Goal: Task Accomplishment & Management: Manage account settings

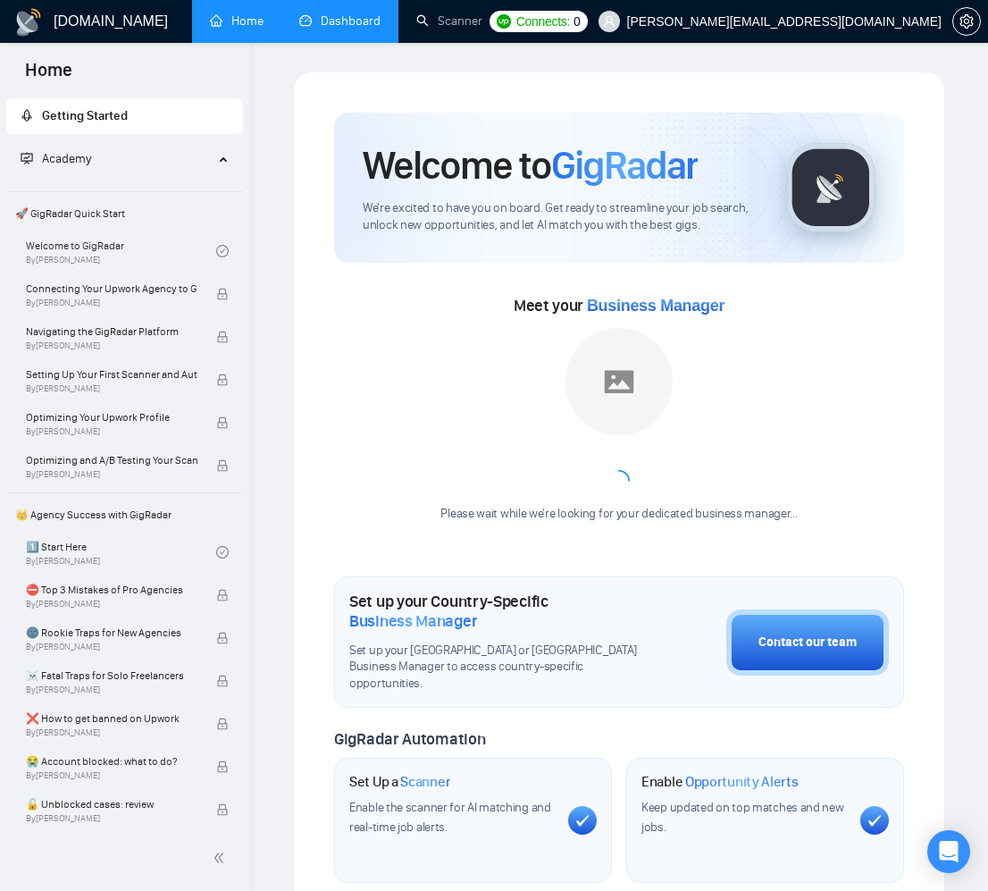
click at [316, 16] on link "Dashboard" at bounding box center [339, 20] width 81 height 15
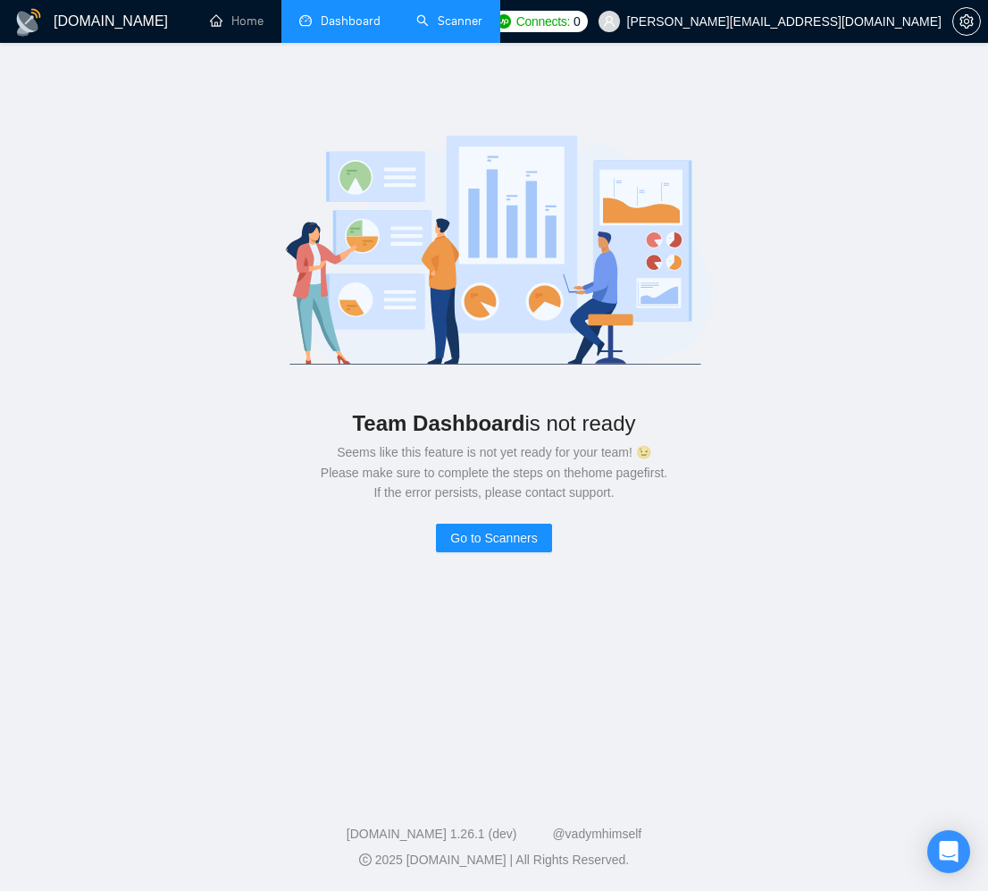
click at [449, 20] on link "Scanner" at bounding box center [449, 20] width 66 height 15
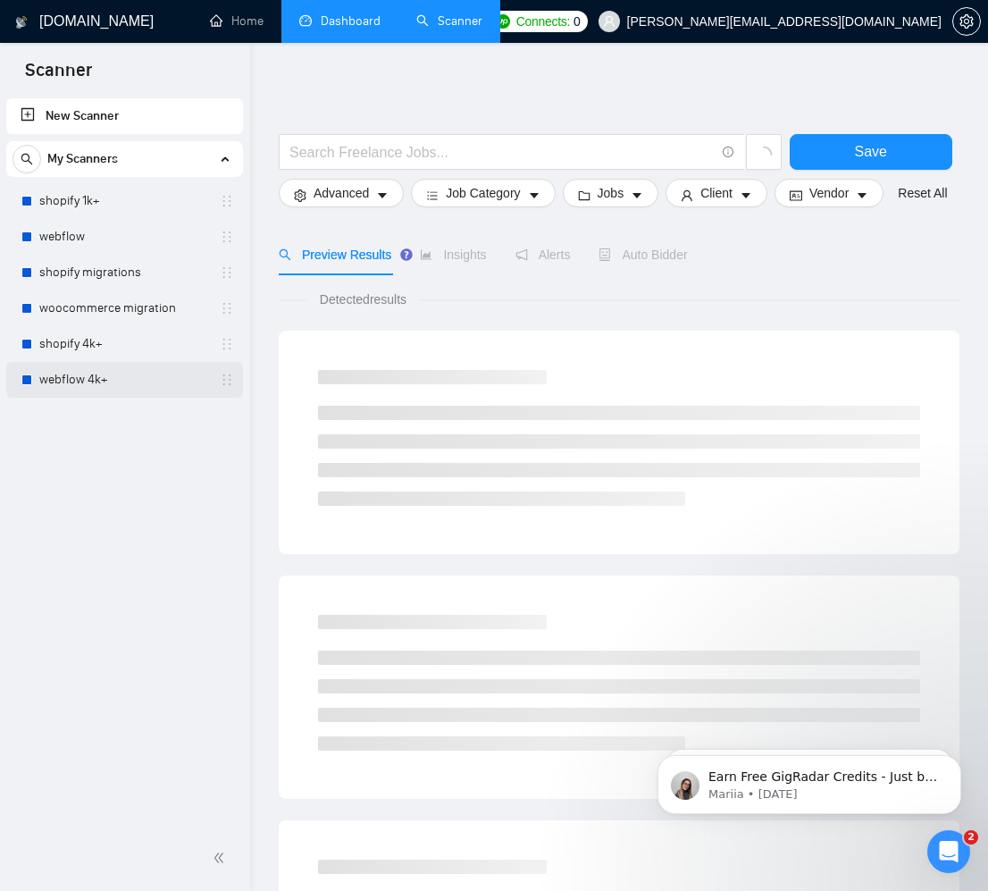
click at [88, 385] on link "webflow 4k+" at bounding box center [124, 380] width 170 height 36
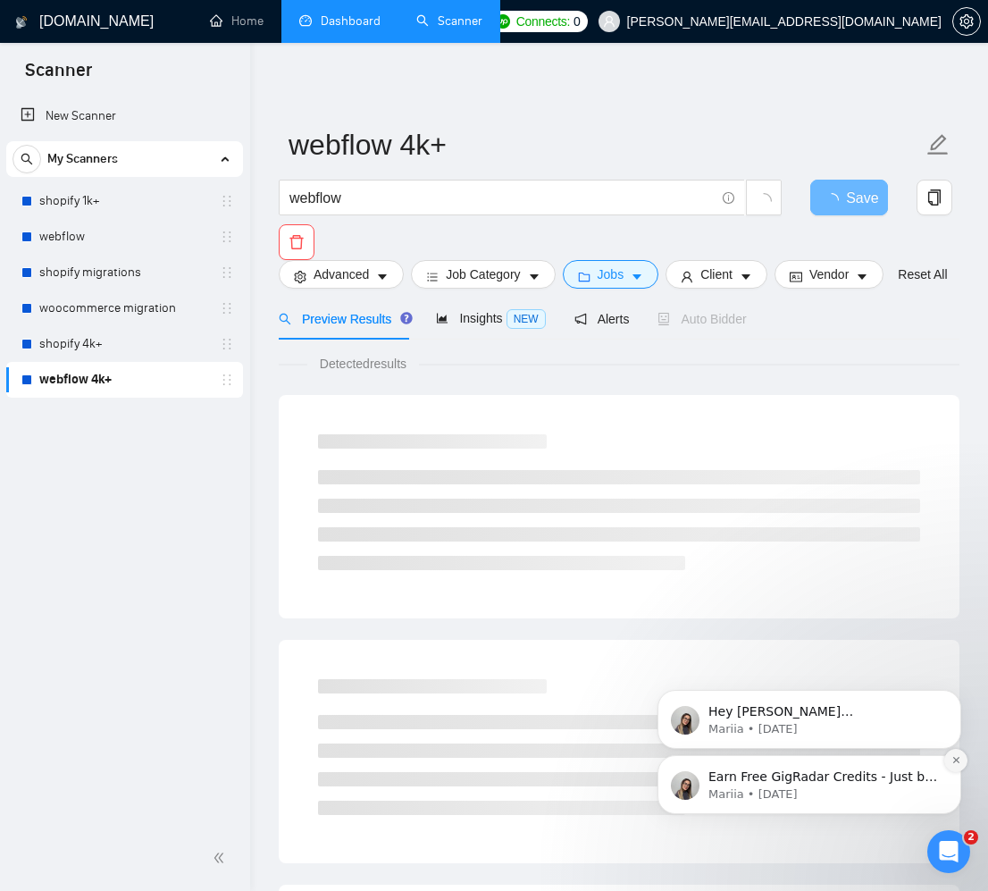
click at [960, 762] on button "Dismiss notification" at bounding box center [955, 760] width 23 height 23
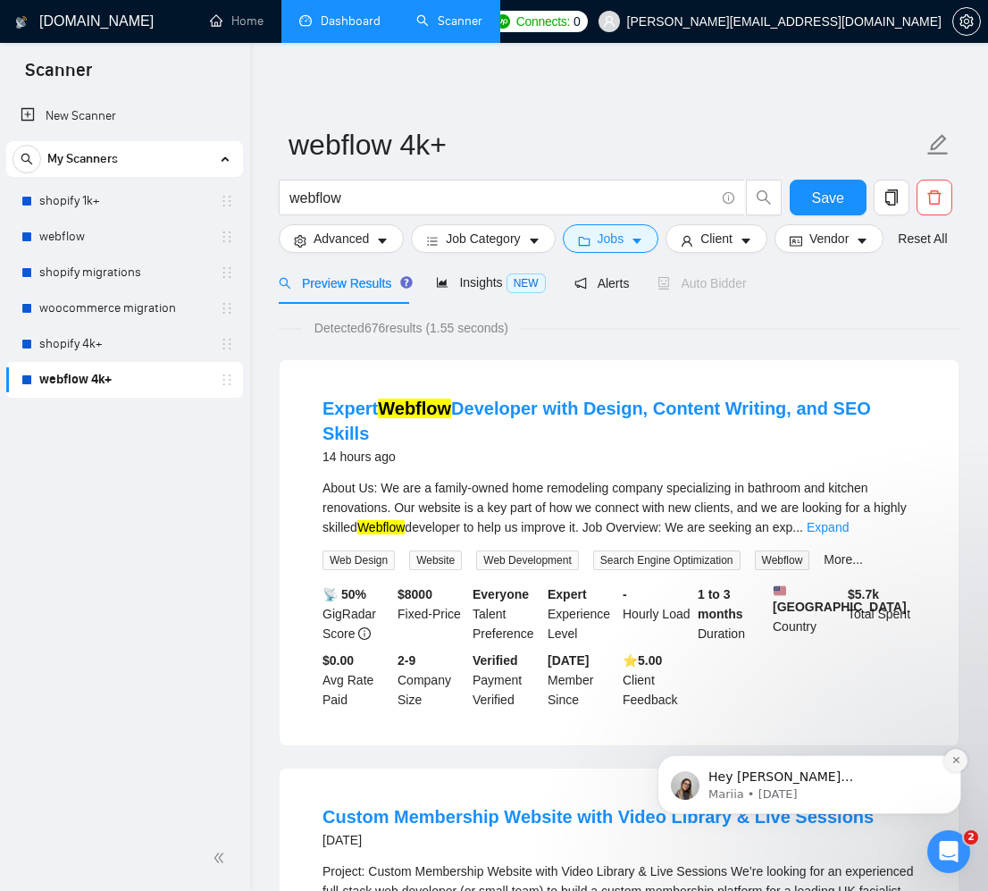
click at [957, 765] on button "Dismiss notification" at bounding box center [955, 760] width 23 height 23
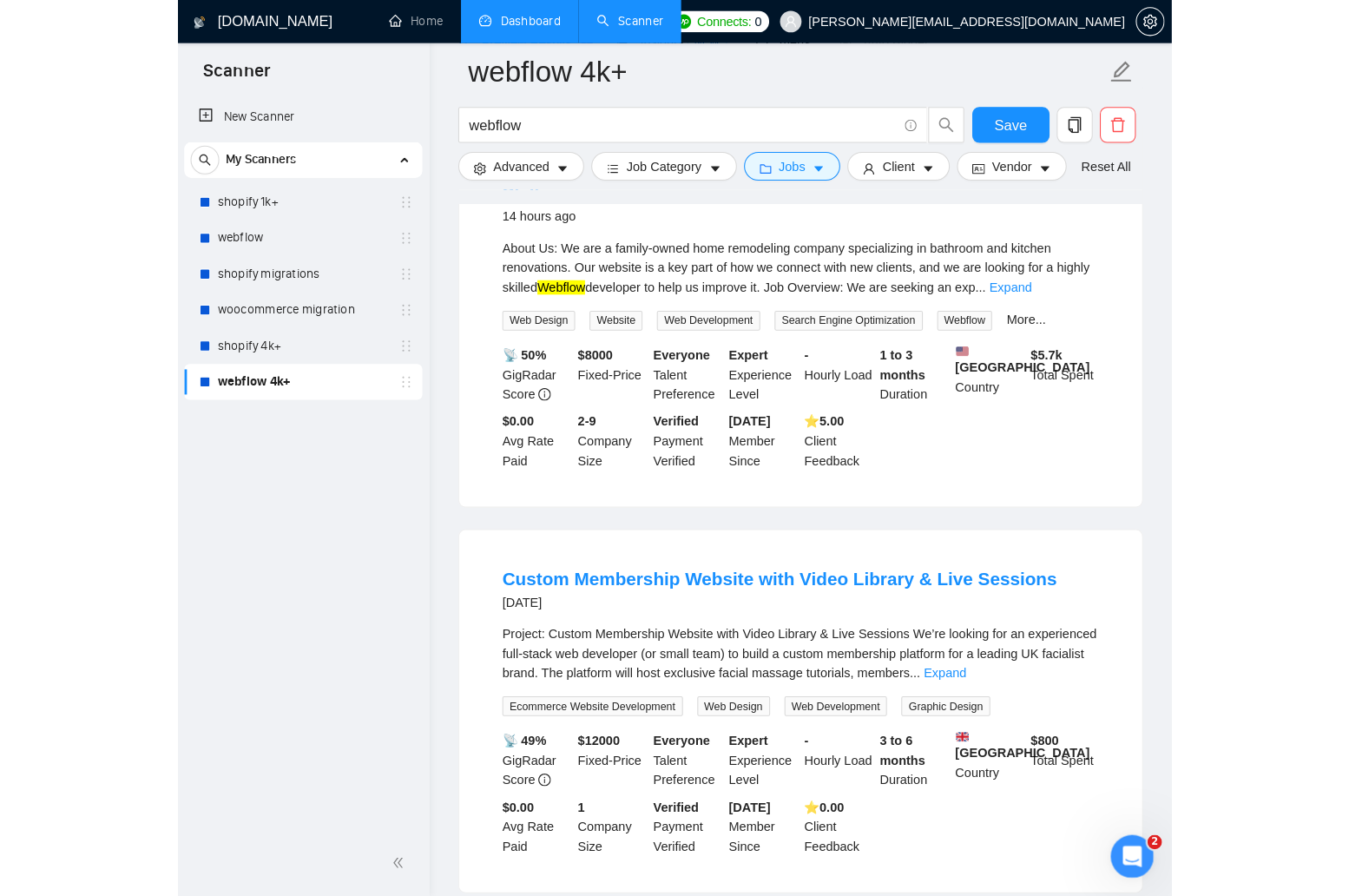
scroll to position [181, 0]
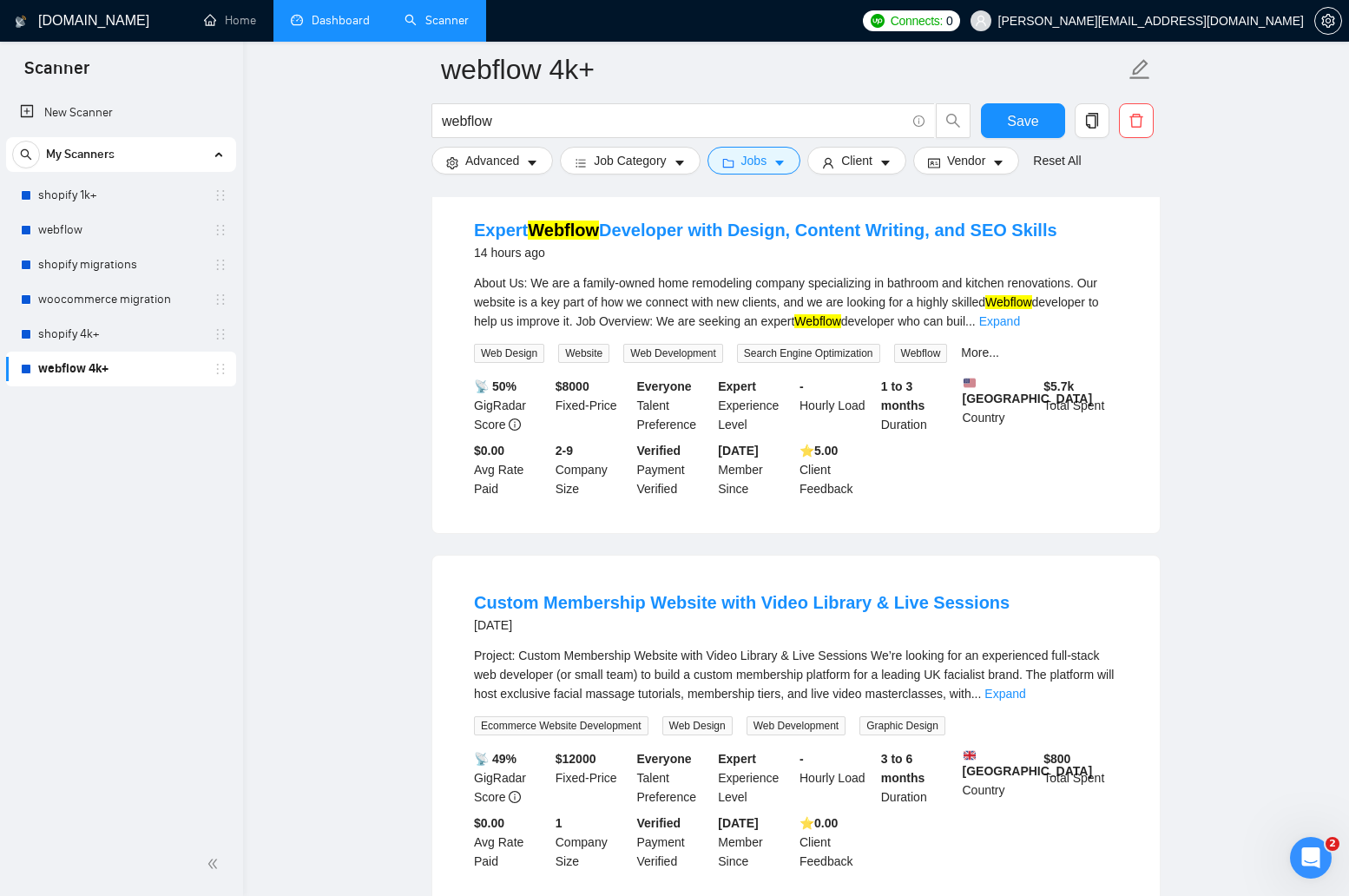
click at [126, 110] on link "New Scanner" at bounding box center [121, 113] width 202 height 35
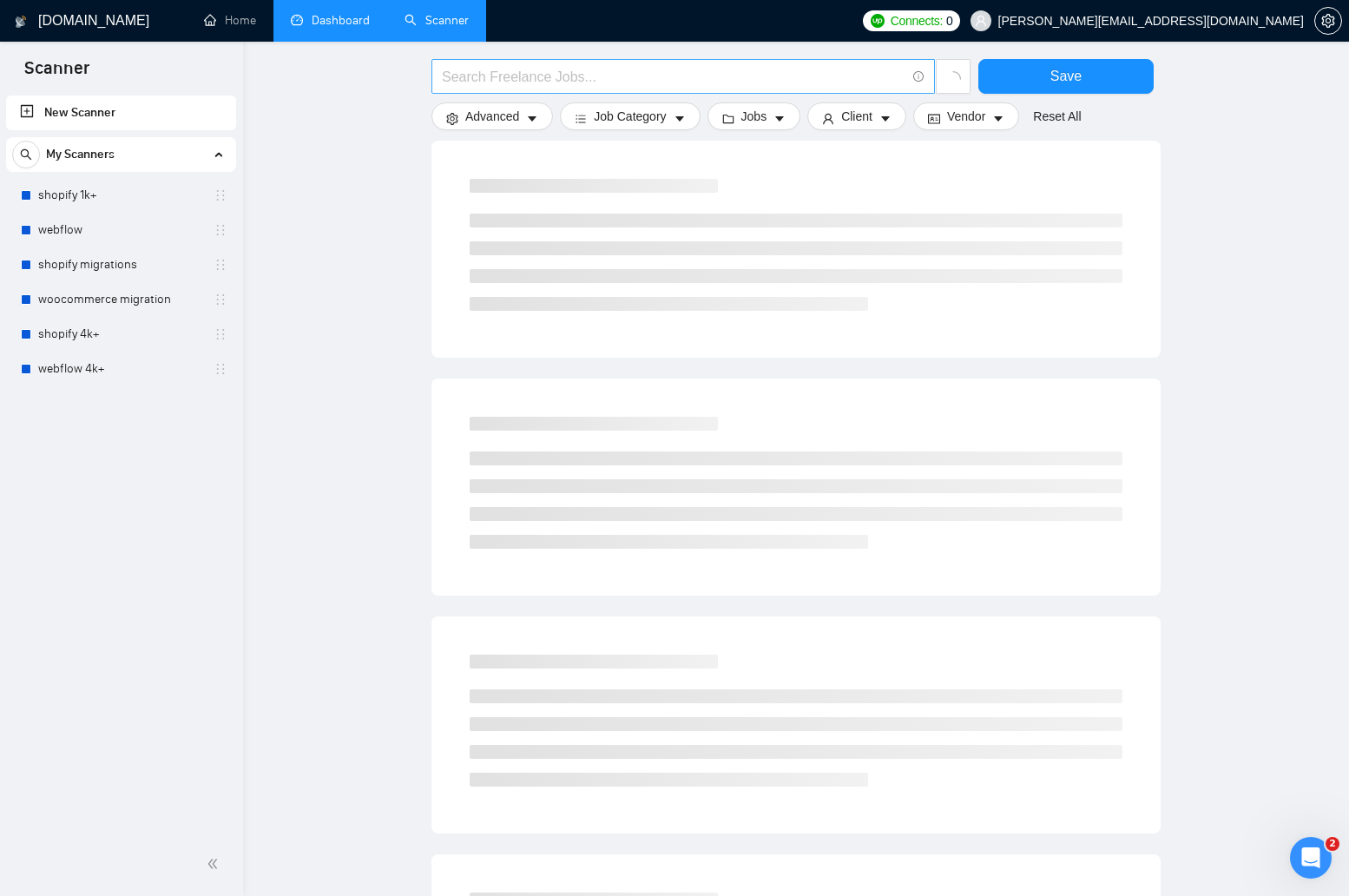
click at [624, 89] on span at bounding box center [683, 77] width 503 height 35
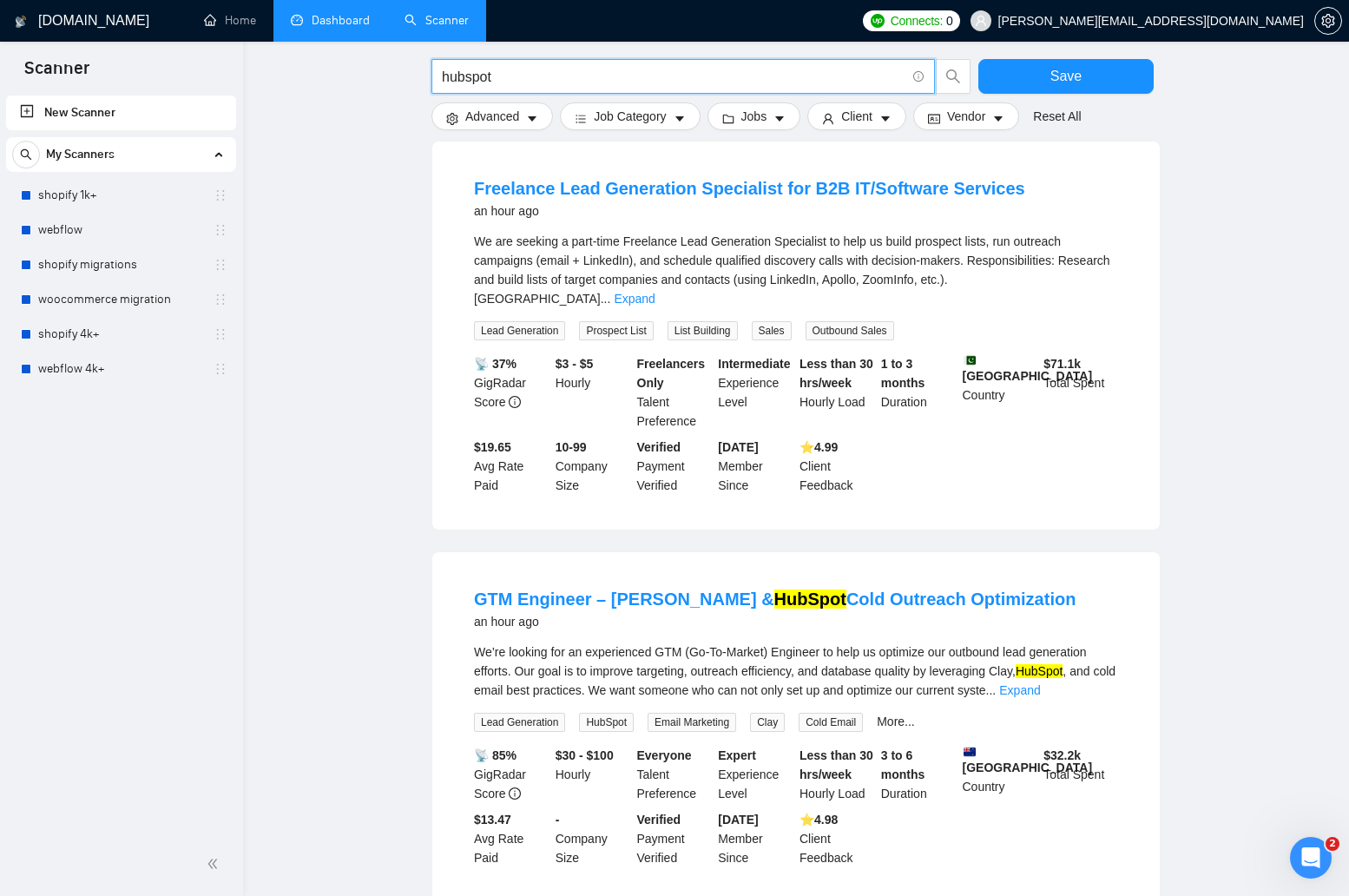
type input "hubspot"
click at [940, 77] on span "search" at bounding box center [953, 77] width 33 height 16
click at [775, 119] on button "Jobs" at bounding box center [754, 116] width 93 height 28
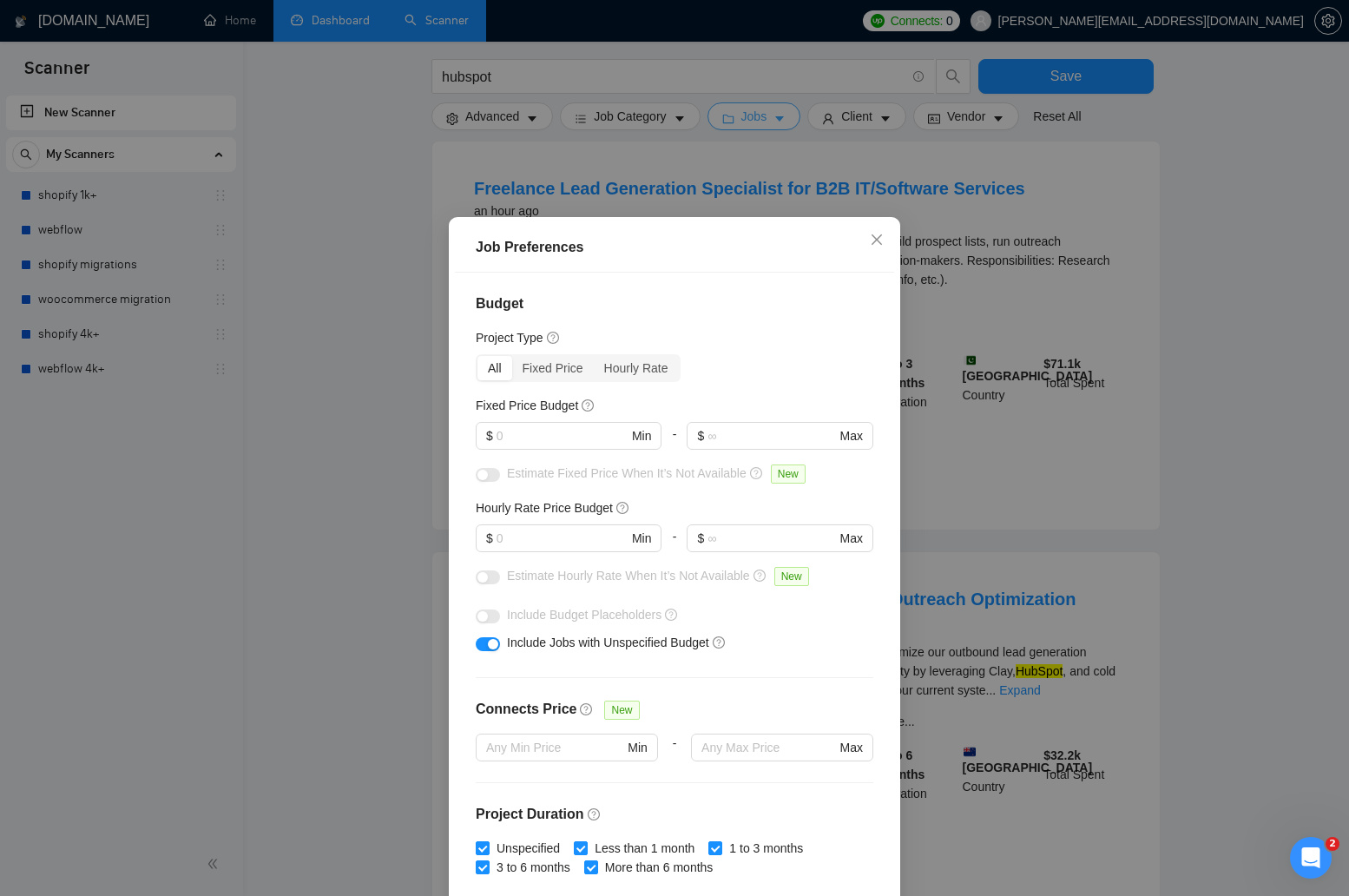
click at [775, 119] on div "Job Preferences Budget Project Type All Fixed Price Hourly Rate Fixed Price Bud…" at bounding box center [674, 448] width 1349 height 896
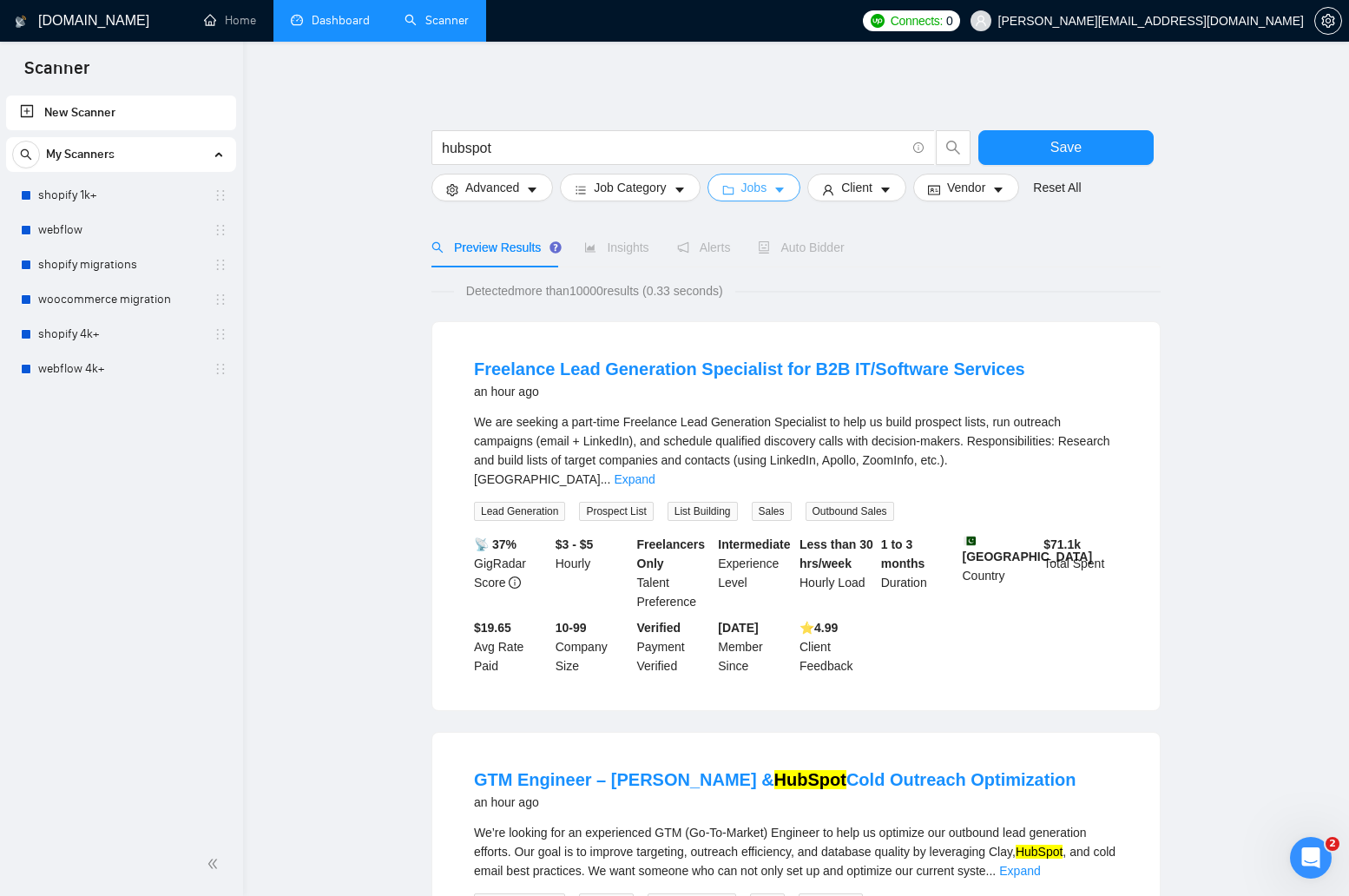
click at [762, 184] on span "Jobs" at bounding box center [754, 188] width 26 height 19
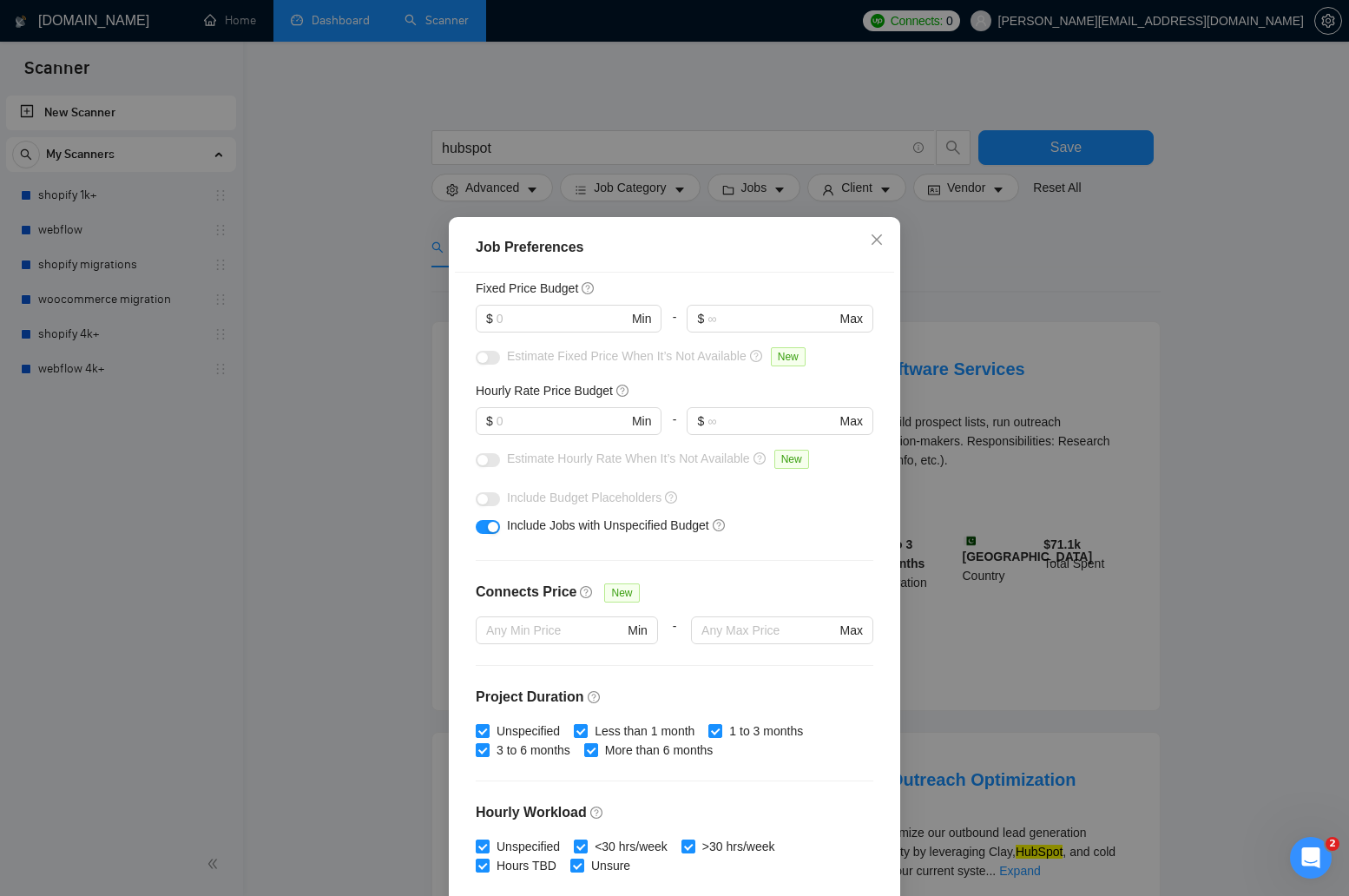
scroll to position [69, 0]
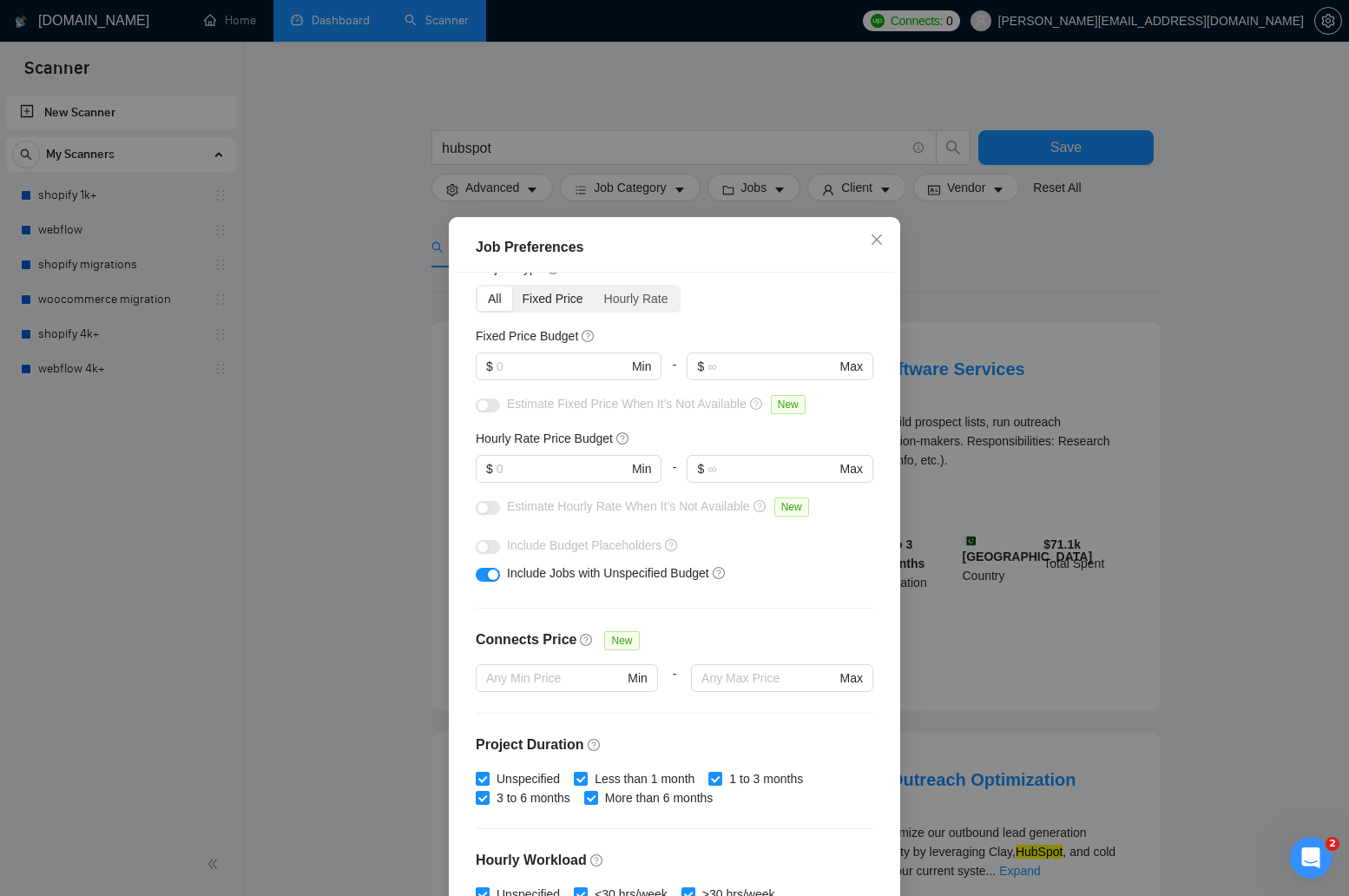
click at [549, 302] on div "Fixed Price" at bounding box center [553, 298] width 82 height 24
click at [512, 287] on input "Fixed Price" at bounding box center [512, 287] width 0 height 0
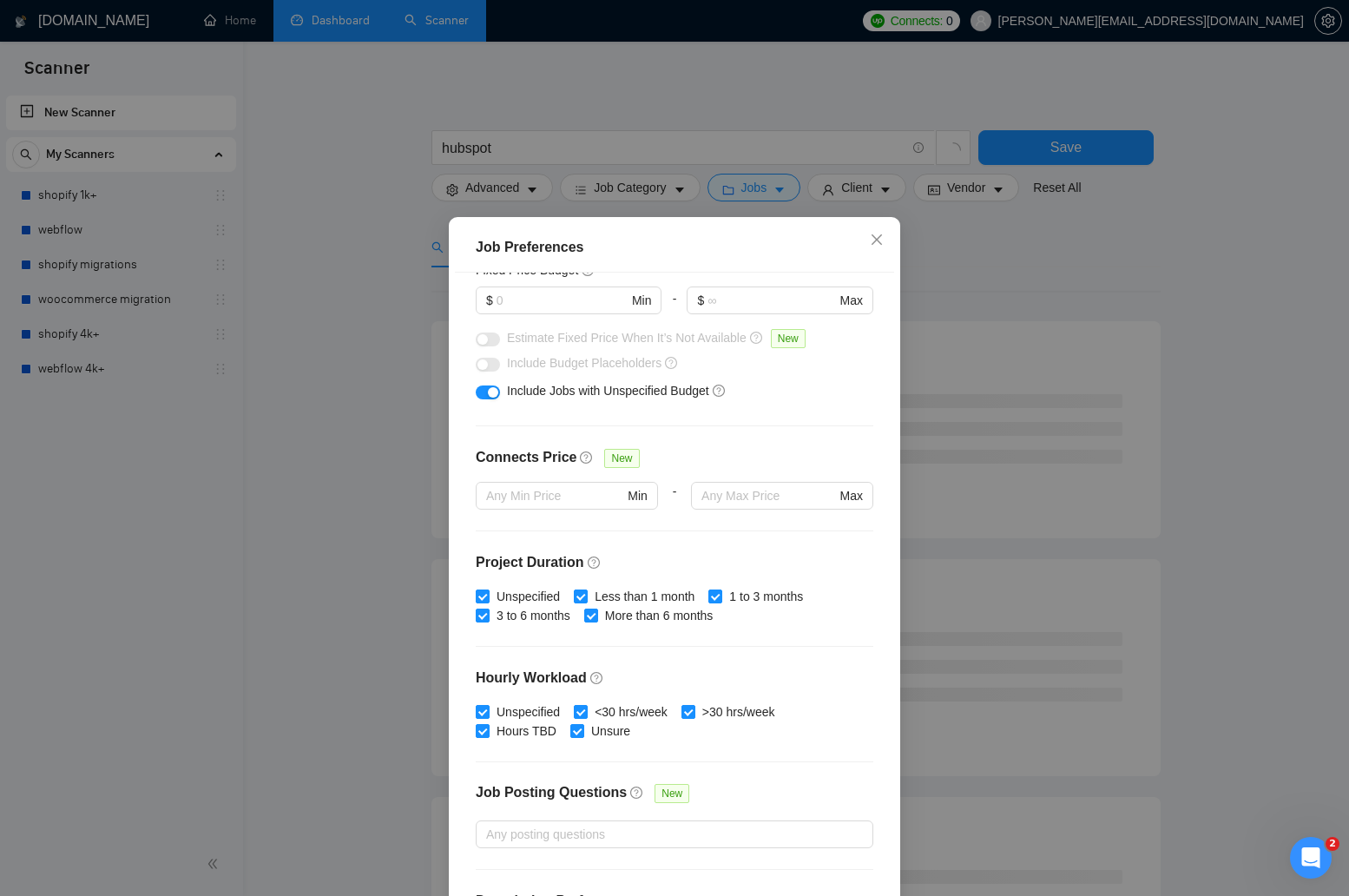
scroll to position [0, 0]
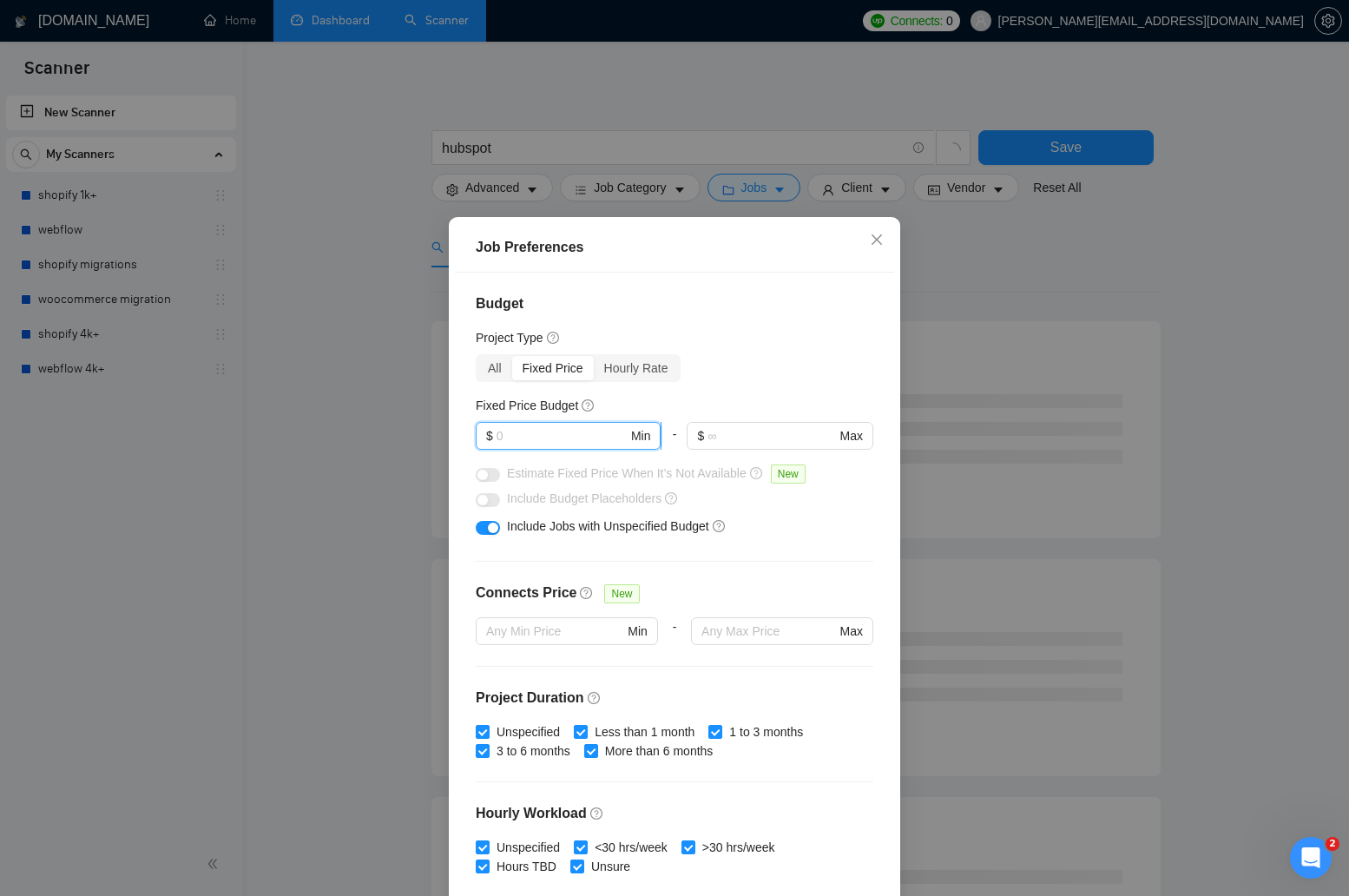
click at [614, 437] on input "text" at bounding box center [562, 436] width 131 height 19
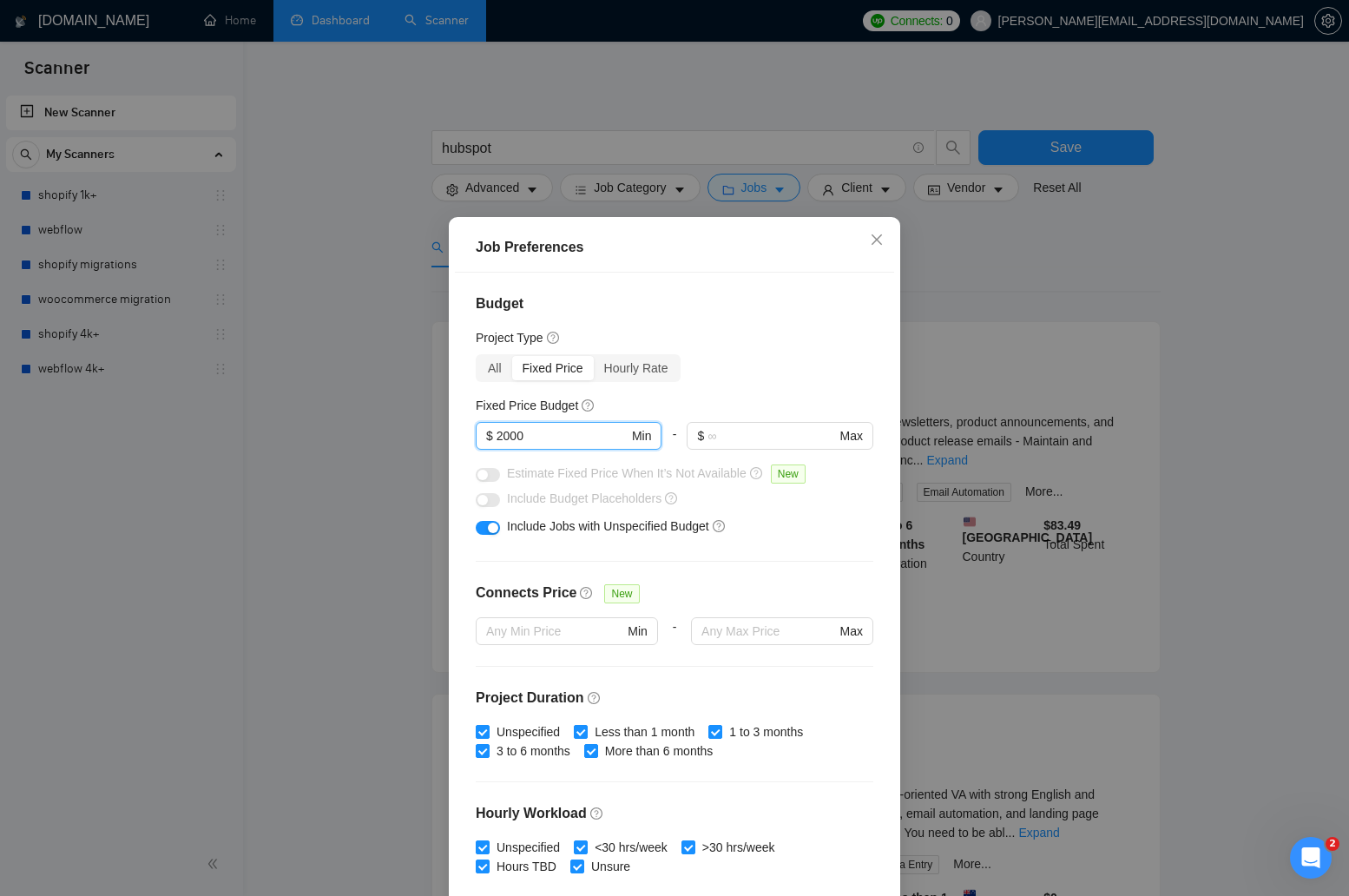
type input "2000"
click at [672, 427] on div "-" at bounding box center [674, 442] width 25 height 42
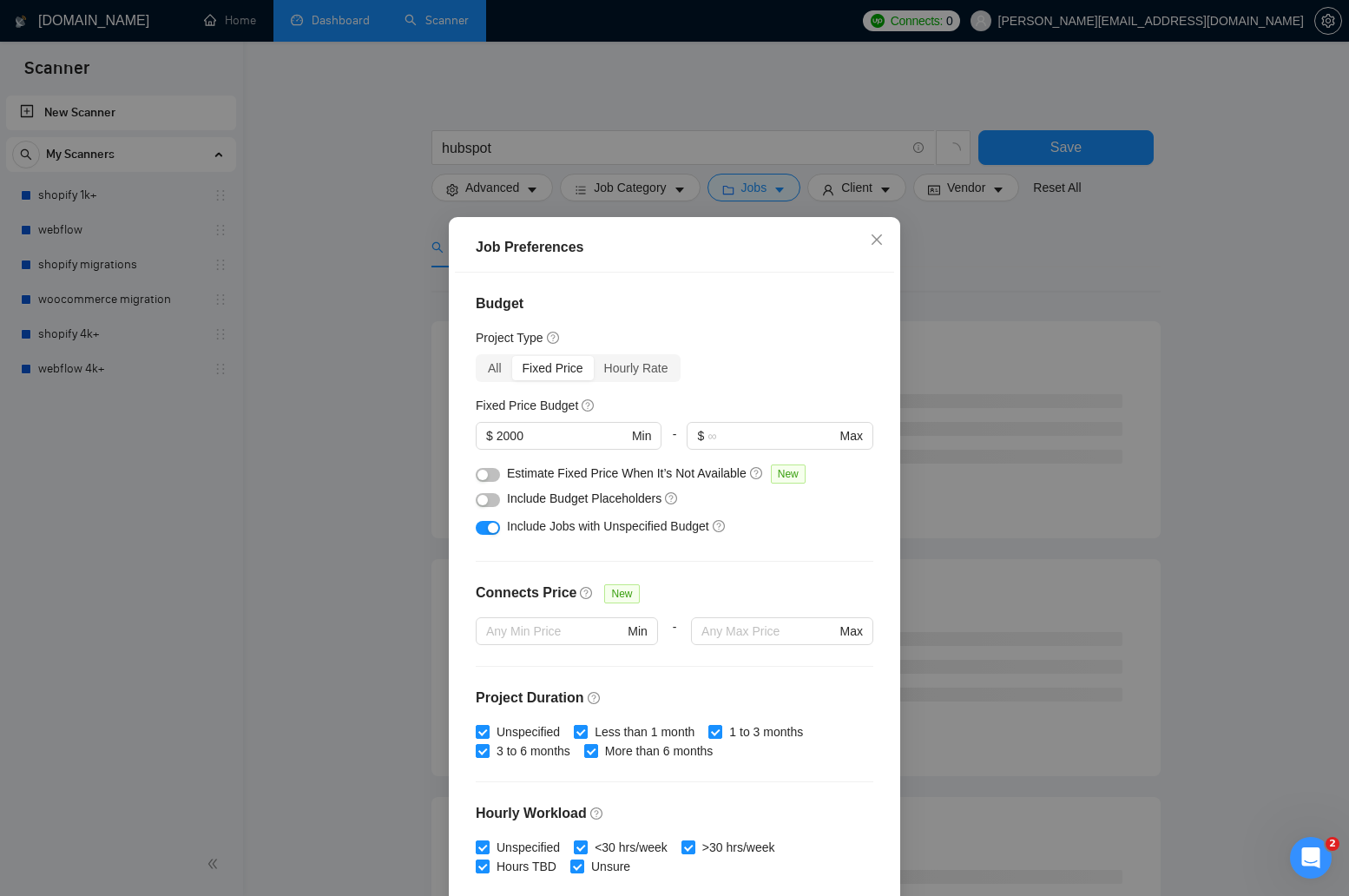
click at [679, 627] on div "-" at bounding box center [674, 641] width 33 height 49
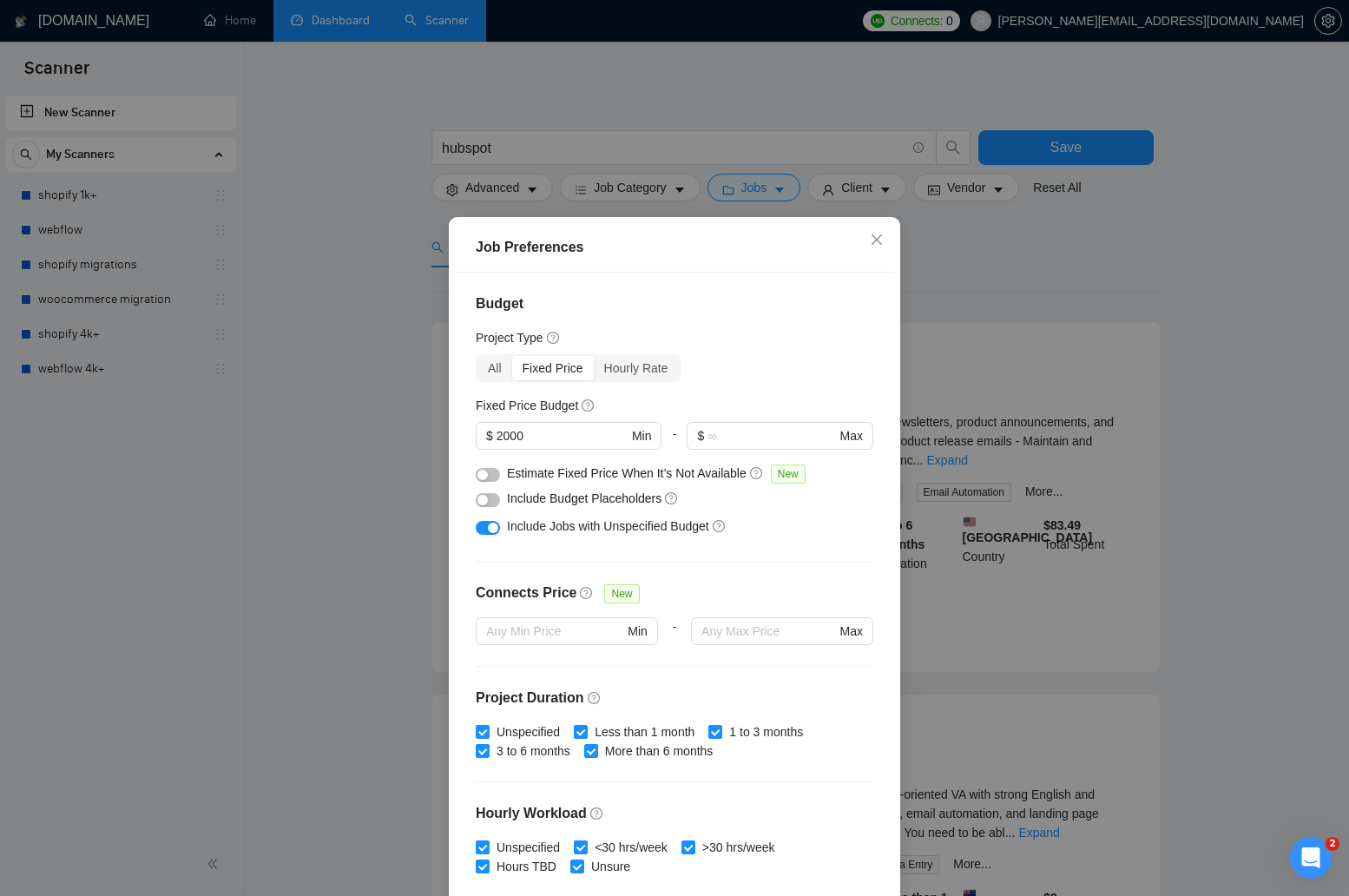
click at [674, 434] on div "-" at bounding box center [674, 442] width 25 height 42
click at [676, 435] on div "-" at bounding box center [674, 442] width 25 height 42
click at [675, 435] on div "-" at bounding box center [674, 442] width 25 height 42
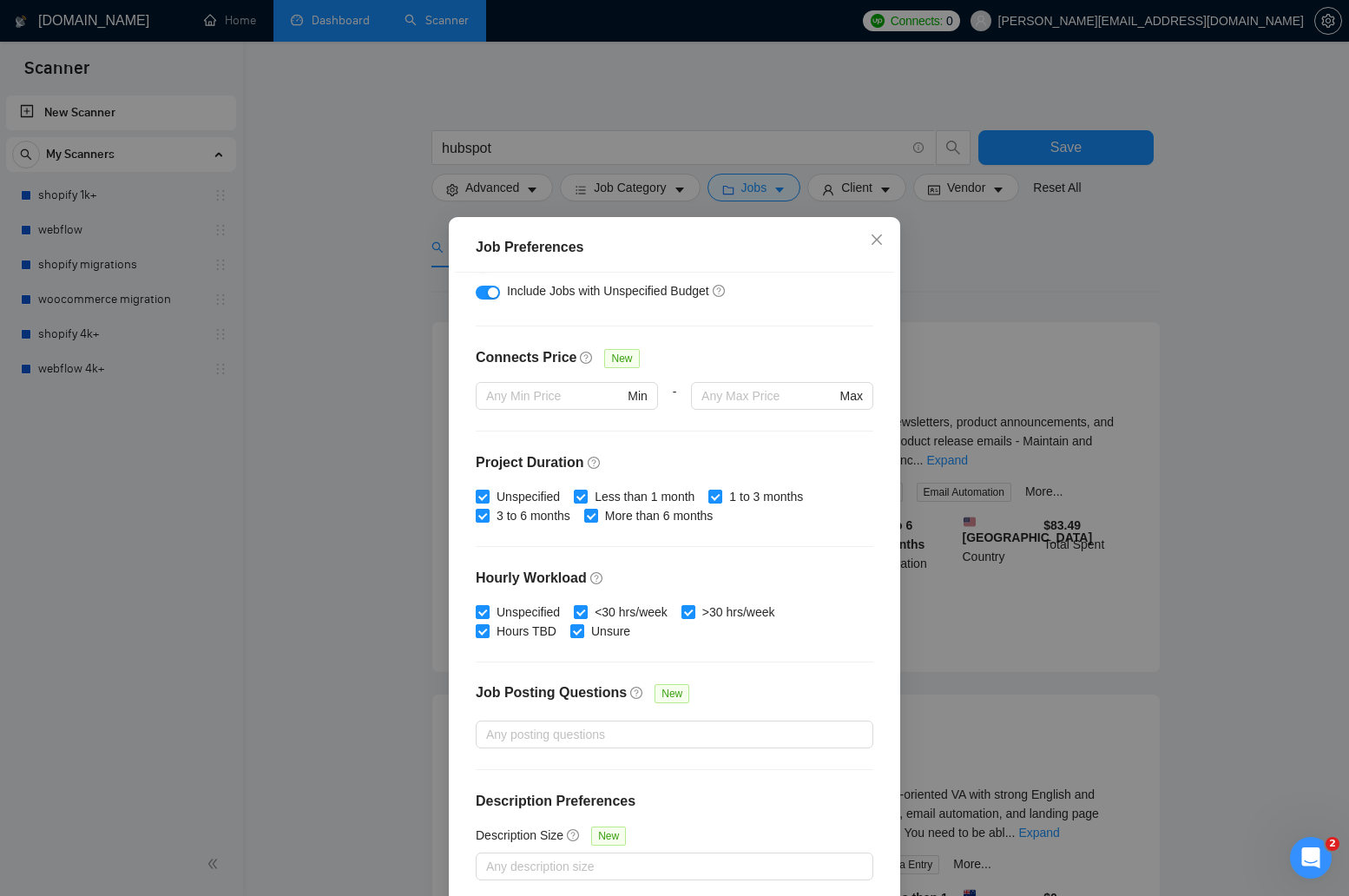
scroll to position [80, 0]
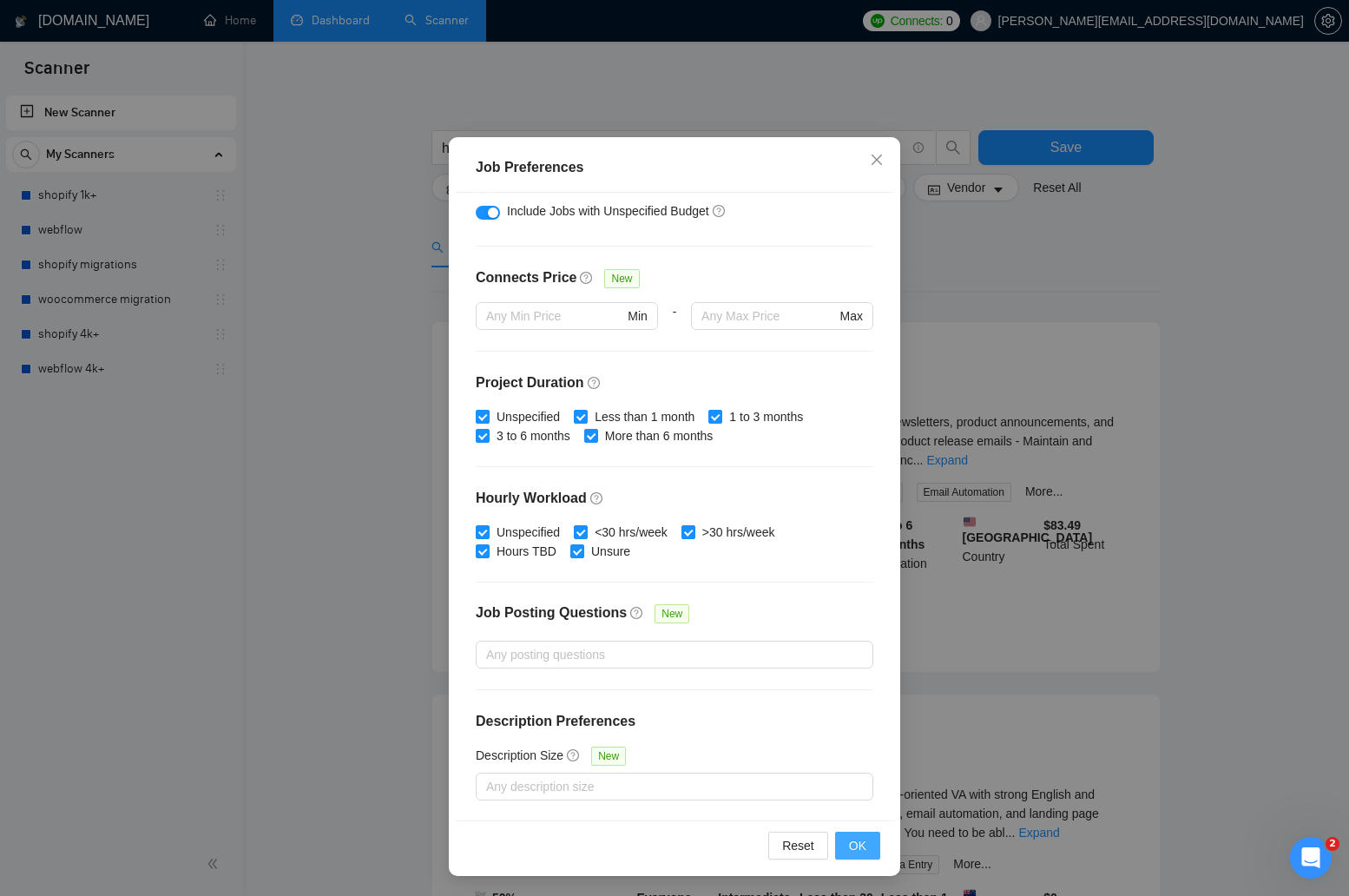
click at [866, 853] on span "OK" at bounding box center [858, 845] width 17 height 19
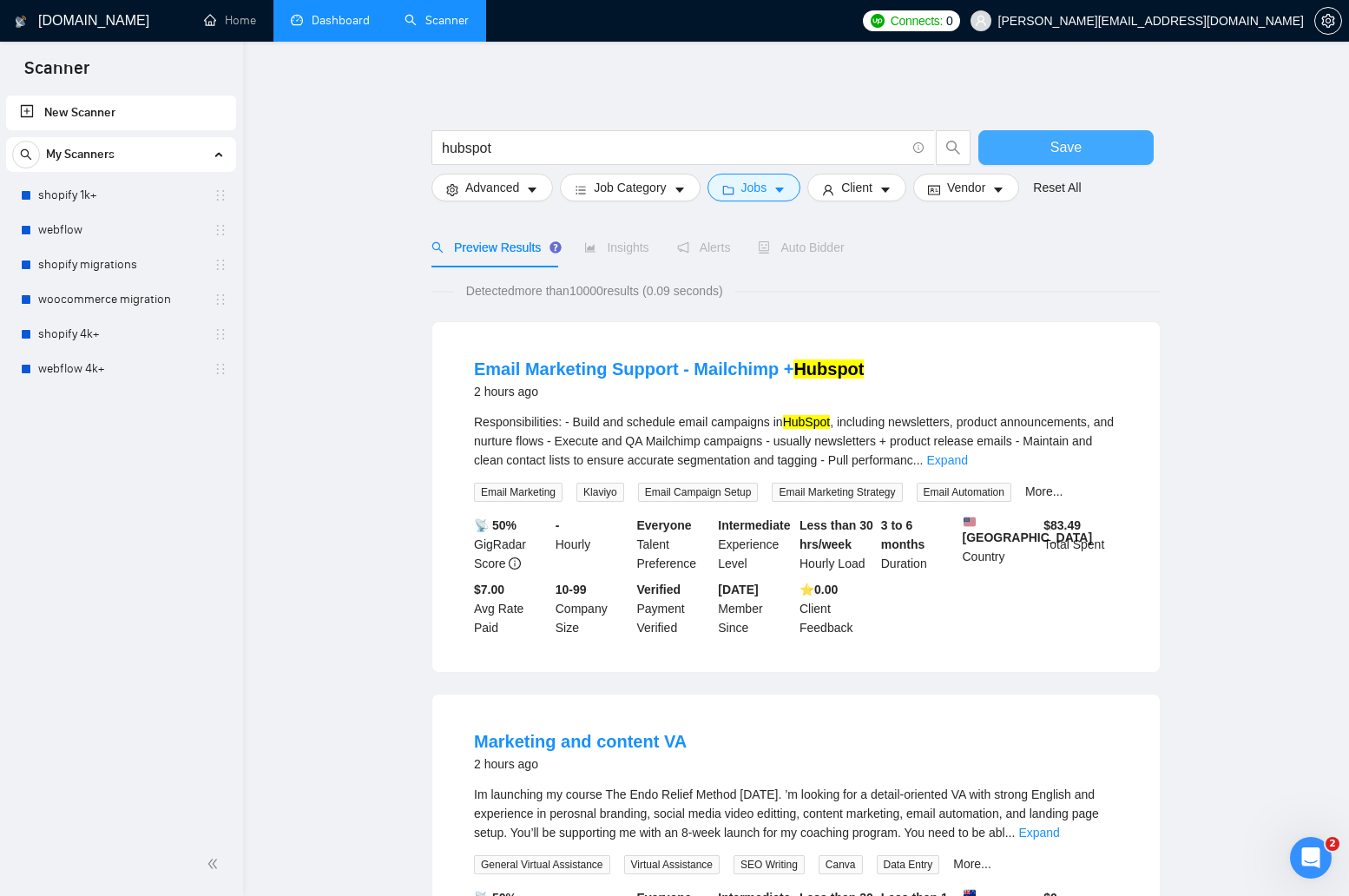
click at [959, 150] on button "Save" at bounding box center [1066, 148] width 175 height 35
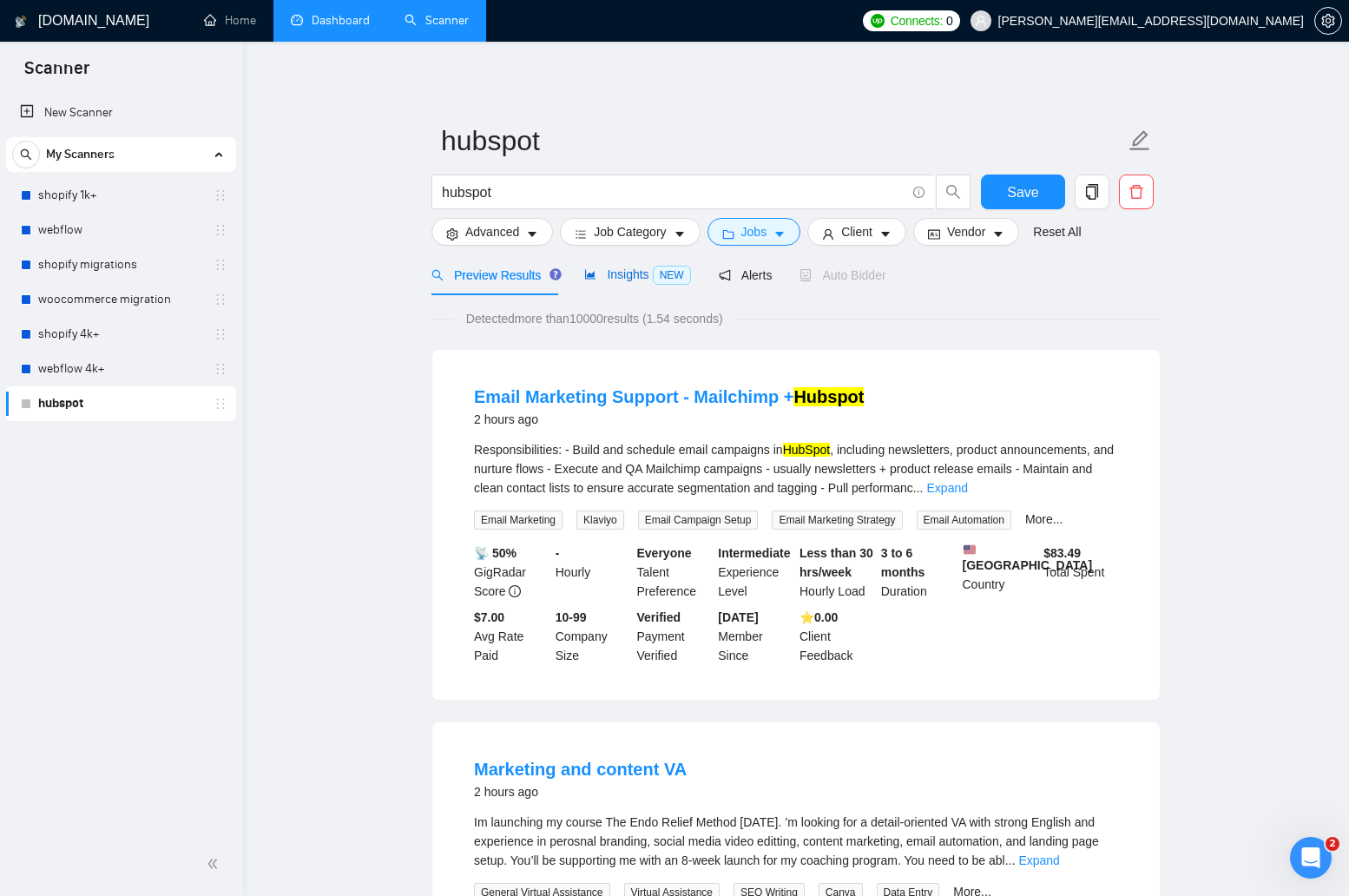
click at [640, 281] on div "Insights NEW" at bounding box center [637, 274] width 106 height 20
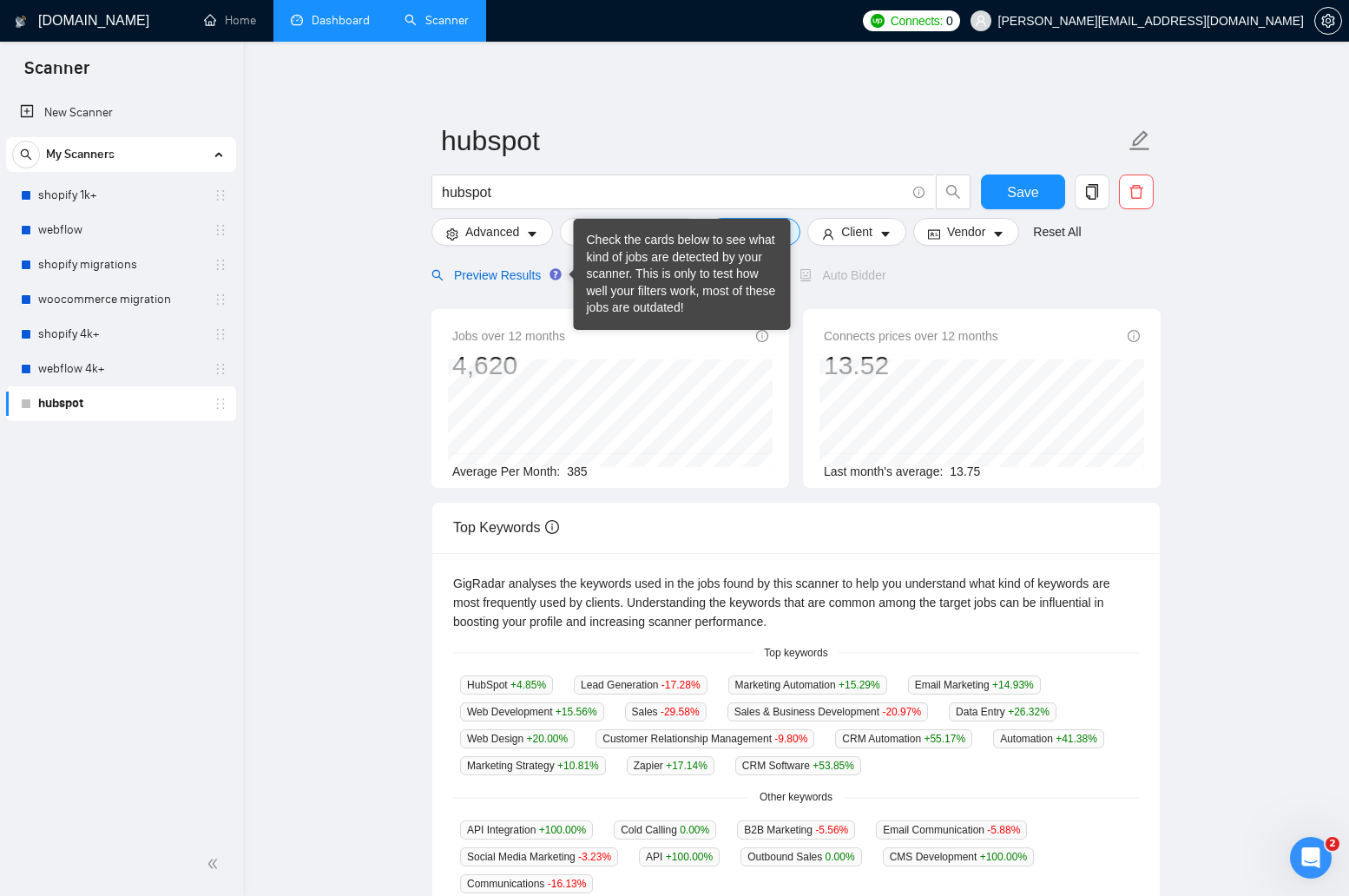
click at [488, 276] on span "Preview Results" at bounding box center [494, 275] width 125 height 14
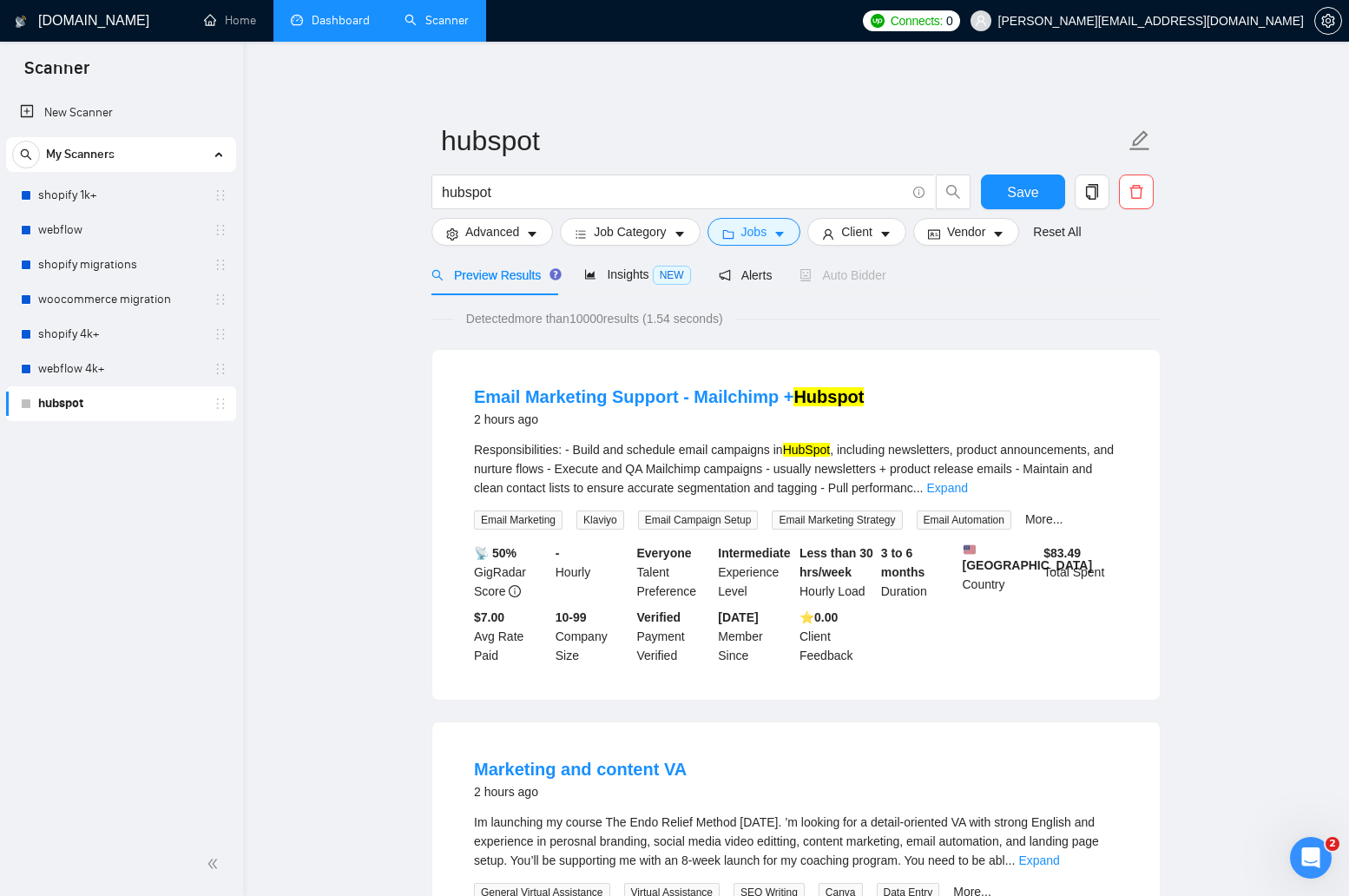
click at [629, 276] on span "Insights NEW" at bounding box center [637, 274] width 106 height 14
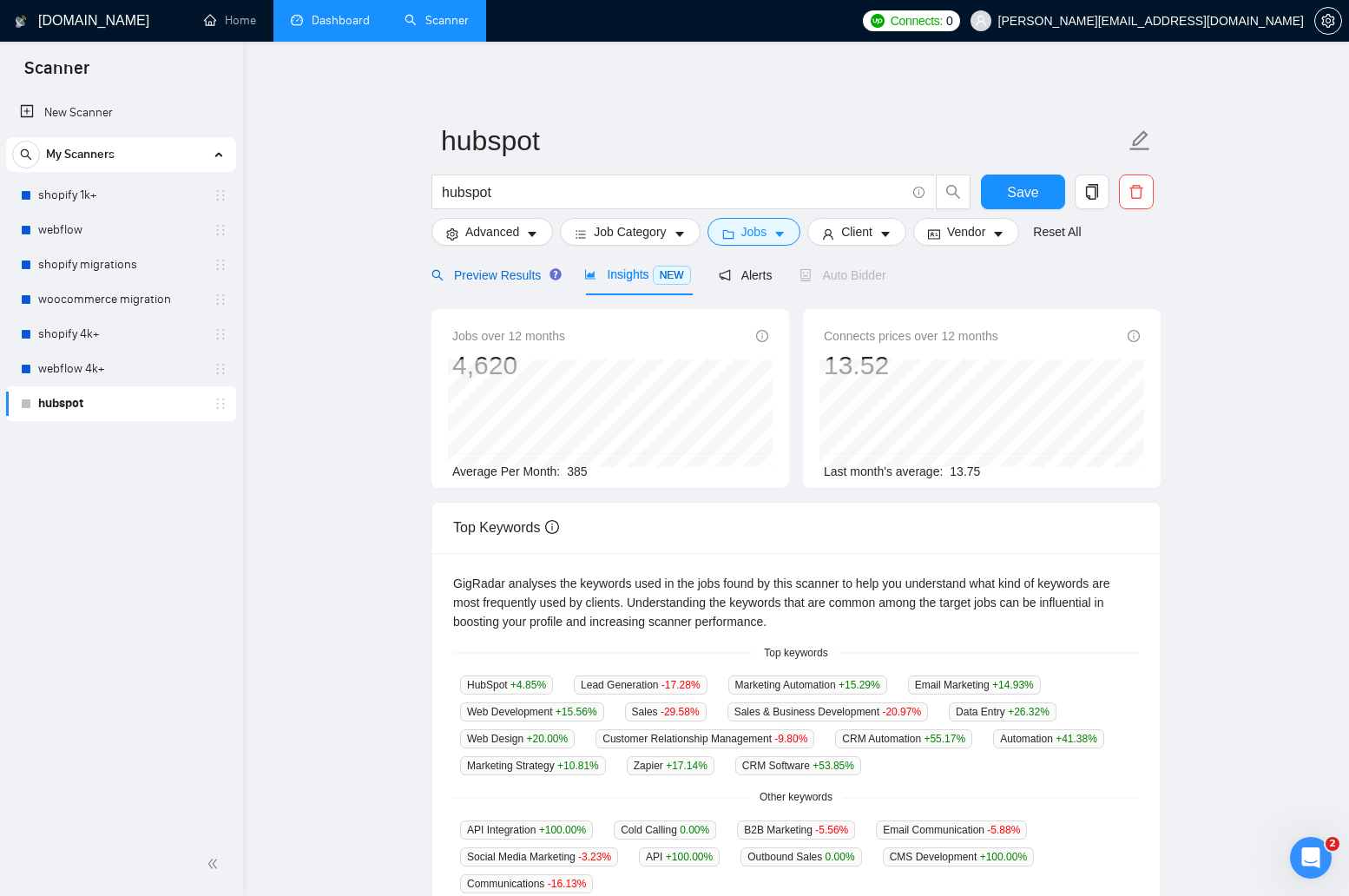
click at [495, 281] on span "Preview Results" at bounding box center [494, 275] width 125 height 14
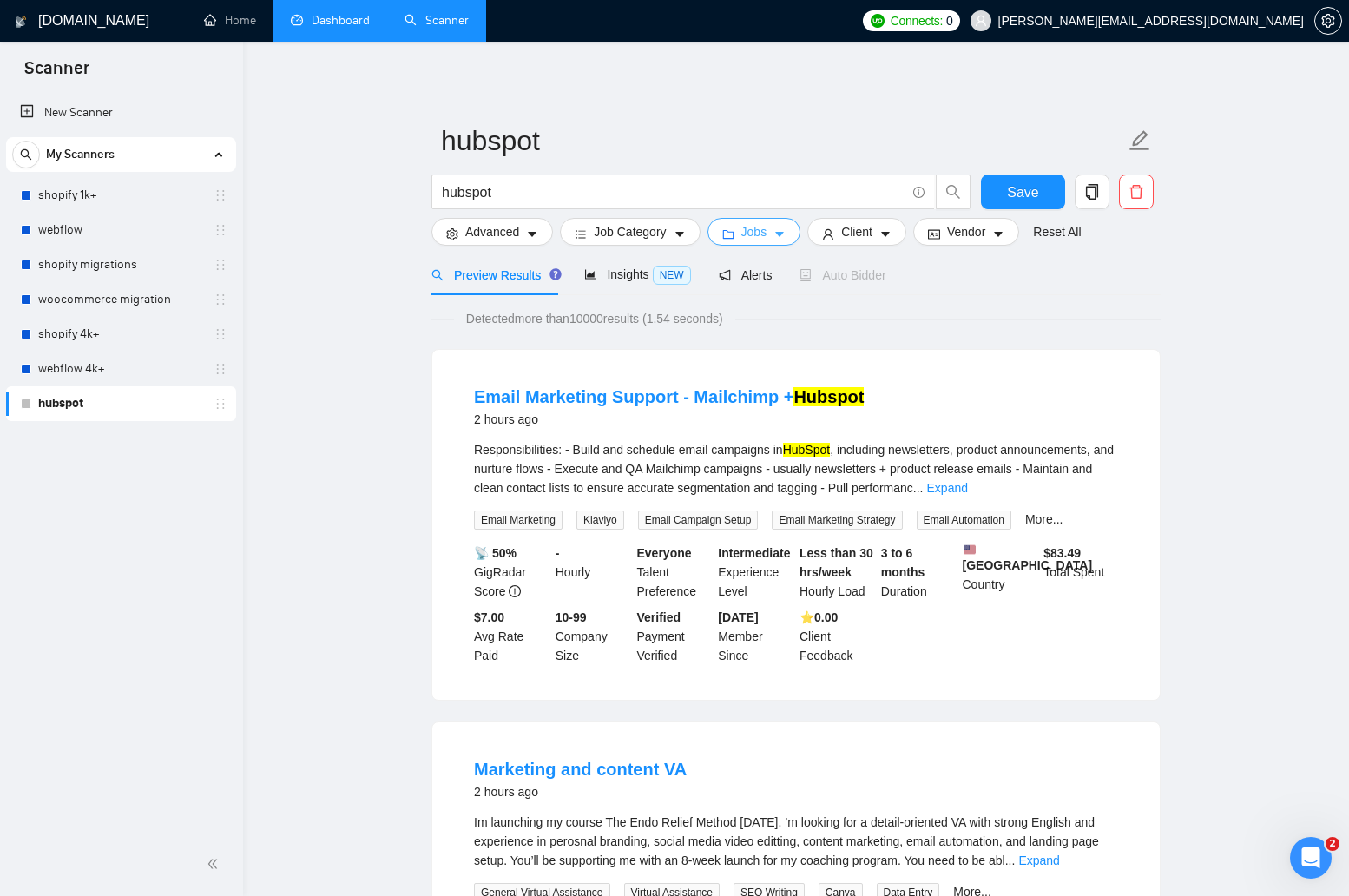
click at [752, 238] on span "Jobs" at bounding box center [754, 232] width 26 height 19
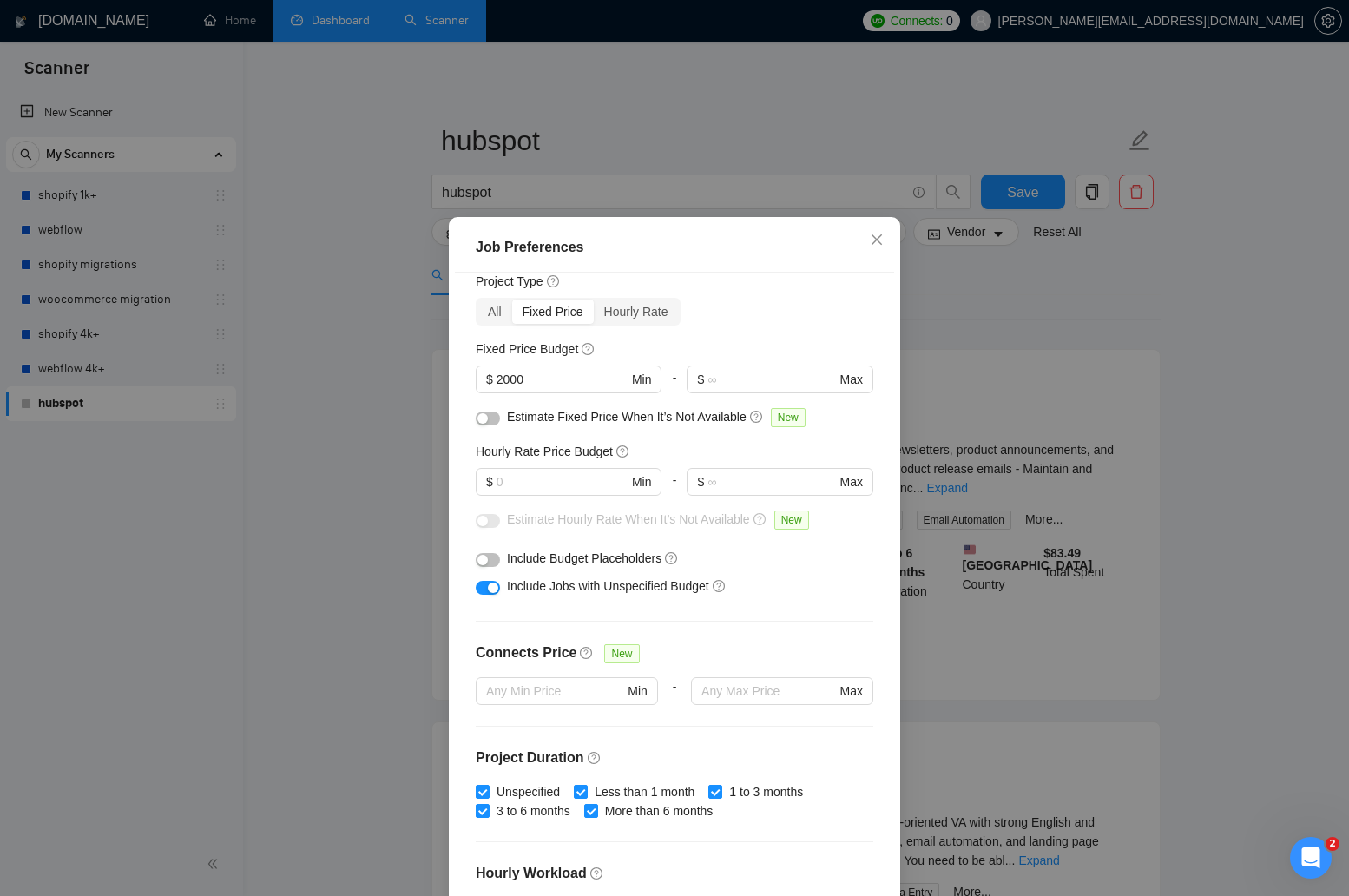
scroll to position [61, 0]
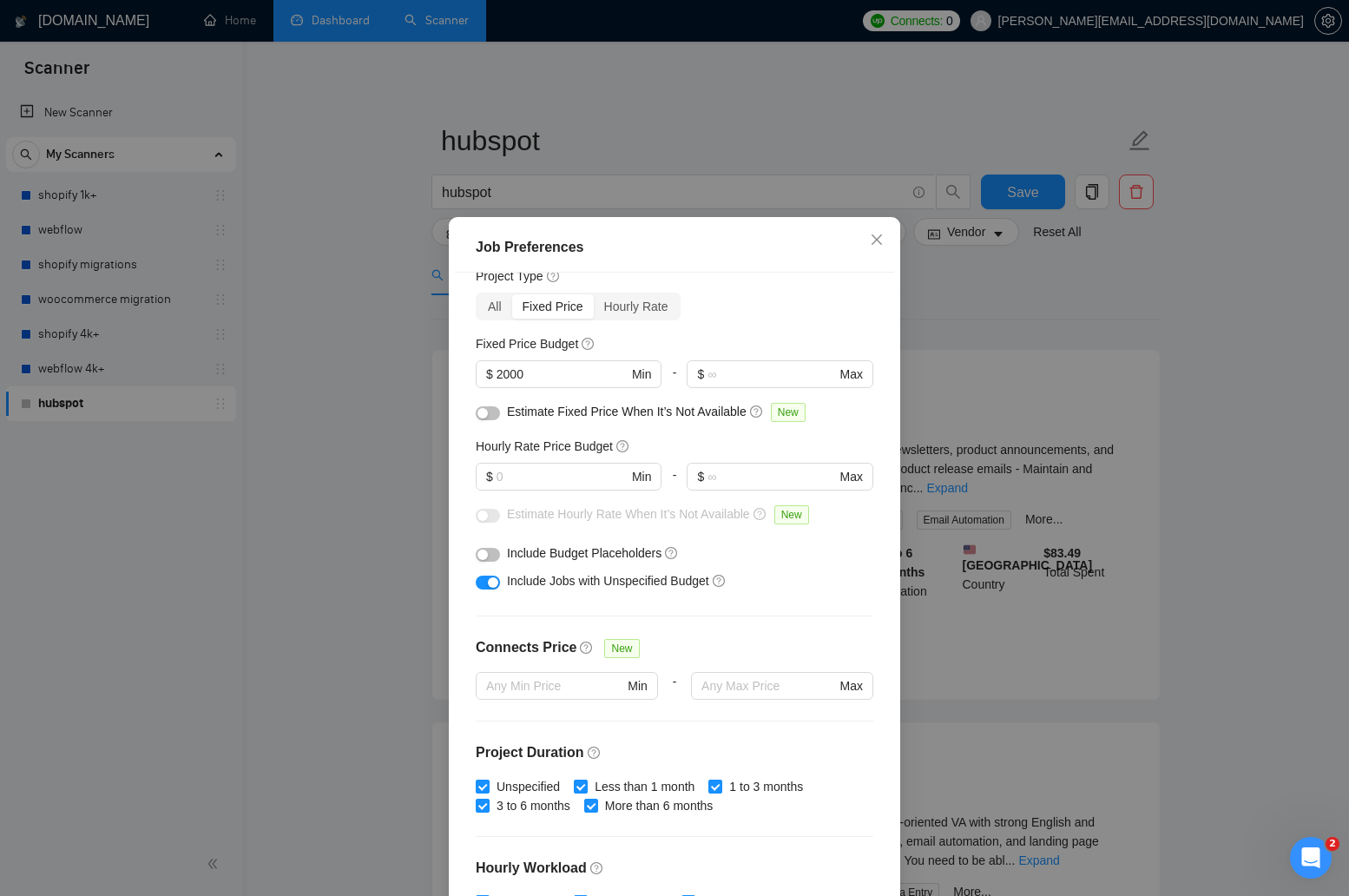
click at [498, 587] on div "button" at bounding box center [493, 582] width 11 height 11
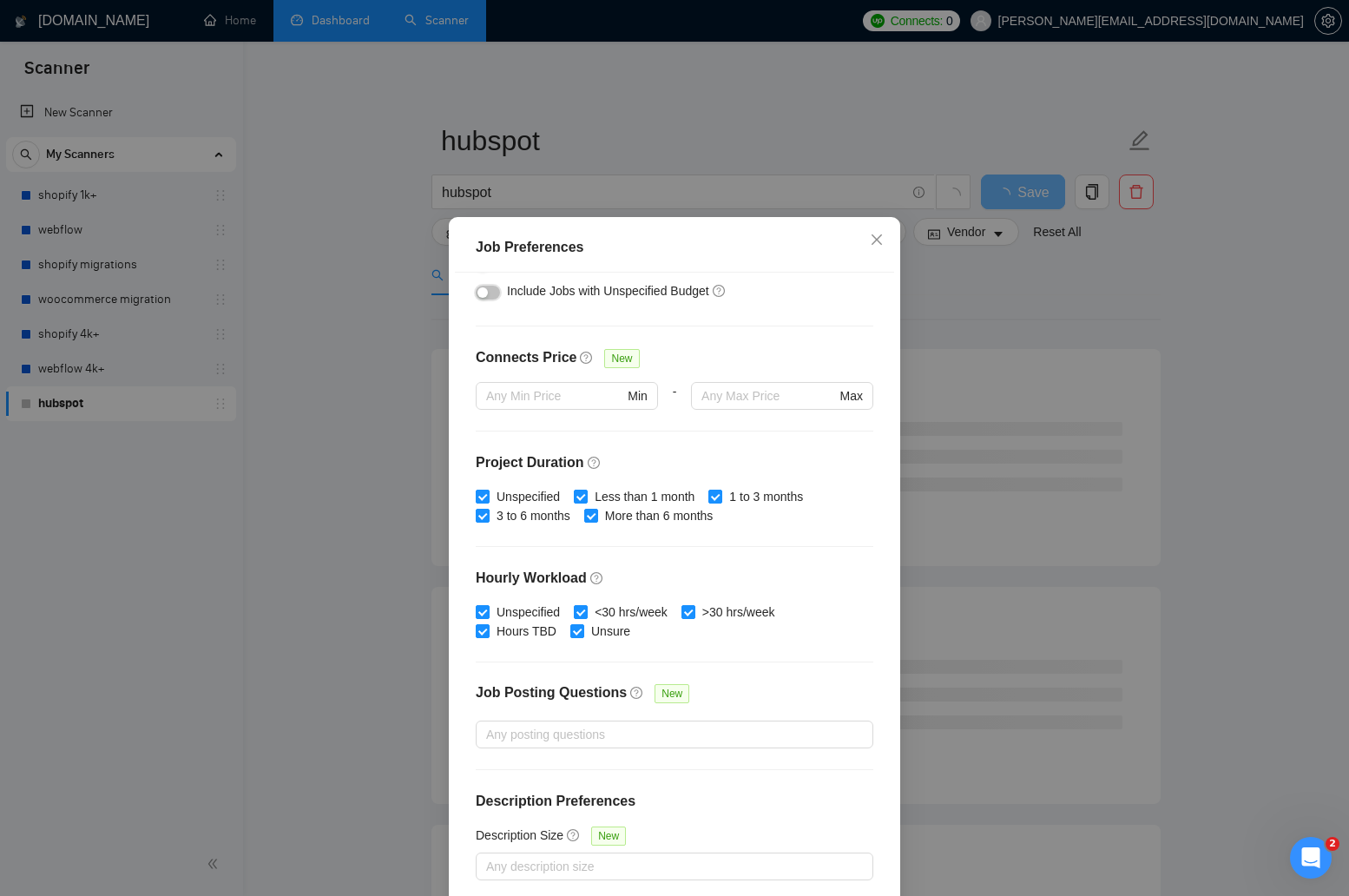
scroll to position [80, 0]
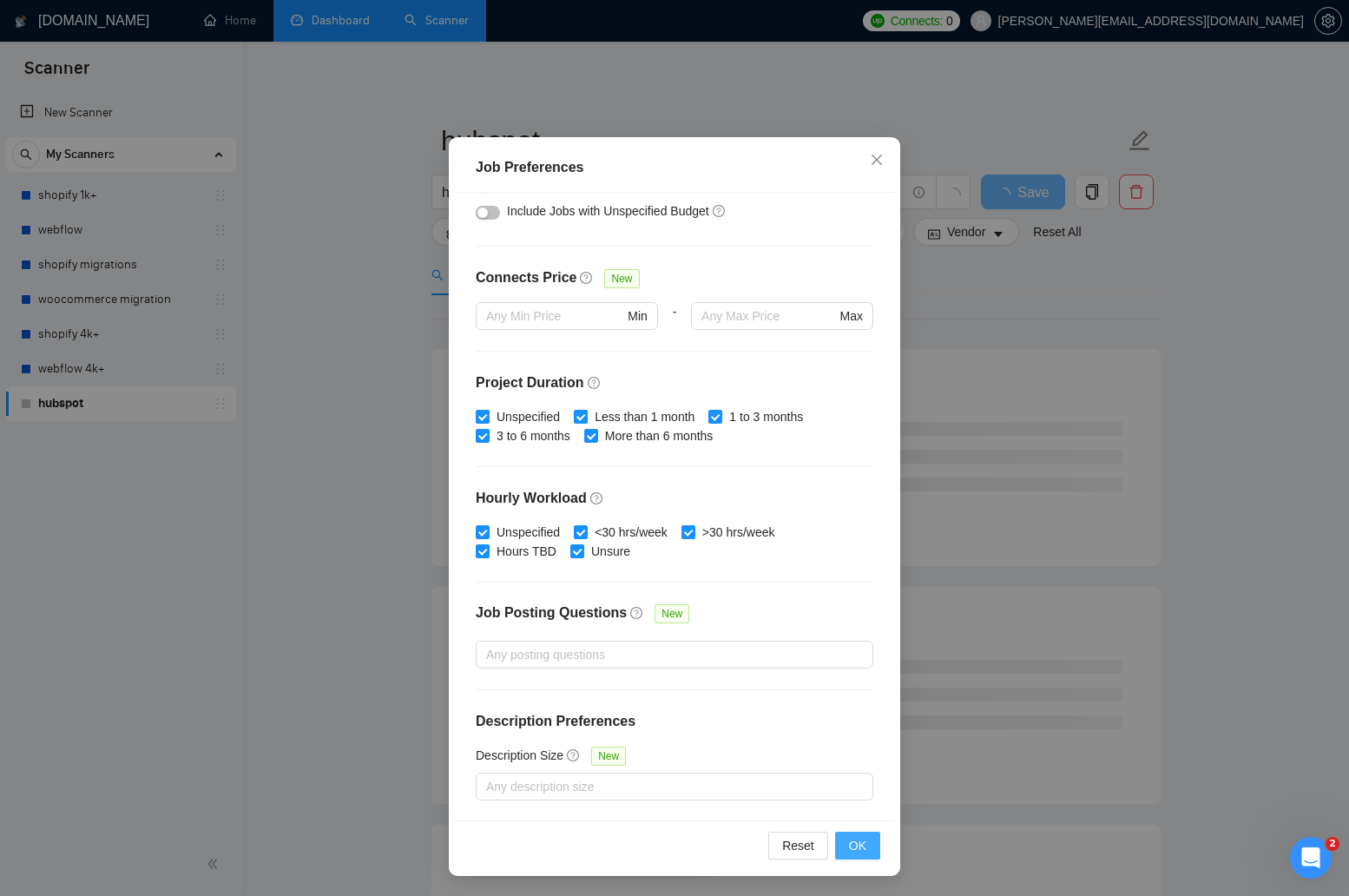
click at [859, 837] on span "OK" at bounding box center [858, 845] width 17 height 19
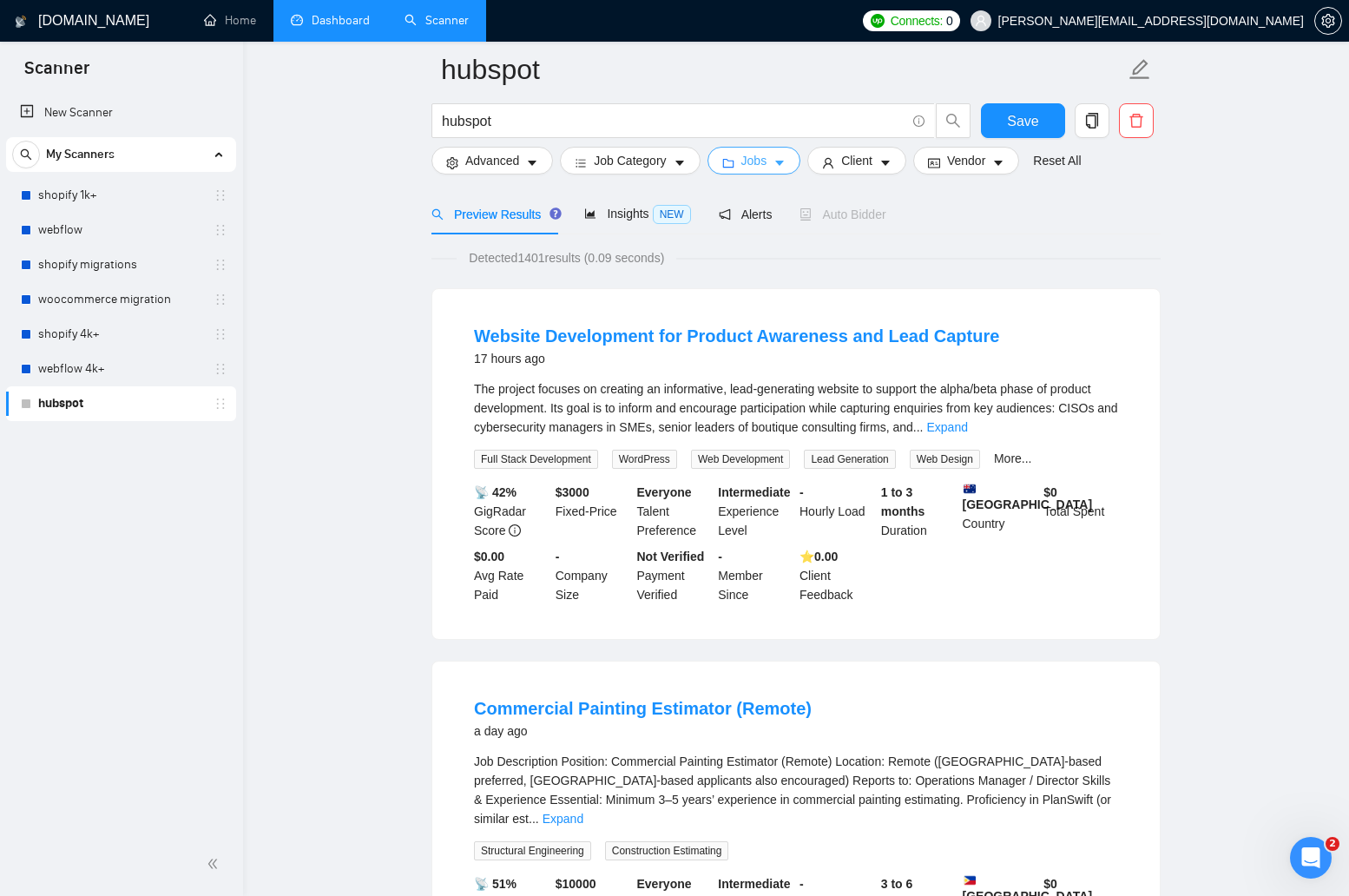
scroll to position [0, 0]
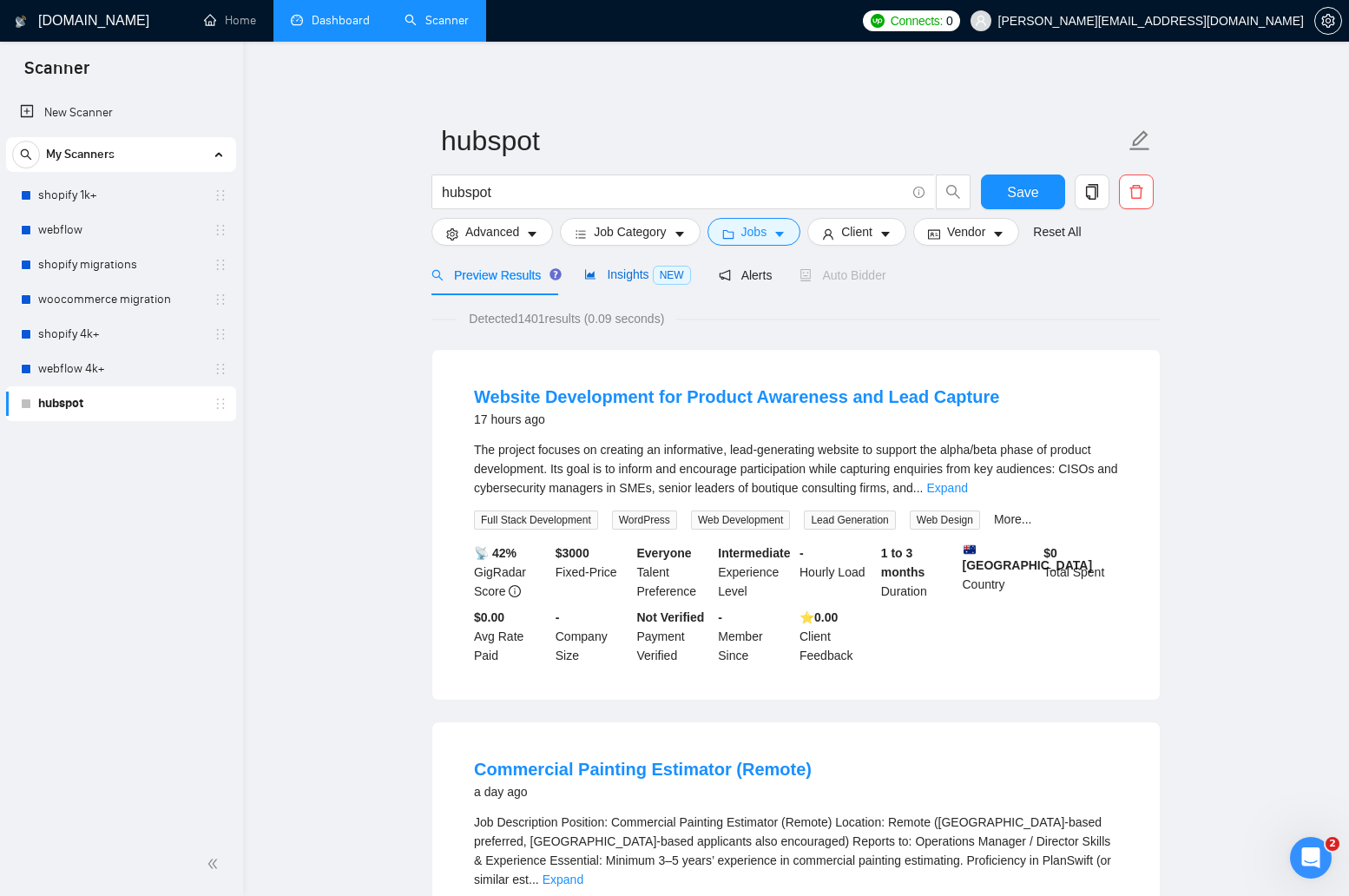
click at [623, 270] on span "Insights NEW" at bounding box center [637, 274] width 106 height 14
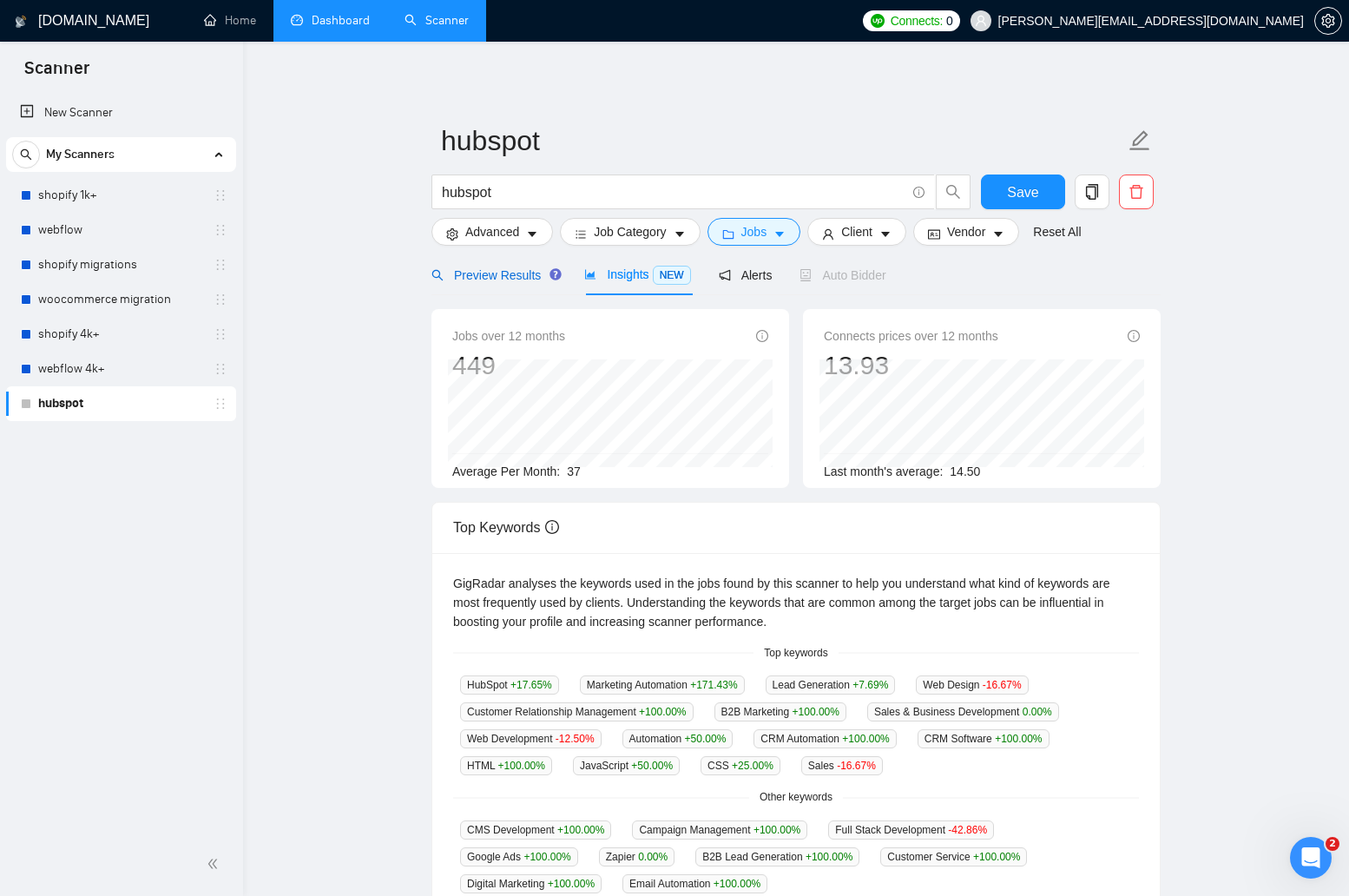
click at [523, 280] on span "Preview Results" at bounding box center [494, 275] width 125 height 14
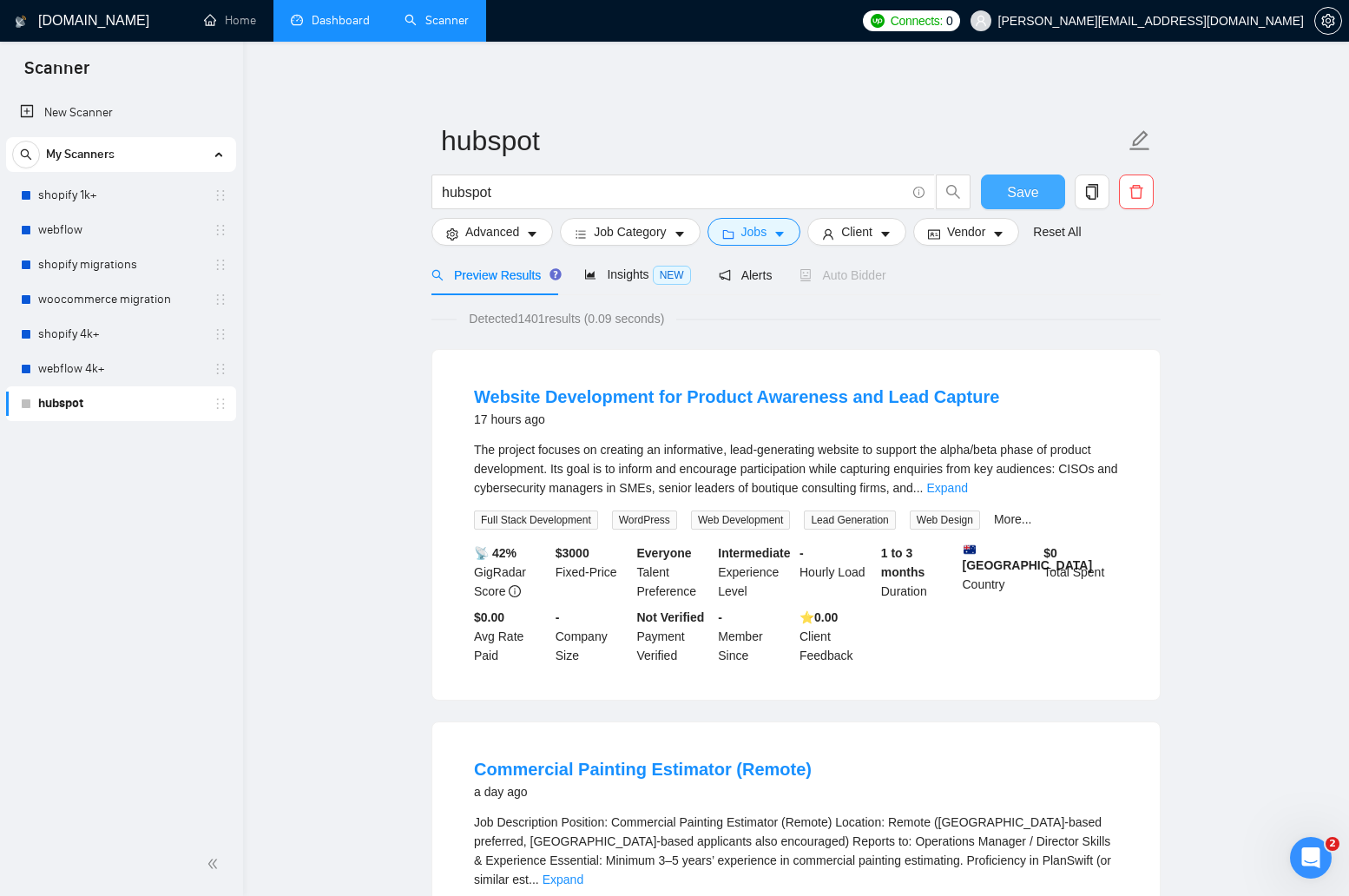
click at [959, 192] on span "Save" at bounding box center [1022, 192] width 31 height 21
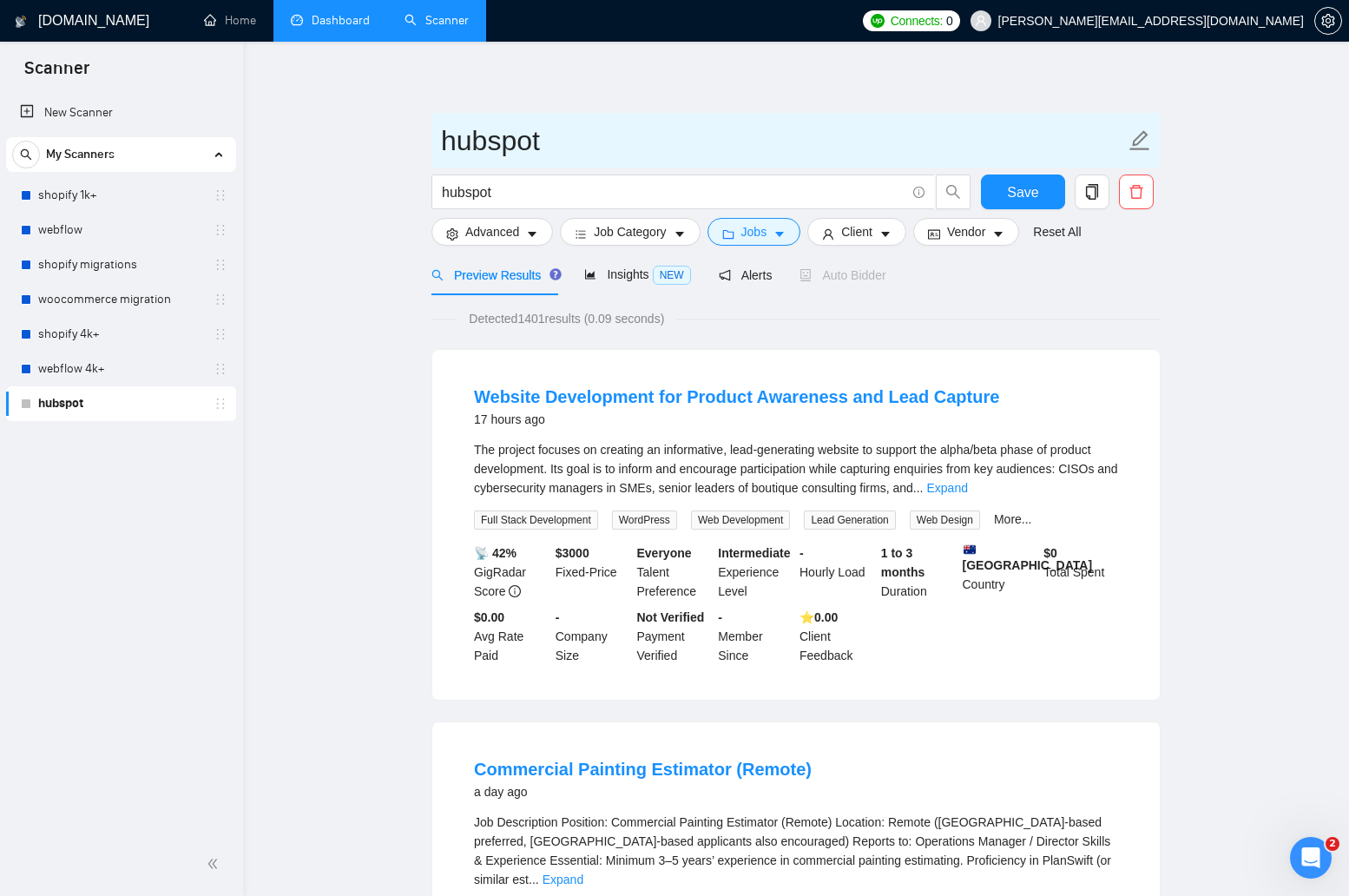
click at [508, 135] on input "hubspot" at bounding box center [783, 140] width 684 height 44
click at [562, 135] on input "hubspot" at bounding box center [783, 140] width 684 height 44
type input "hubspot 2k+"
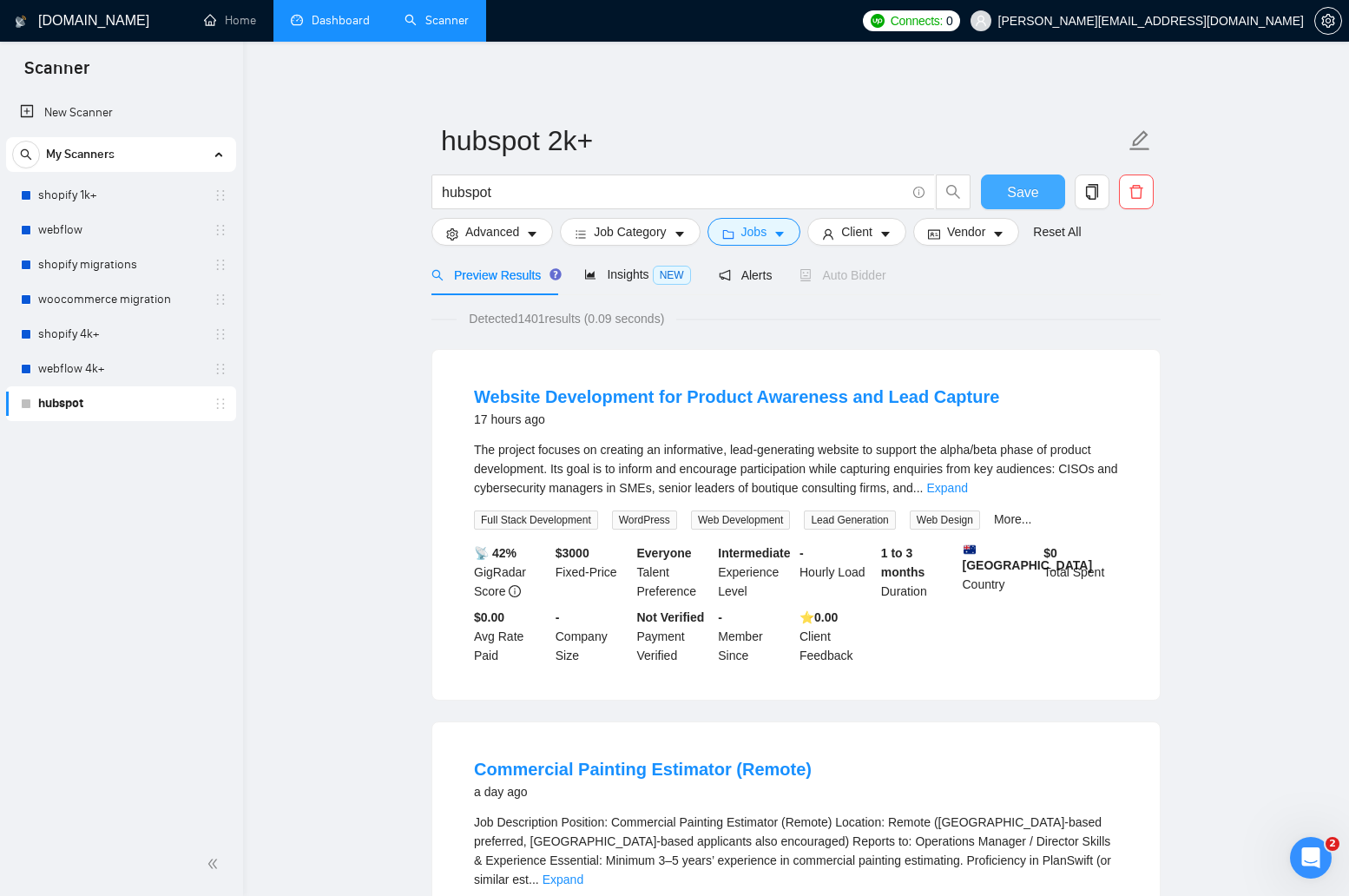
click at [959, 192] on span "Save" at bounding box center [1022, 192] width 31 height 21
click at [731, 271] on icon "notification" at bounding box center [725, 275] width 13 height 13
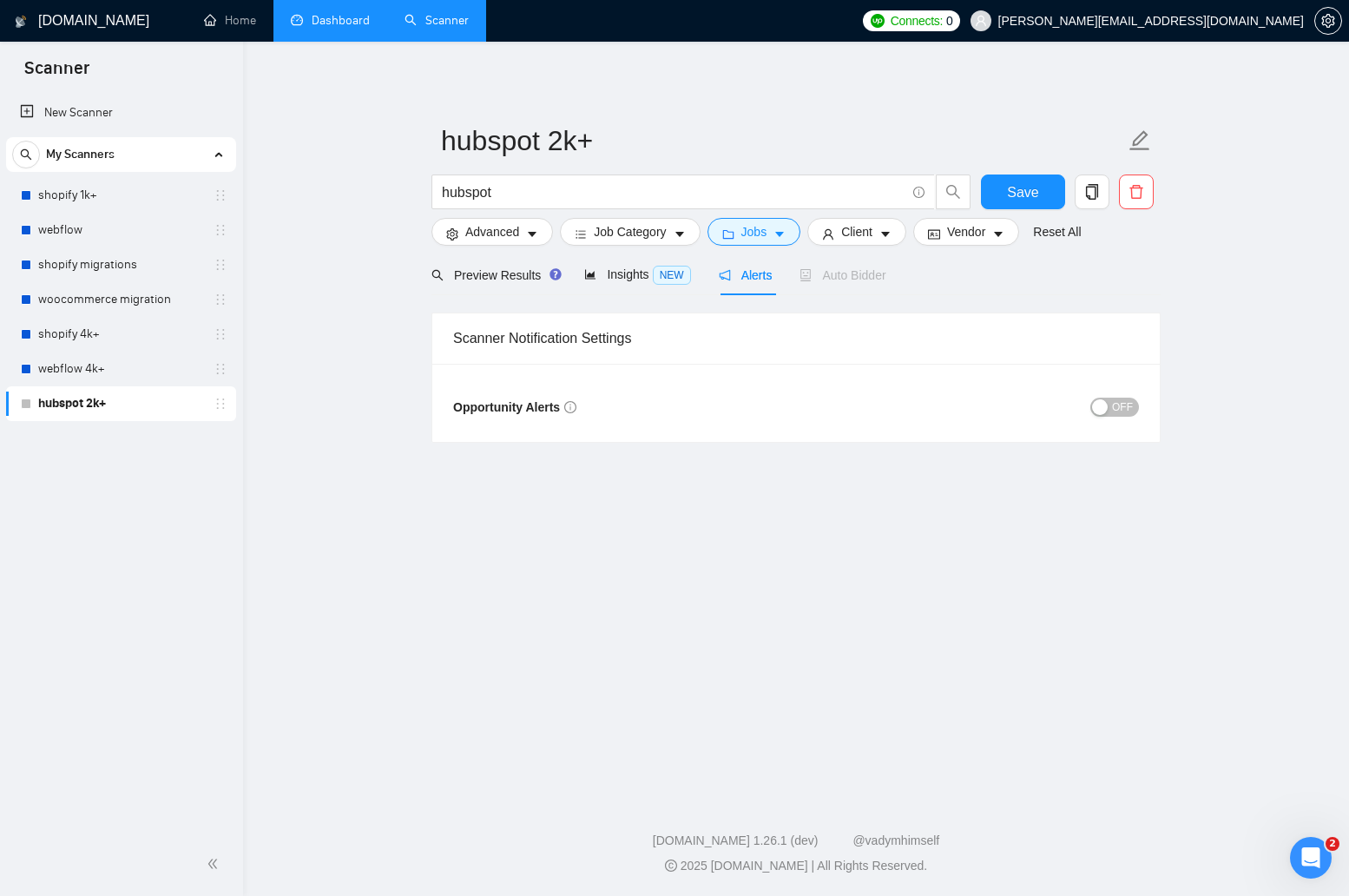
click at [959, 407] on span "OFF" at bounding box center [1122, 407] width 20 height 19
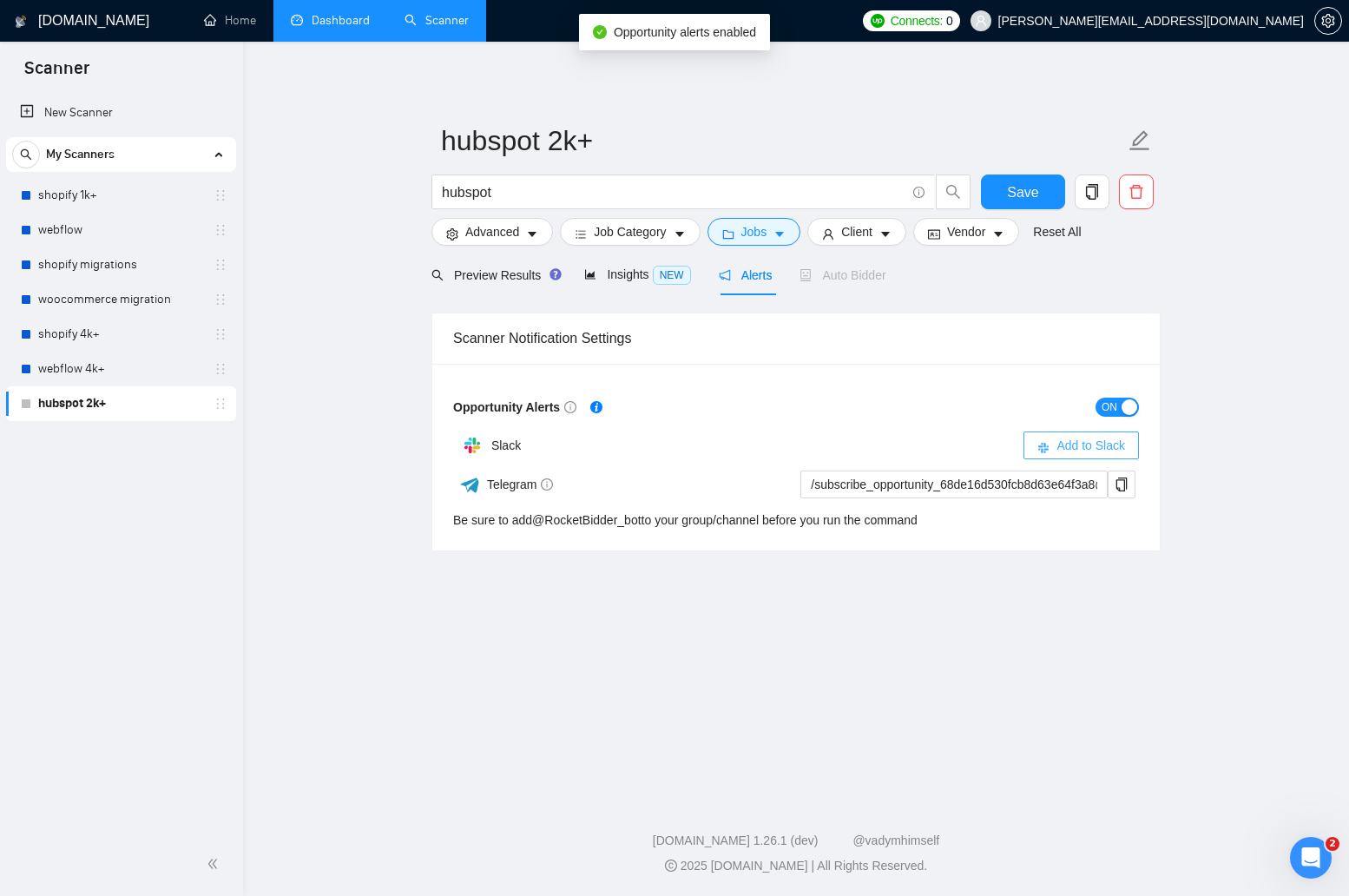
click at [959, 439] on span "Add to Slack" at bounding box center [1090, 445] width 69 height 19
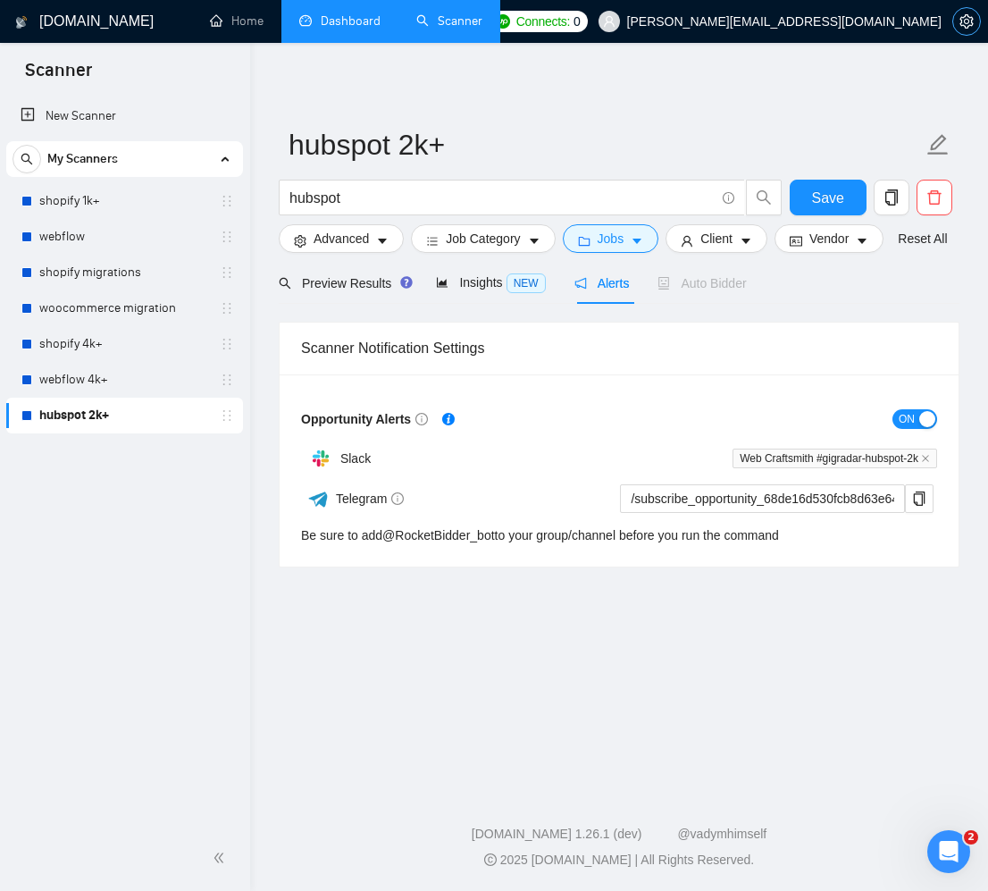
click at [970, 29] on button "button" at bounding box center [966, 21] width 29 height 29
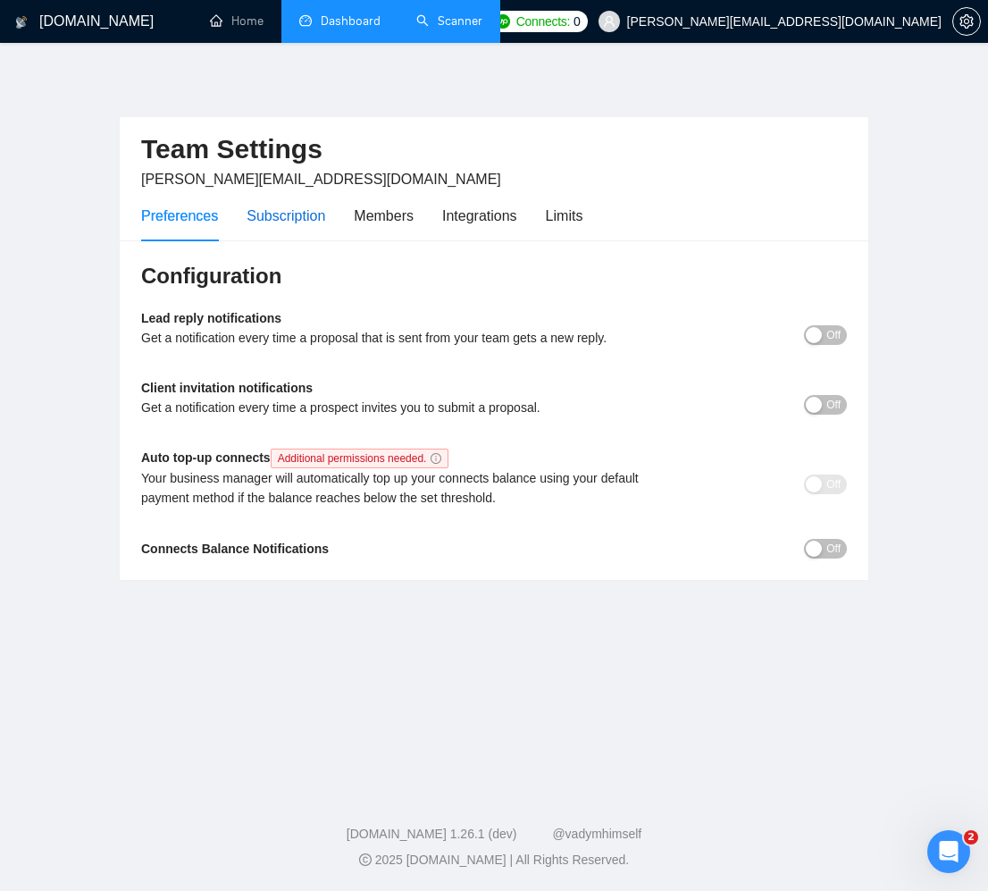
click at [295, 213] on div "Subscription" at bounding box center [286, 216] width 79 height 22
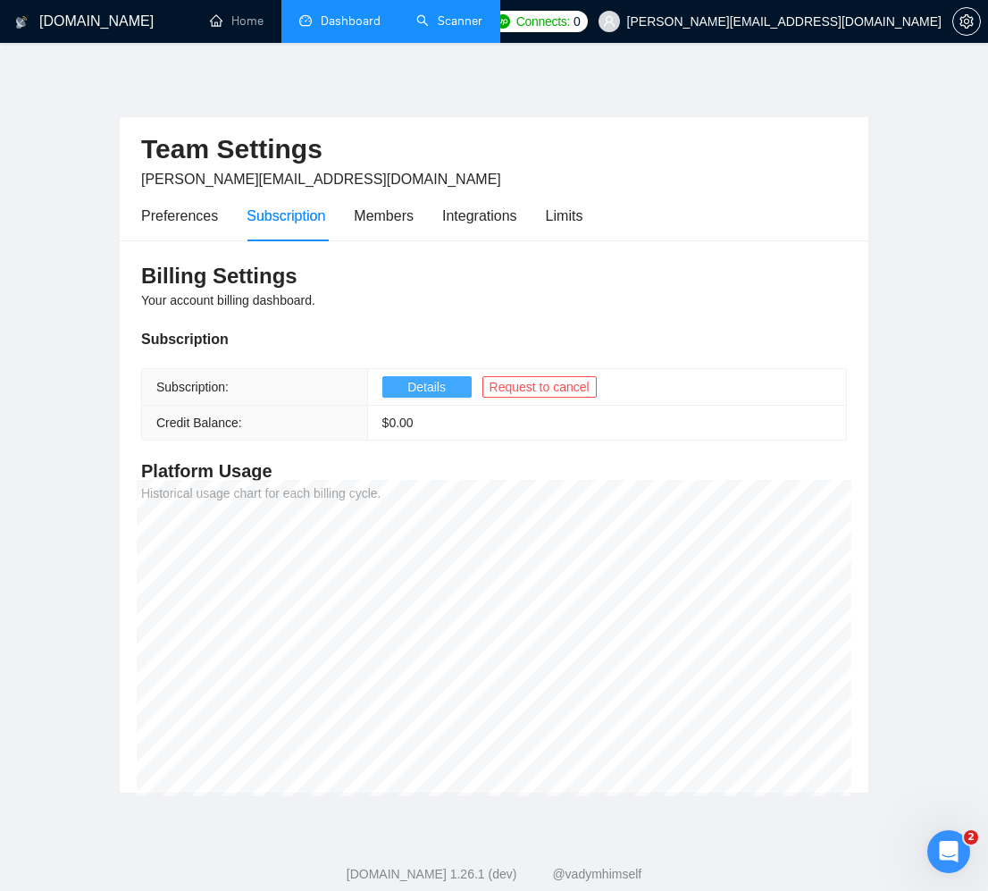
click at [420, 385] on span "Details" at bounding box center [426, 387] width 38 height 20
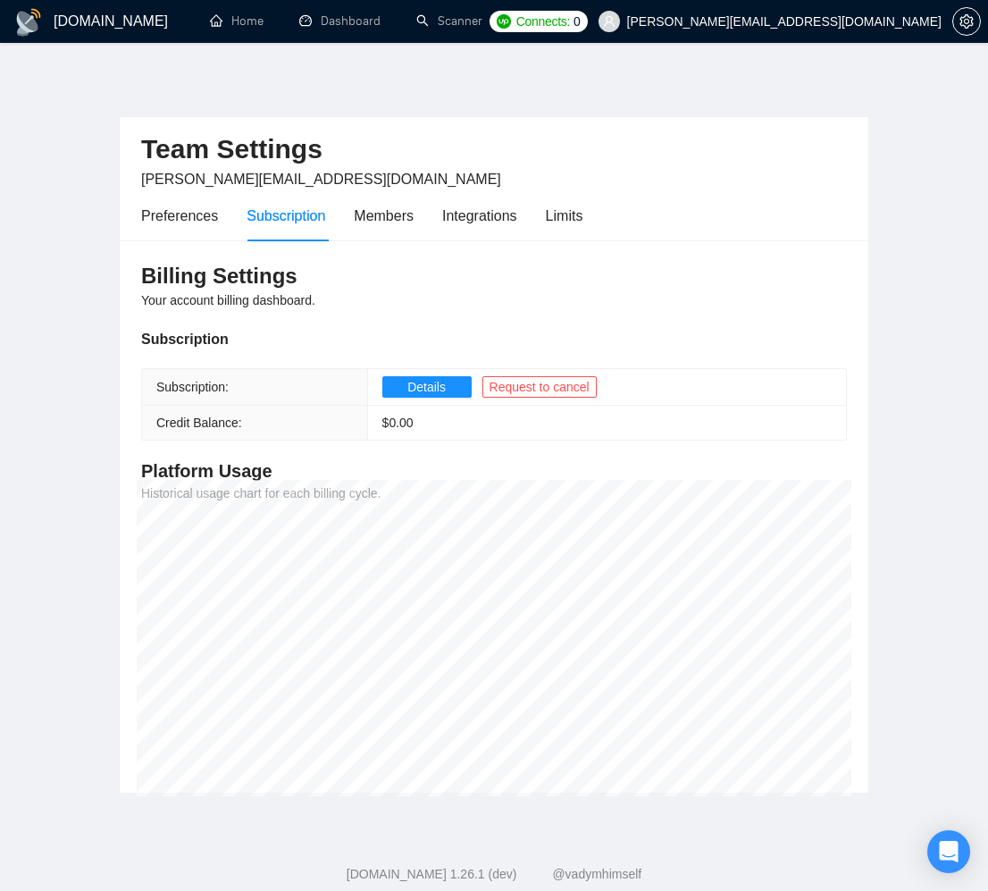
click at [576, 85] on div "Team Settings gabriel@webcraftsmith.com Preferences Subscription Members Integr…" at bounding box center [494, 432] width 750 height 722
click at [414, 232] on div "Members" at bounding box center [384, 215] width 60 height 51
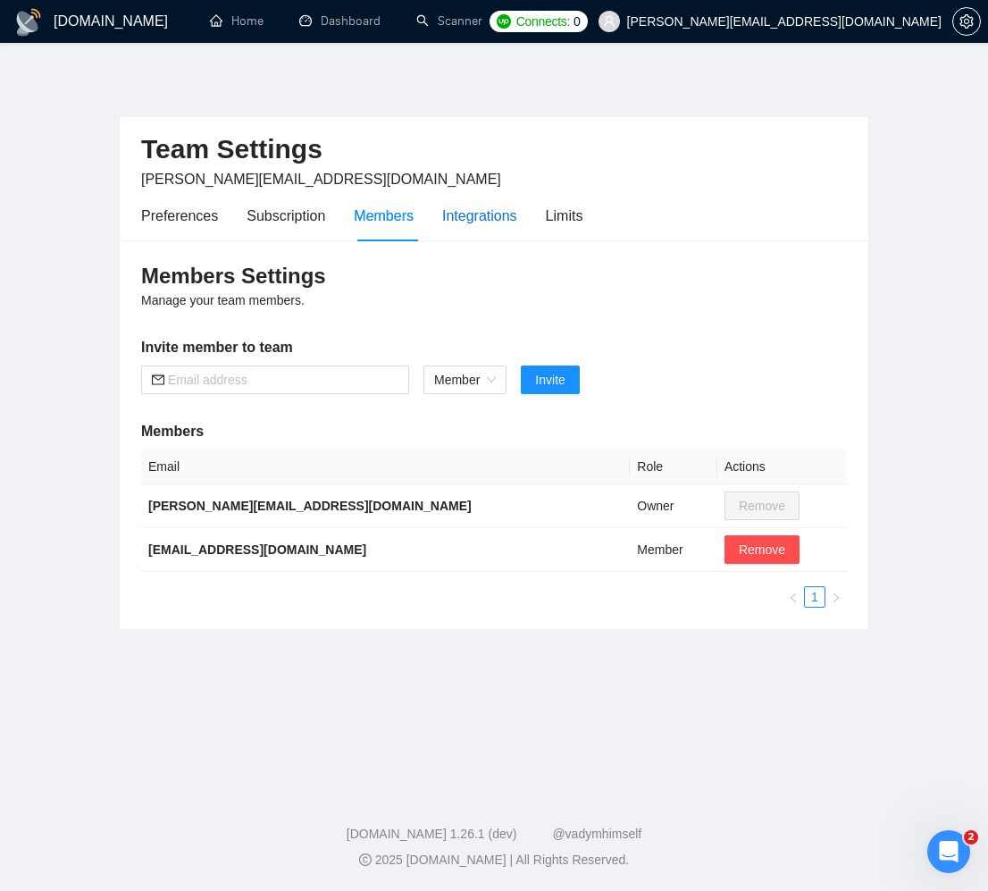
click at [482, 213] on div "Integrations" at bounding box center [479, 216] width 75 height 22
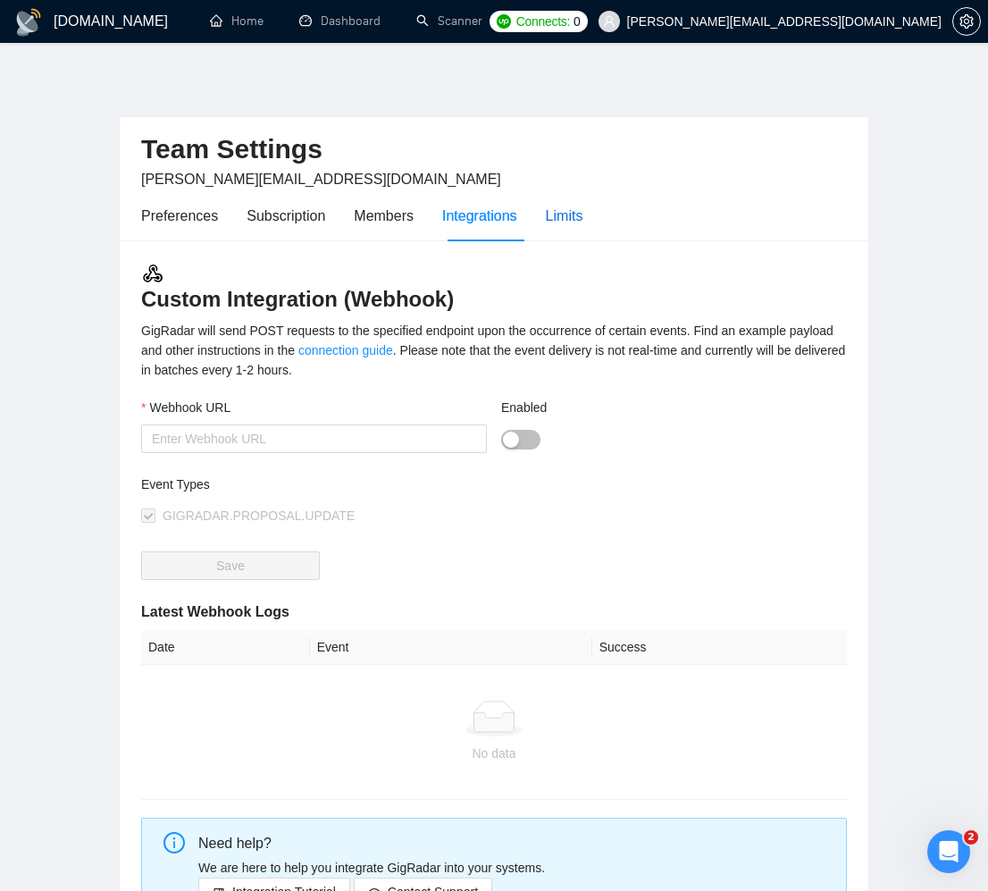
click at [554, 214] on div "Limits" at bounding box center [565, 216] width 38 height 22
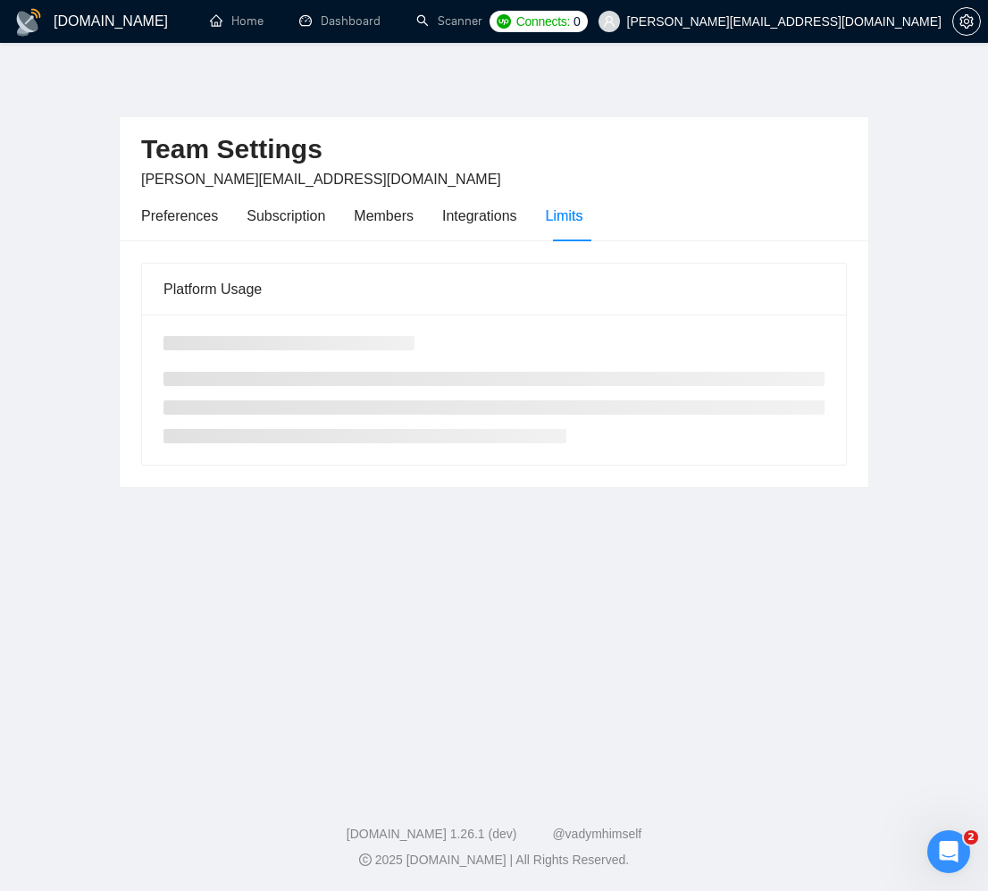
click at [432, 214] on div "Preferences Subscription Members Integrations Limits" at bounding box center [361, 215] width 441 height 51
click at [414, 214] on div "Members" at bounding box center [384, 216] width 60 height 22
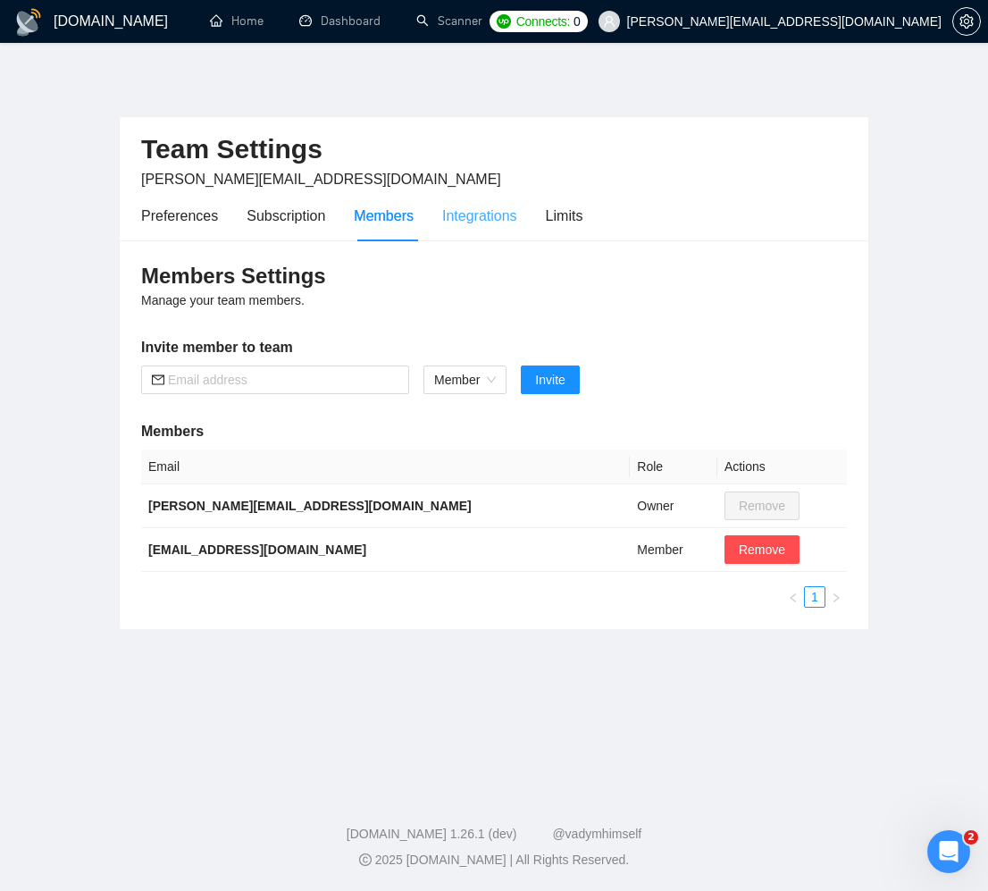
click at [495, 230] on div "Integrations" at bounding box center [479, 215] width 75 height 51
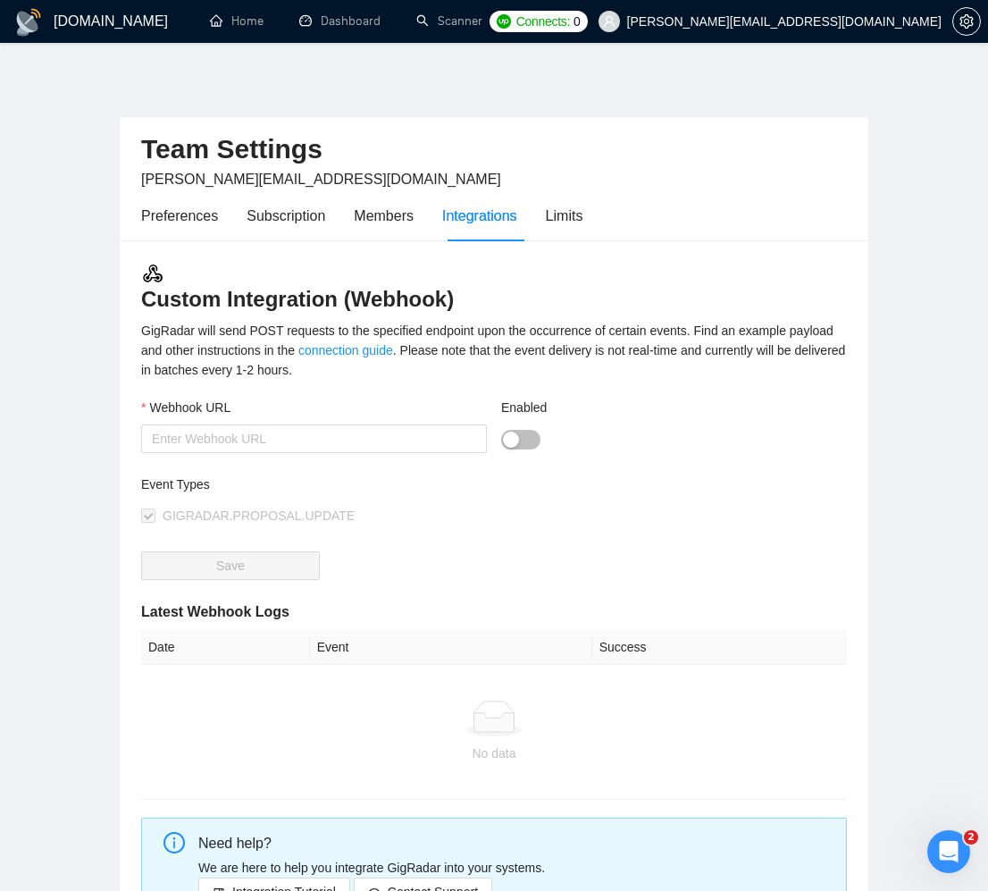
click at [502, 322] on div "GigRadar will send POST requests to the specified endpoint upon the occurrence …" at bounding box center [494, 350] width 706 height 59
click at [502, 335] on div "GigRadar will send POST requests to the specified endpoint upon the occurrence …" at bounding box center [494, 350] width 706 height 59
click at [583, 210] on div "Limits" at bounding box center [565, 216] width 38 height 22
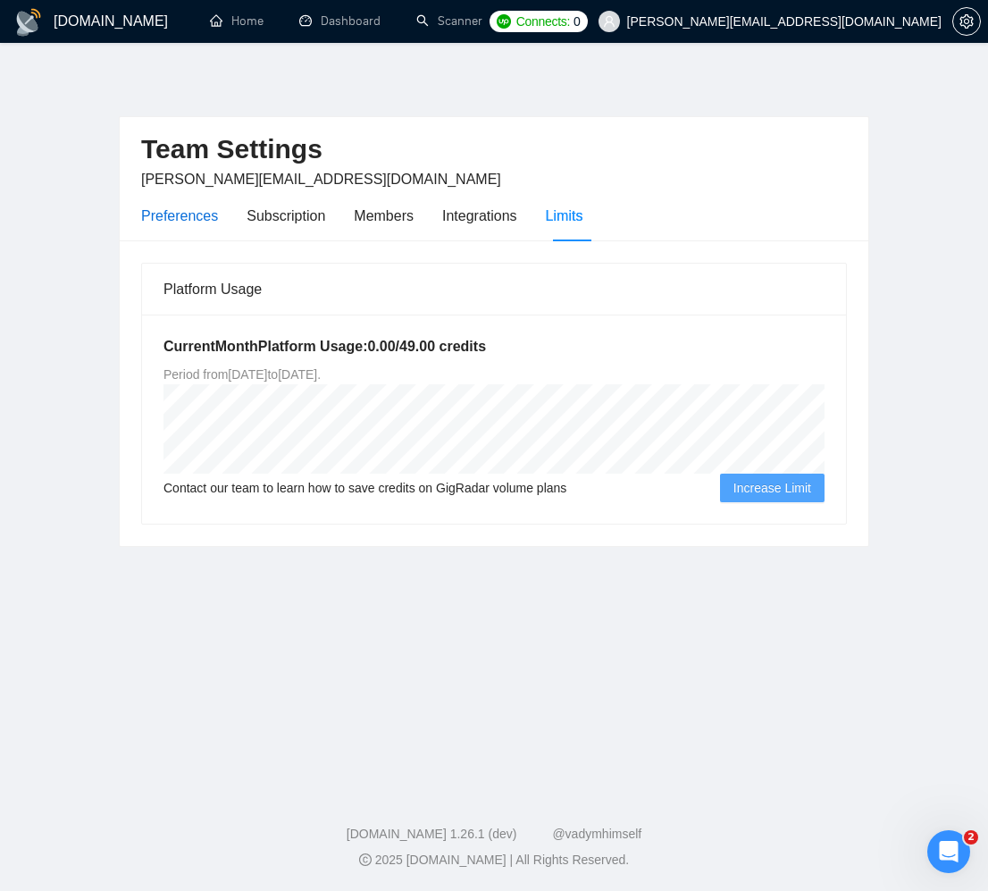
click at [171, 216] on div "Preferences" at bounding box center [179, 216] width 77 height 22
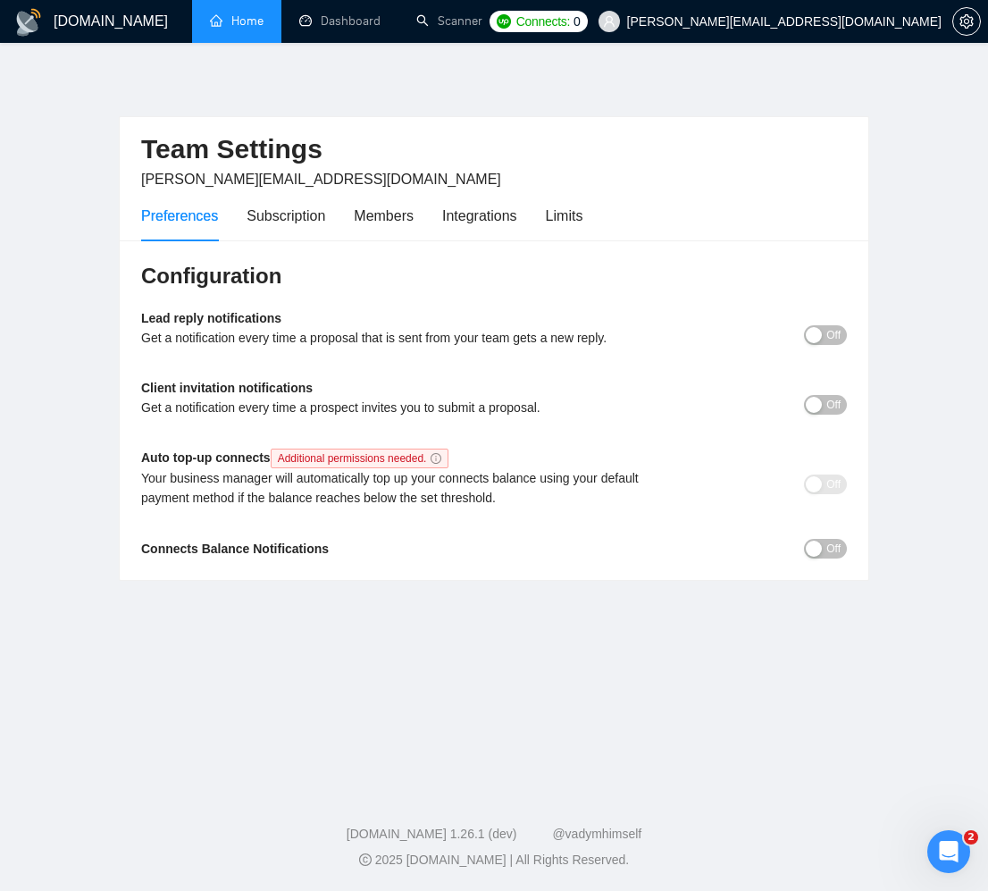
click at [224, 15] on link "Home" at bounding box center [237, 20] width 54 height 15
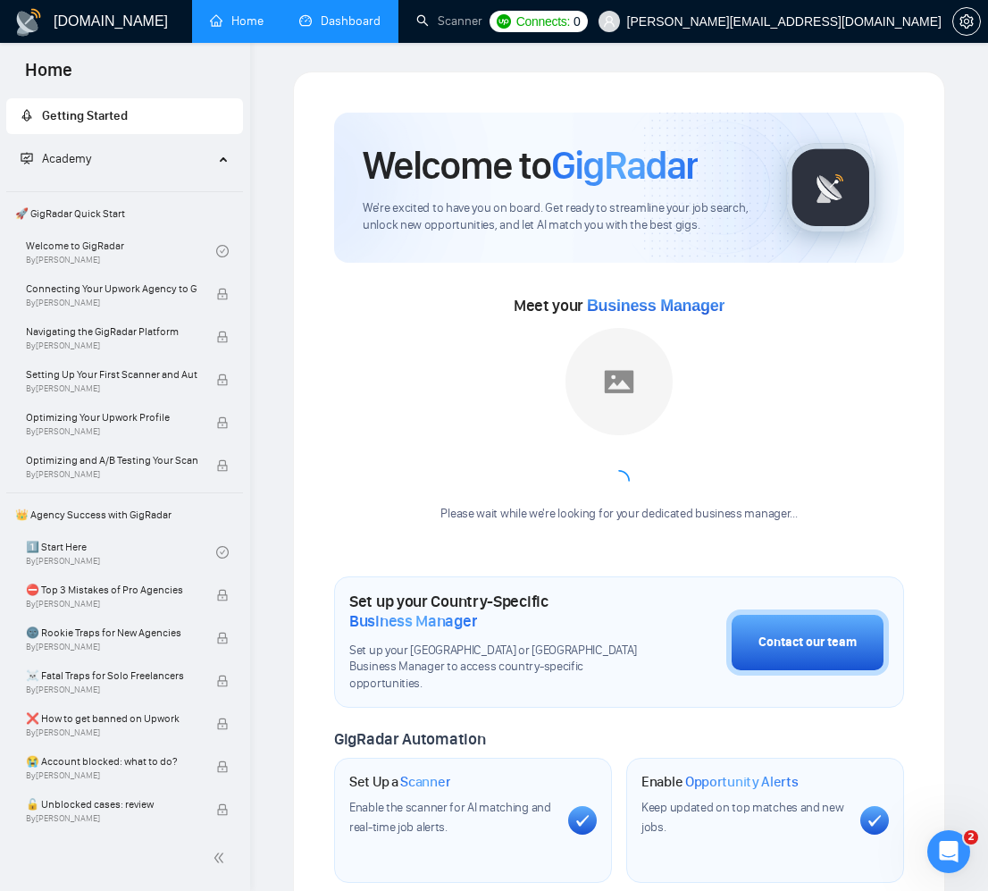
click at [323, 29] on link "Dashboard" at bounding box center [339, 20] width 81 height 15
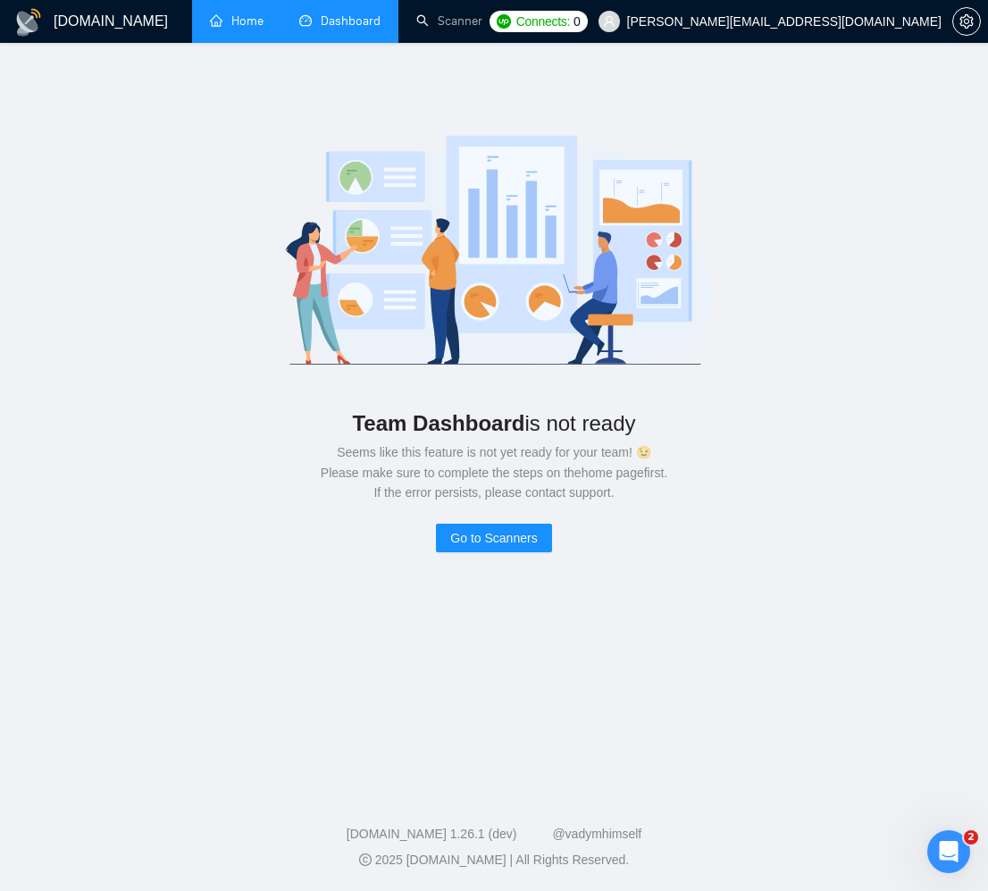
click at [237, 25] on link "Home" at bounding box center [237, 20] width 54 height 15
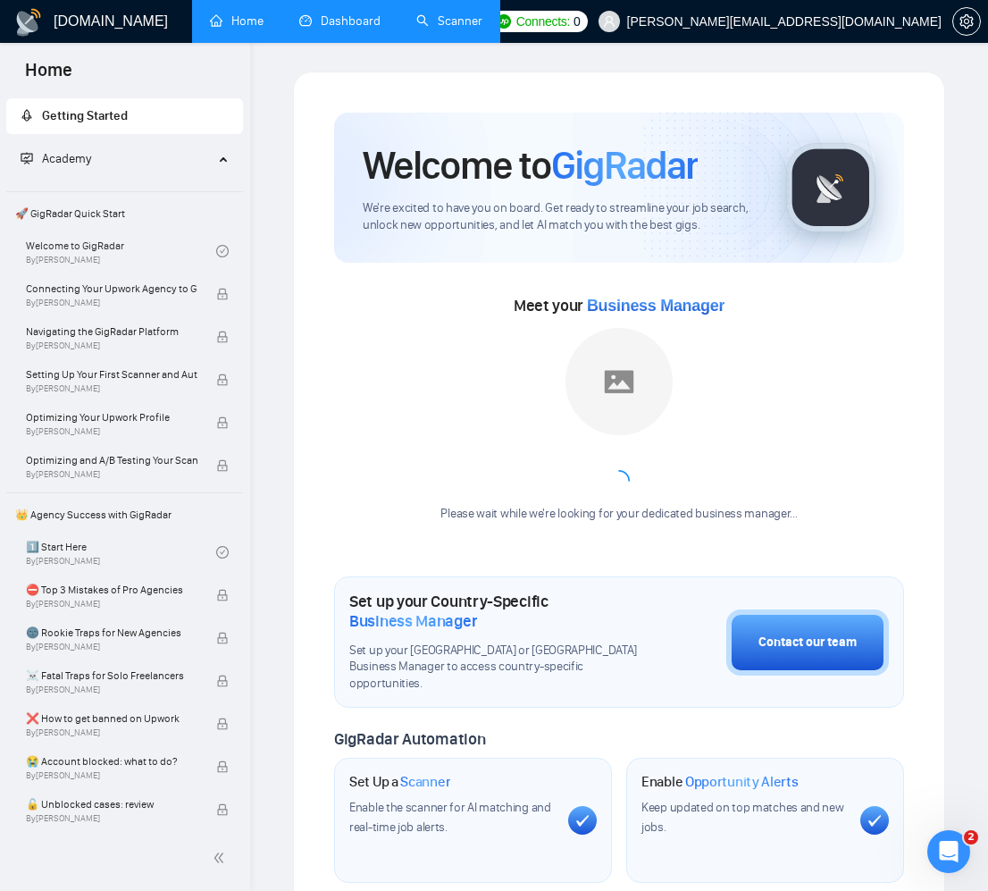
click at [420, 29] on link "Scanner" at bounding box center [449, 20] width 66 height 15
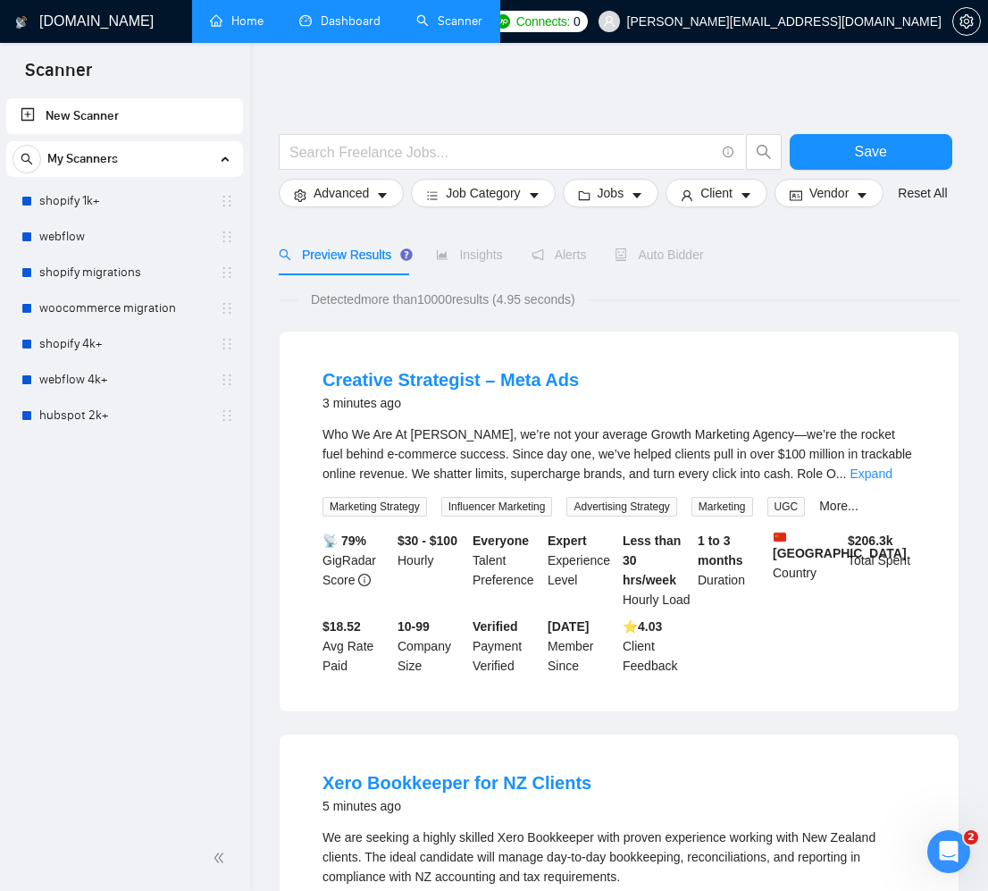
click at [472, 262] on span "Insights" at bounding box center [469, 254] width 66 height 14
drag, startPoint x: 472, startPoint y: 280, endPoint x: 556, endPoint y: 268, distance: 85.8
click at [556, 262] on span "Alerts" at bounding box center [558, 254] width 55 height 14
click at [378, 262] on span "Preview Results" at bounding box center [343, 254] width 129 height 14
drag, startPoint x: 556, startPoint y: 268, endPoint x: 670, endPoint y: 272, distance: 113.5
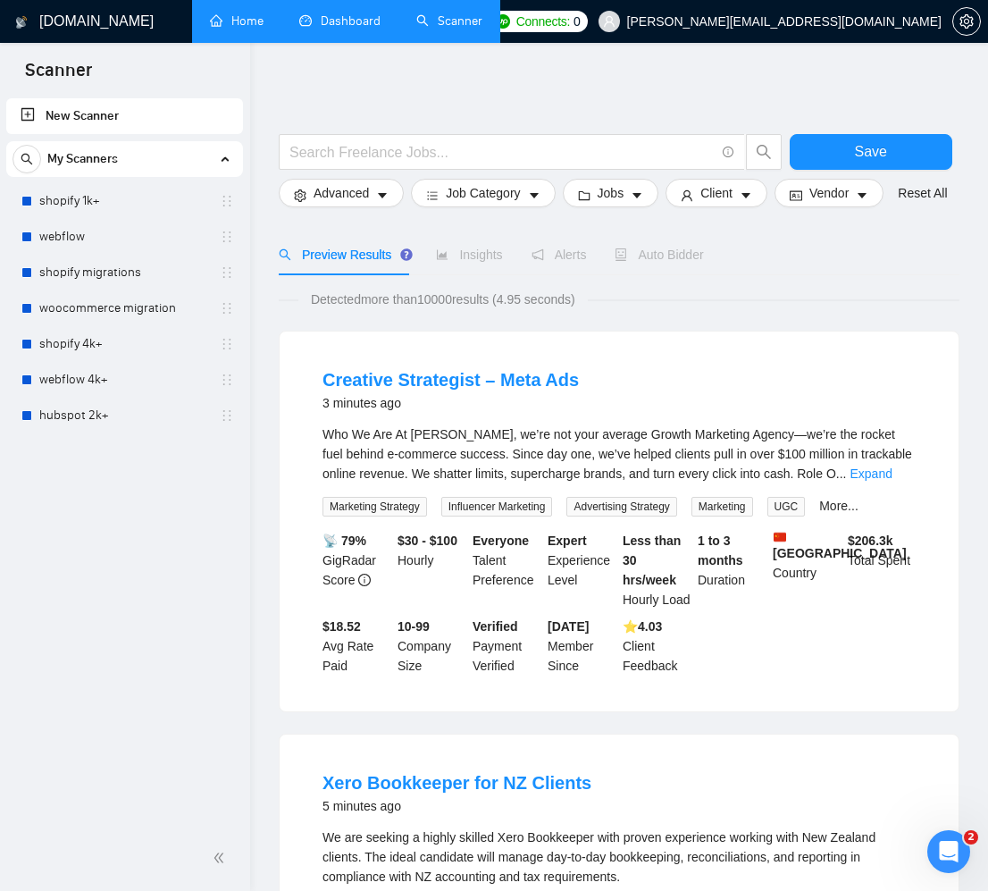
click at [670, 262] on span "Auto Bidder" at bounding box center [659, 254] width 88 height 14
click at [665, 262] on span "Auto Bidder" at bounding box center [659, 254] width 88 height 14
click at [965, 28] on icon "setting" at bounding box center [965, 21] width 13 height 14
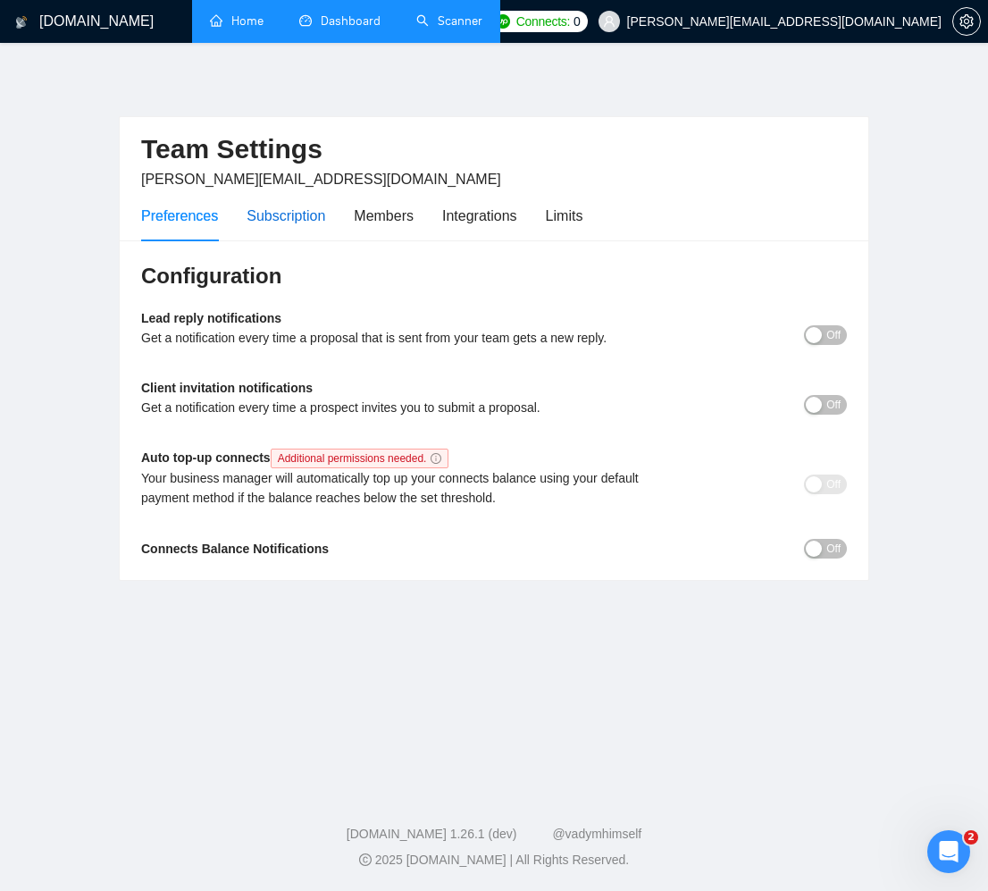
click at [310, 217] on div "Subscription" at bounding box center [286, 216] width 79 height 22
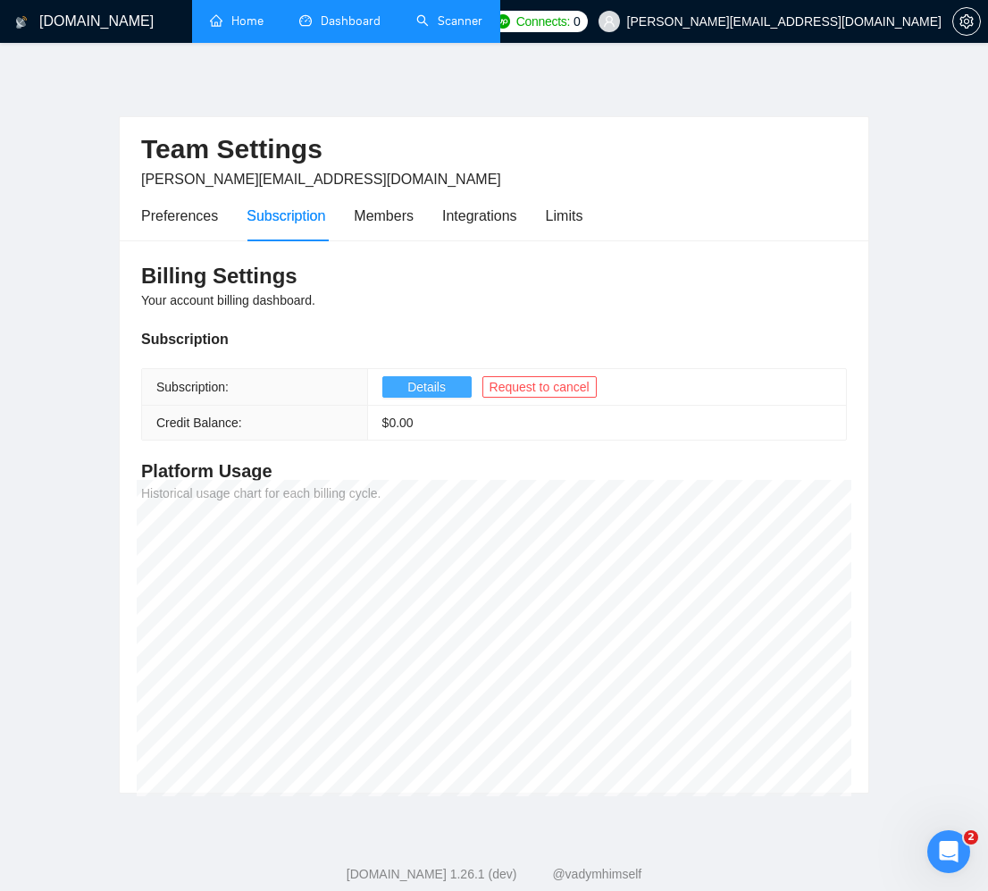
click at [439, 384] on span "Details" at bounding box center [426, 387] width 38 height 20
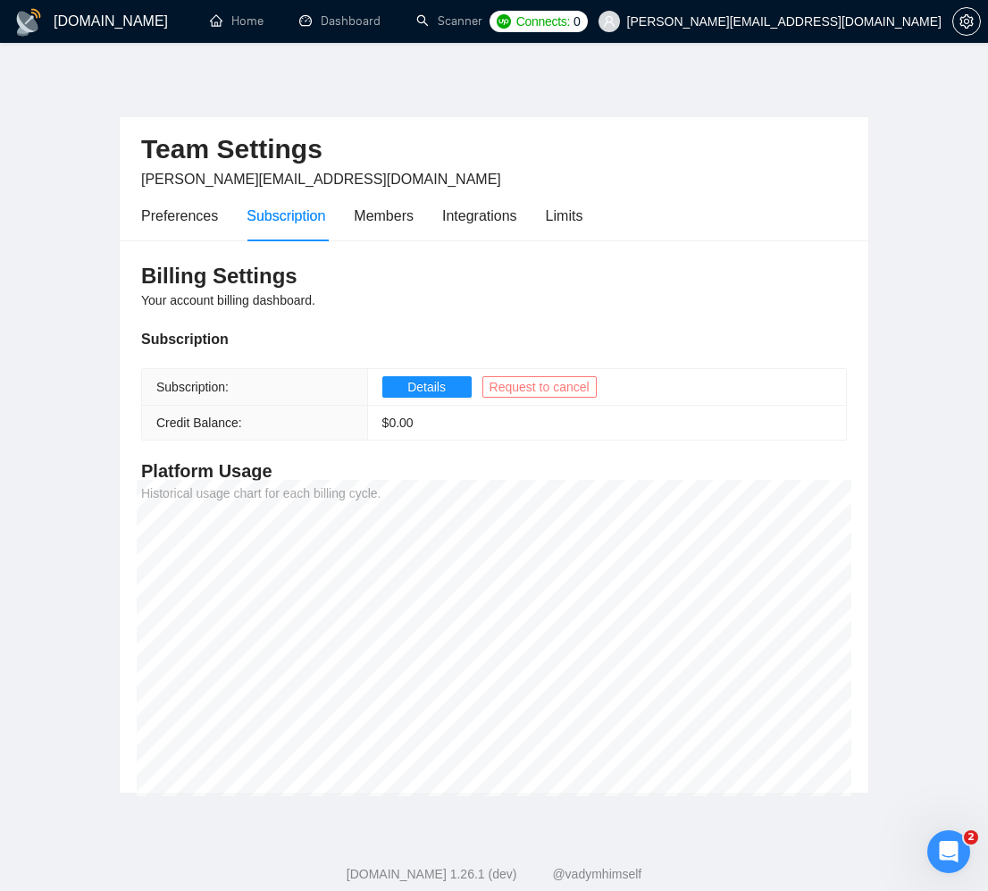
click at [526, 381] on span "Request to cancel" at bounding box center [539, 387] width 100 height 20
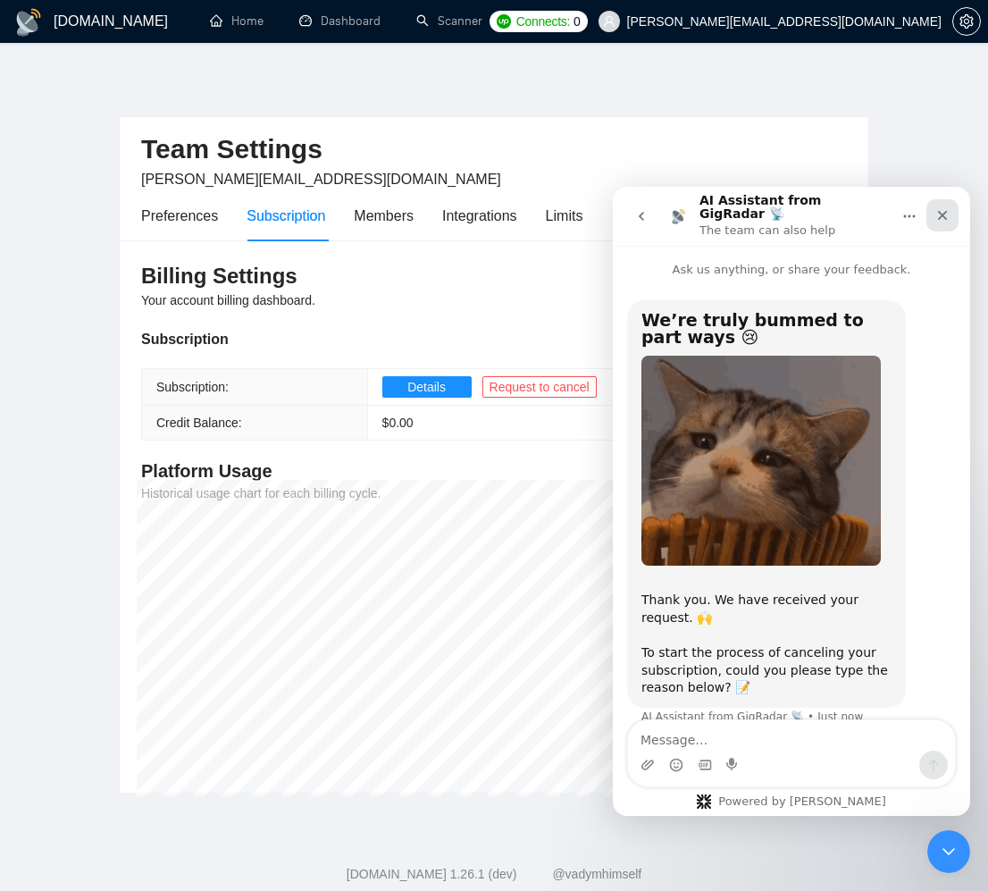
click at [948, 208] on icon "Close" at bounding box center [942, 215] width 14 height 14
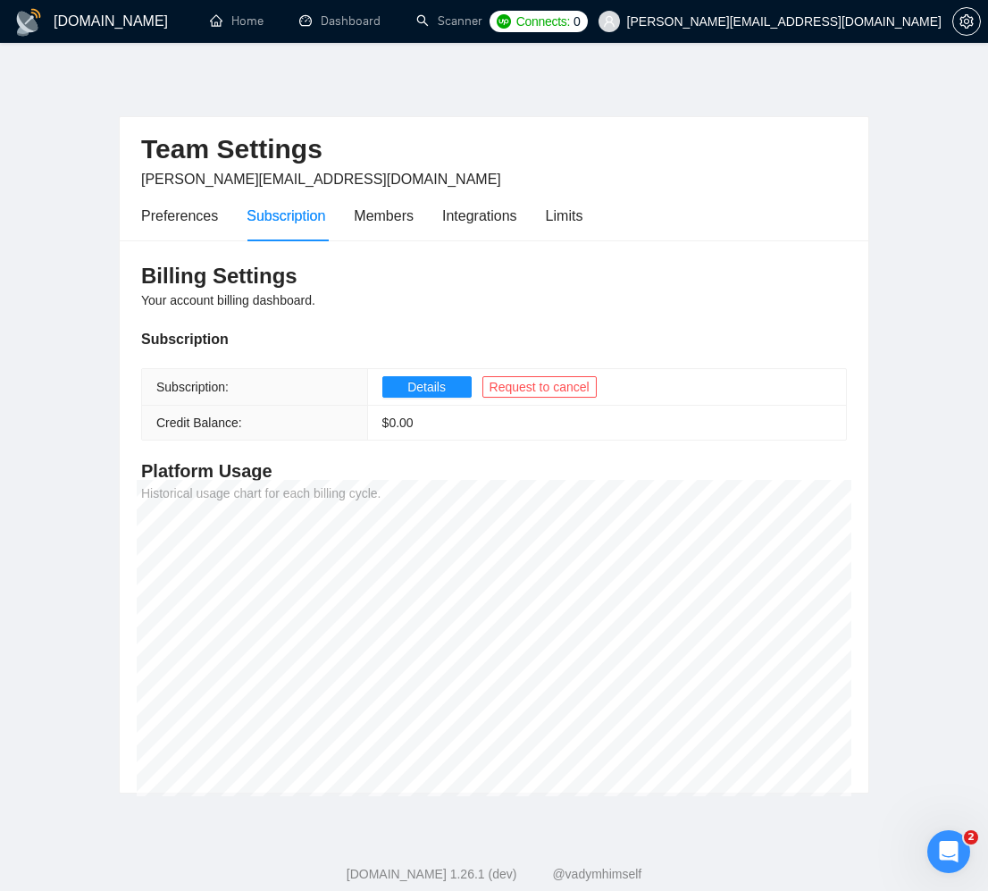
scroll to position [14, 0]
click at [458, 262] on h3 "Billing Settings" at bounding box center [494, 276] width 706 height 29
click at [418, 269] on h3 "Billing Settings" at bounding box center [494, 276] width 706 height 29
click at [397, 239] on div "Members" at bounding box center [384, 215] width 60 height 51
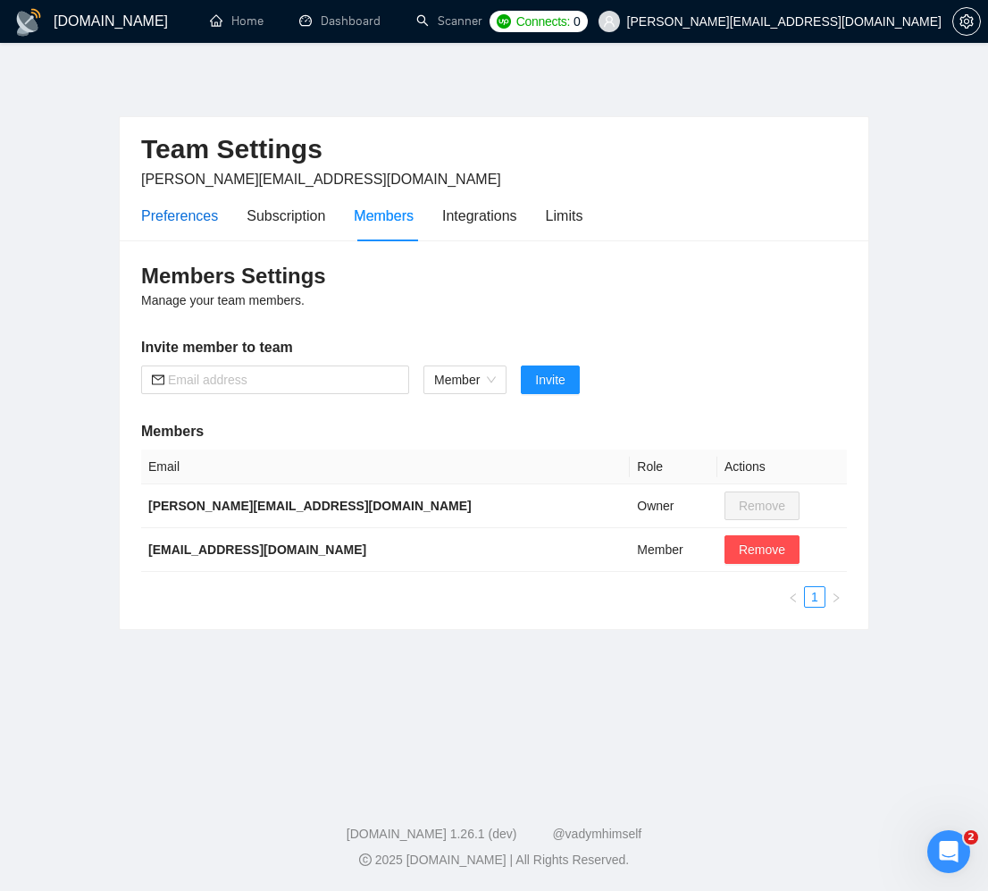
click at [196, 223] on div "Preferences" at bounding box center [179, 216] width 77 height 22
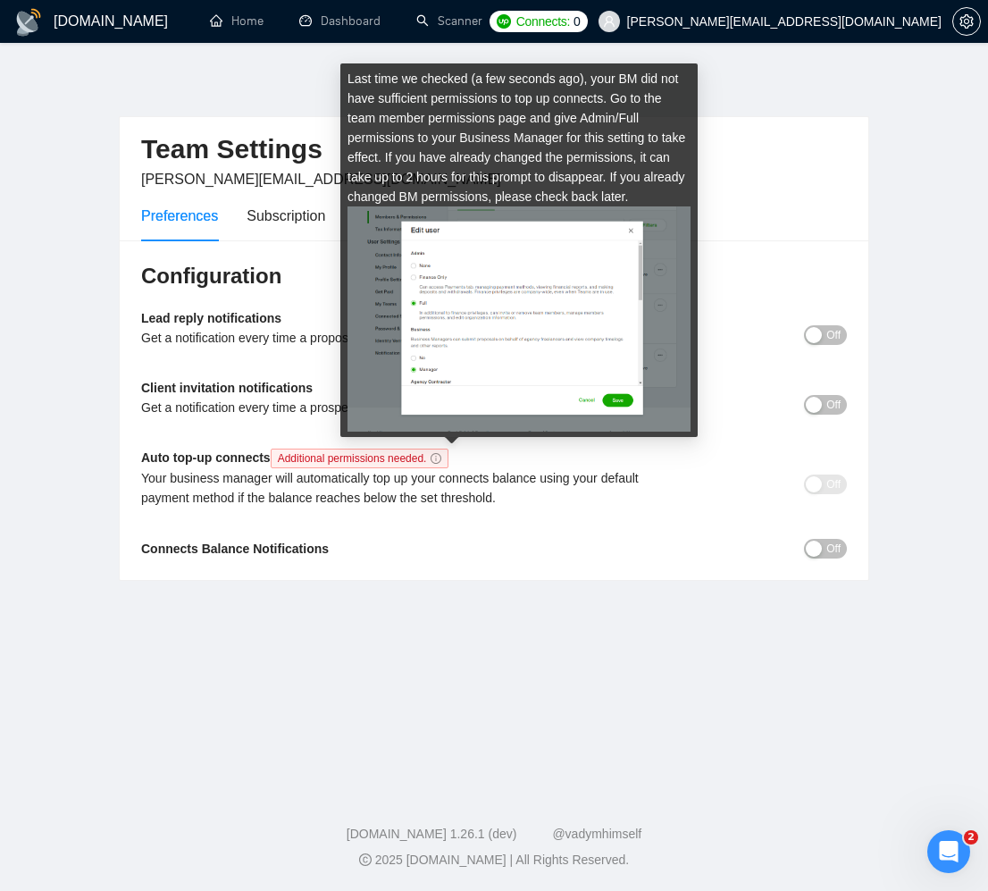
click at [441, 459] on icon "info-circle" at bounding box center [436, 458] width 11 height 11
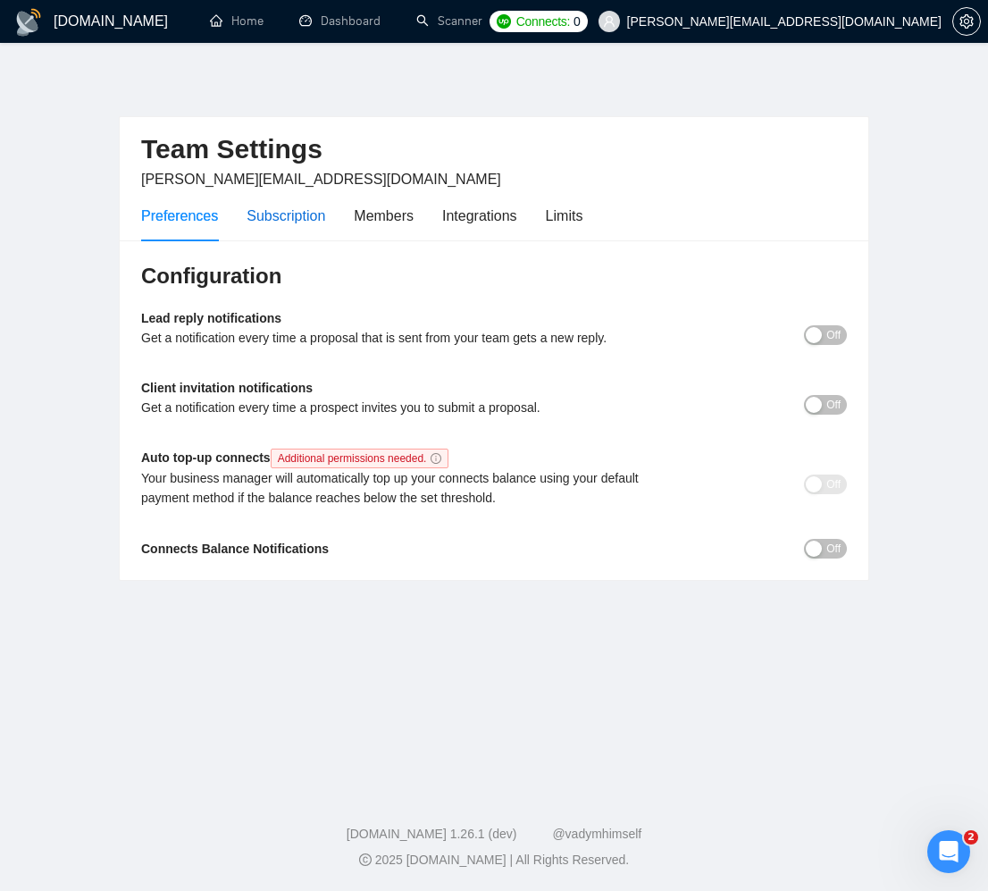
click at [325, 219] on div "Subscription" at bounding box center [286, 216] width 79 height 22
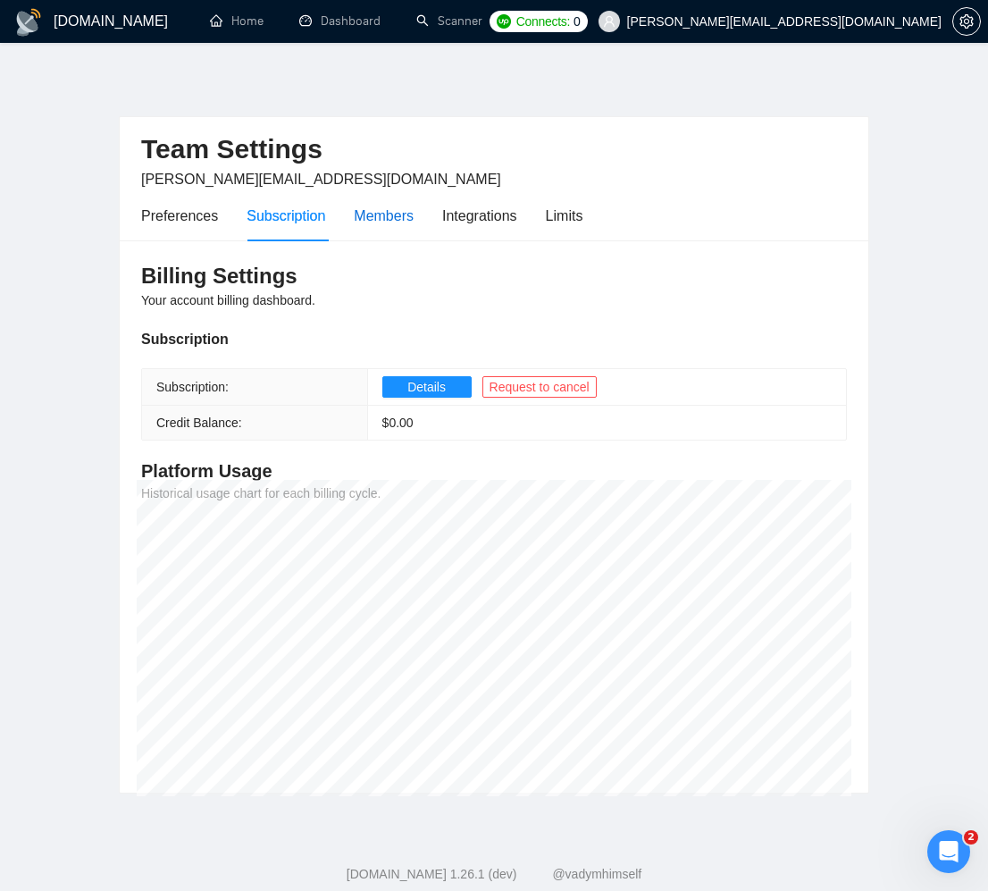
click at [389, 217] on div "Members" at bounding box center [384, 216] width 60 height 22
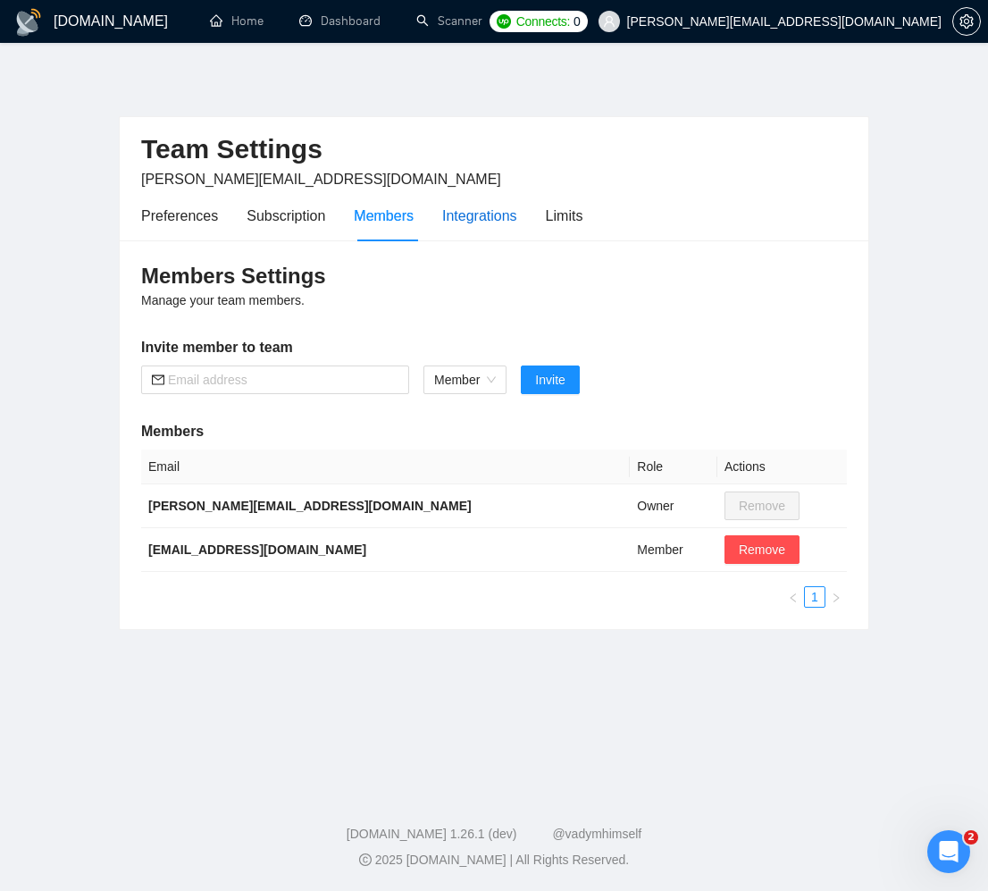
click at [488, 219] on div "Integrations" at bounding box center [479, 216] width 75 height 22
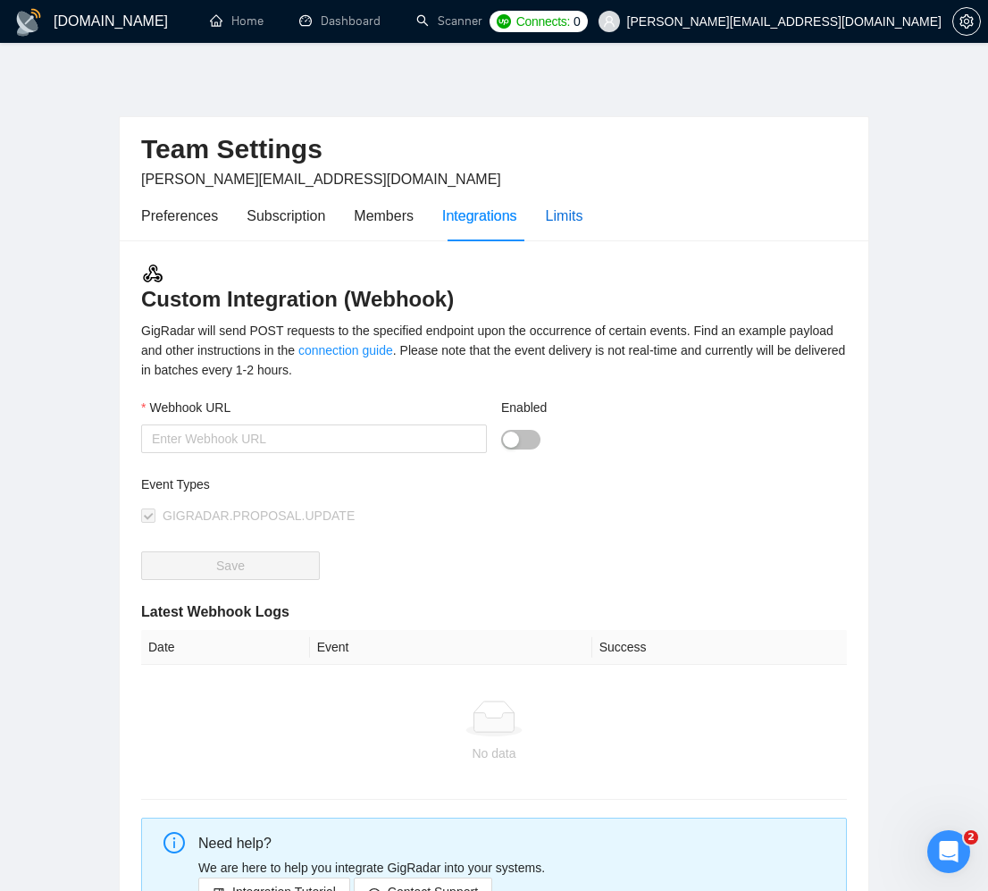
click at [565, 219] on div "Limits" at bounding box center [565, 216] width 38 height 22
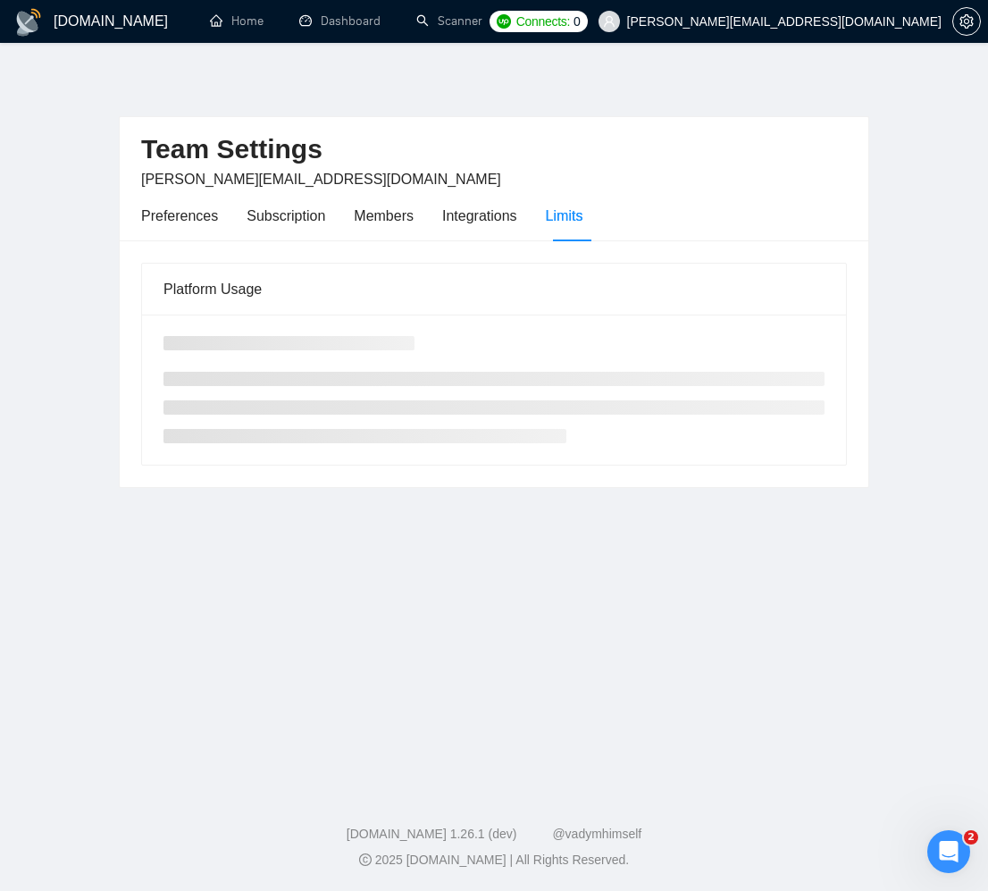
click at [56, 23] on h1 "[DOMAIN_NAME]" at bounding box center [111, 21] width 114 height 43
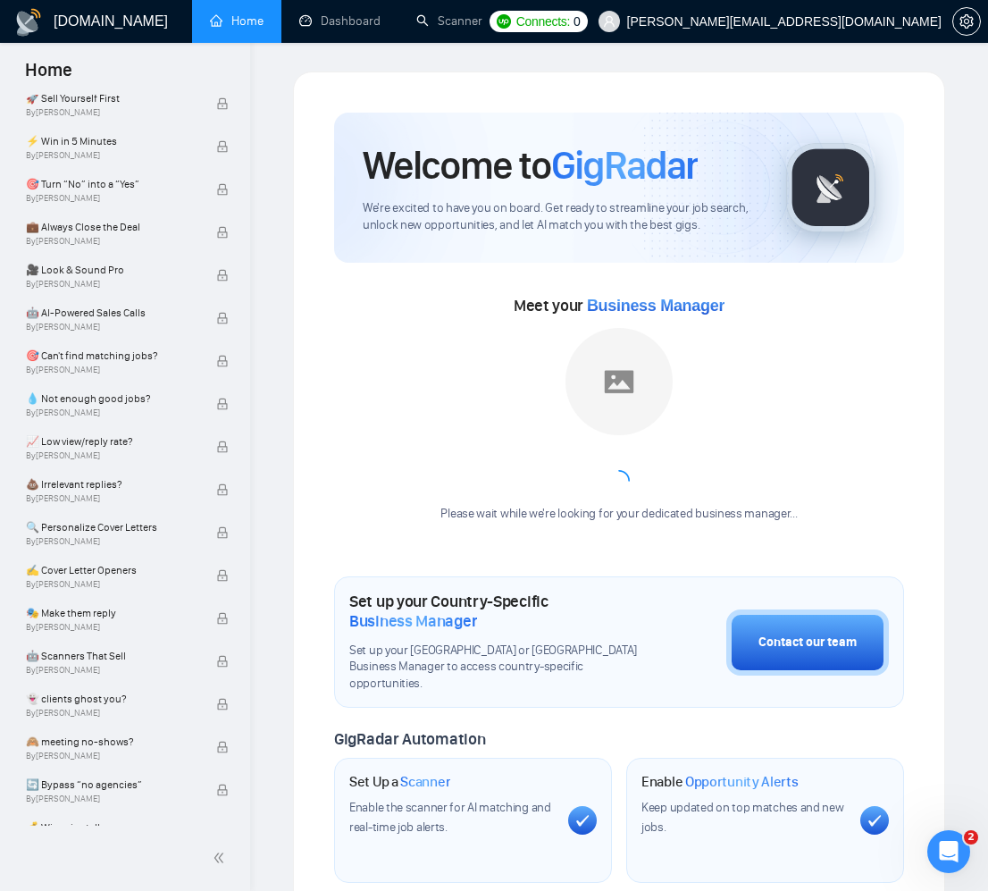
scroll to position [10, 0]
